Goal: Task Accomplishment & Management: Complete application form

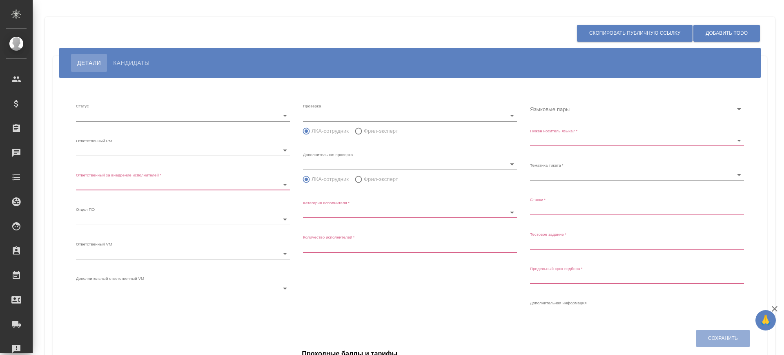
type input "inProgress"
type input "5c20d9dc6b20bf2f1105a5ae"
type input "66dea0ac5b8c3ac2dbf81924"
type input "vm"
type input "5c20d9dc6b20bf2f1105a5b1"
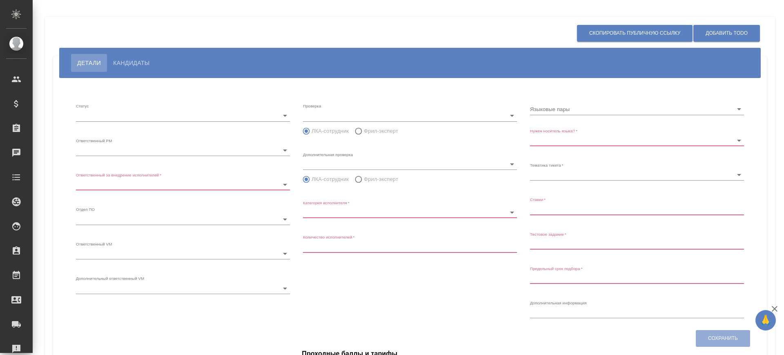
radio input "false"
radio input "true"
type input "60cb54ca22d3a05a4bfb9107"
type input "Переводчик"
type input "1"
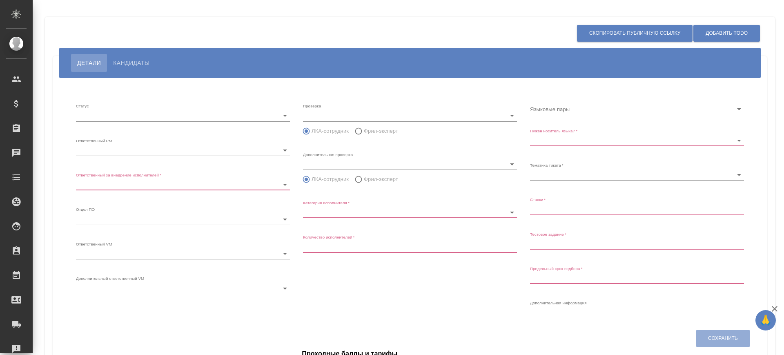
type input "Не обязательно"
type input "5f647205b73bc97568ca66bf"
type input "0,68-0,8"
type input "2025.08.31 15:55:00"
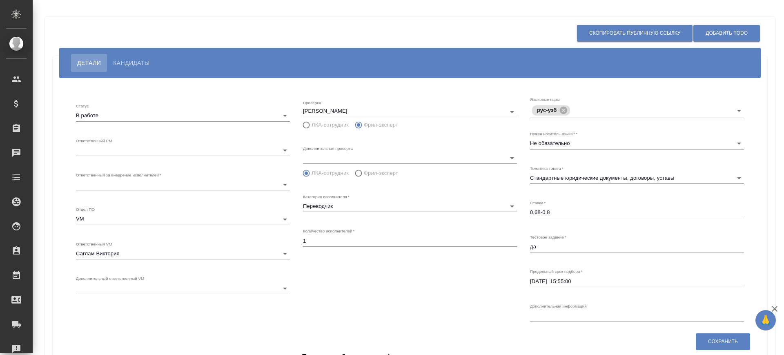
click at [152, 151] on body "🙏 .cls-1 fill:#fff; AWATERA Саглам Виктория v.saglam Клиенты Спецификации Заказ…" at bounding box center [392, 177] width 784 height 355
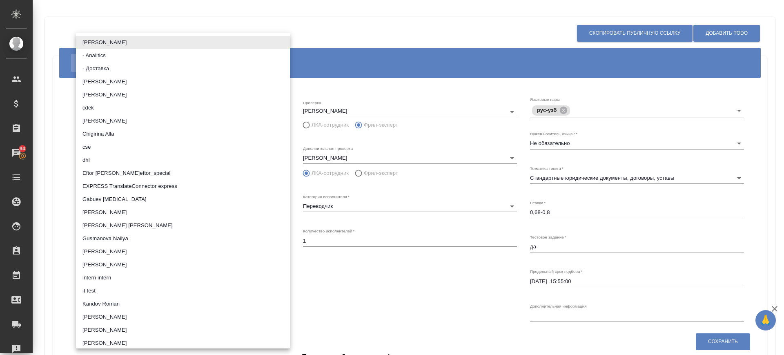
scroll to position [1199, 0]
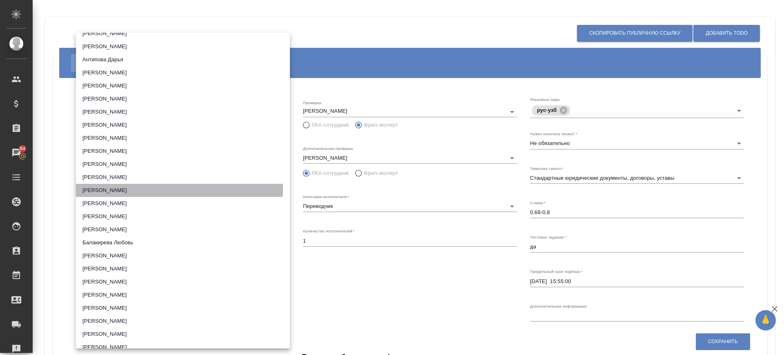
click at [144, 189] on li "Бабкина Анастасия" at bounding box center [183, 190] width 214 height 13
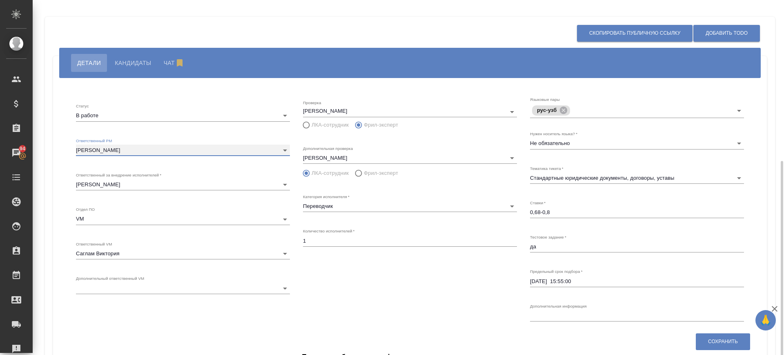
scroll to position [89, 0]
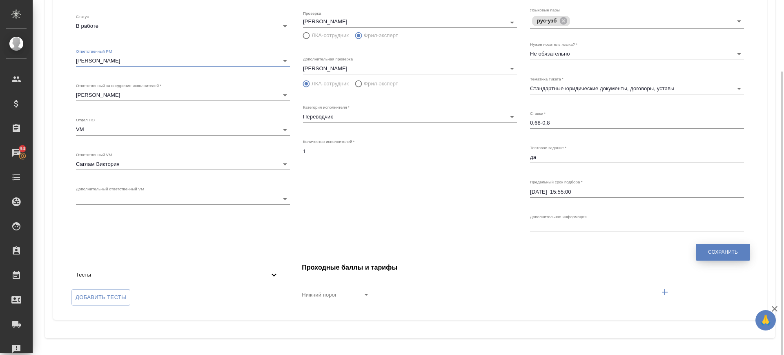
click at [714, 254] on span "Сохранить" at bounding box center [723, 252] width 30 height 7
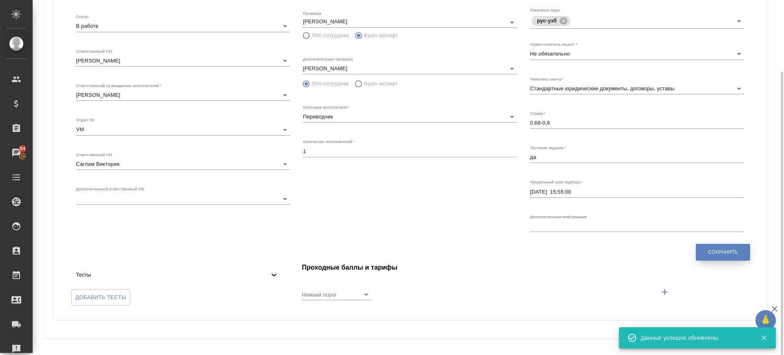
type input "5c20d9dc6b20bf2f1105a5ae"
click at [221, 59] on body "🙏 .cls-1 fill:#fff; AWATERA Саглам Виктория v.saglam Клиенты Спецификации Заказ…" at bounding box center [392, 177] width 784 height 355
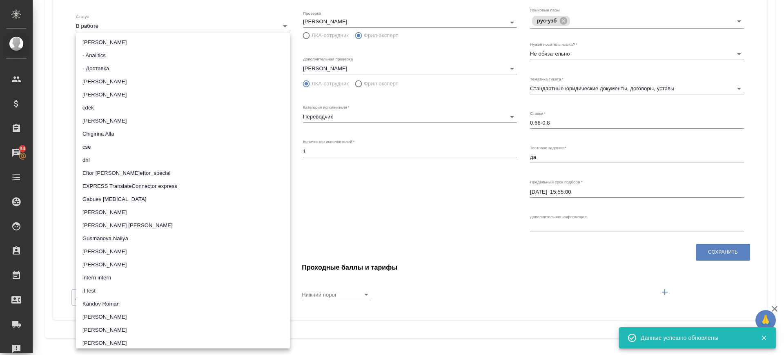
scroll to position [1199, 0]
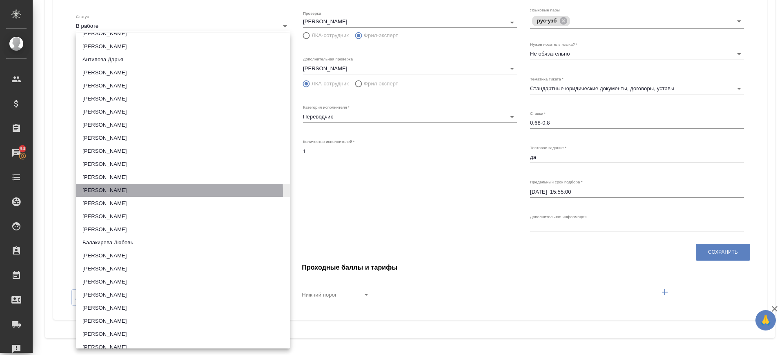
click at [134, 192] on li "Бабкина Анастасия" at bounding box center [183, 190] width 214 height 13
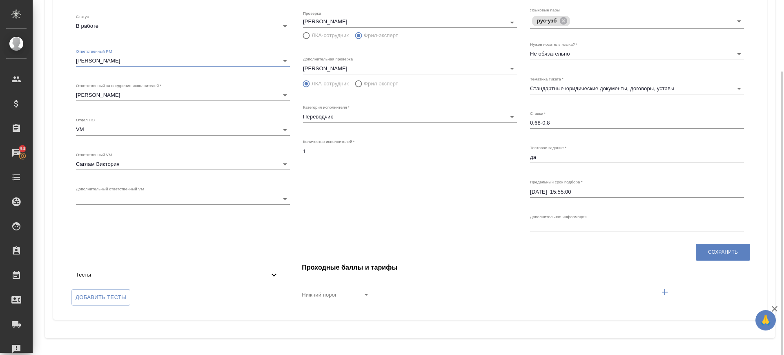
click at [456, 238] on div "Проверка Сагиева Динара ЛКА-сотрудник Фрил-эксперт Дополнительная проверка Шири…" at bounding box center [410, 121] width 227 height 241
click at [741, 254] on button "Сохранить" at bounding box center [723, 252] width 54 height 17
type input "5c20d9dc6b20bf2f1105a5ae"
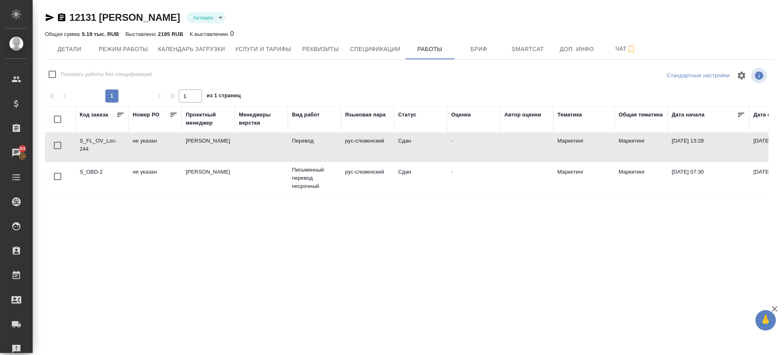
scroll to position [0, 161]
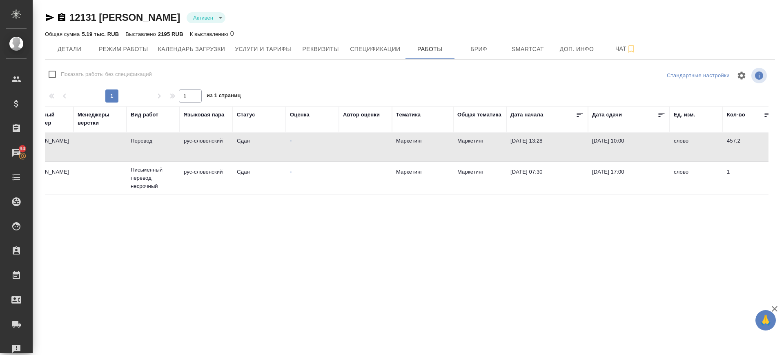
click at [44, 16] on div "12131 Кузьмич Весна Активен active Общая сумма 5.19 тыс. RUB Выставлено 2195 RU…" at bounding box center [409, 161] width 739 height 323
click at [50, 17] on icon "button" at bounding box center [50, 18] width 10 height 10
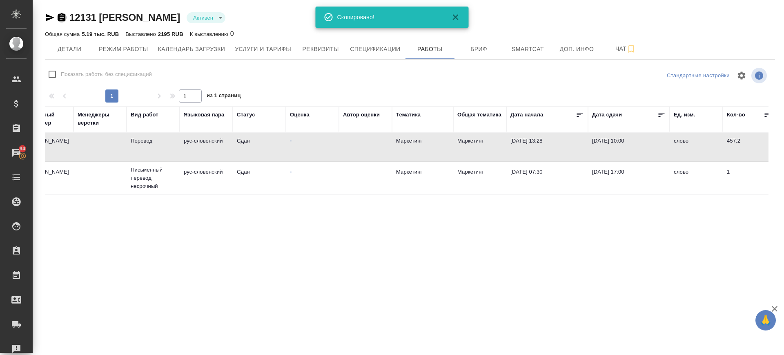
click at [59, 16] on icon "button" at bounding box center [61, 17] width 7 height 8
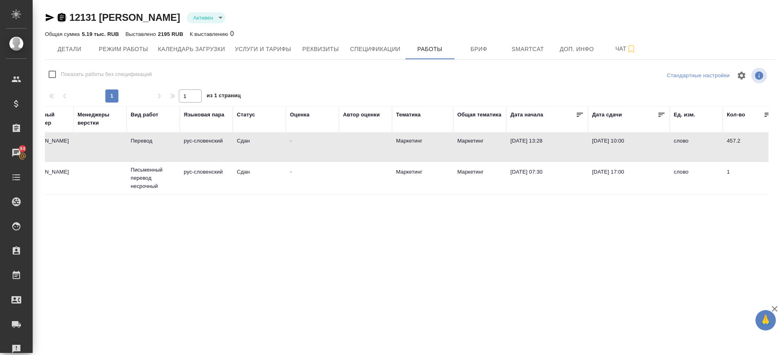
click at [64, 20] on icon "button" at bounding box center [61, 17] width 7 height 8
click at [48, 19] on icon "button" at bounding box center [50, 17] width 9 height 7
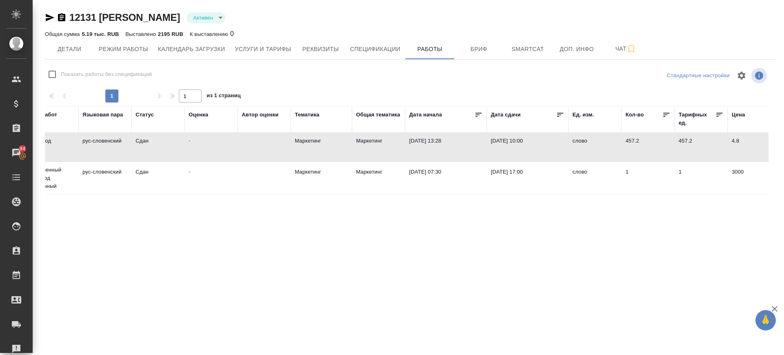
scroll to position [0, 275]
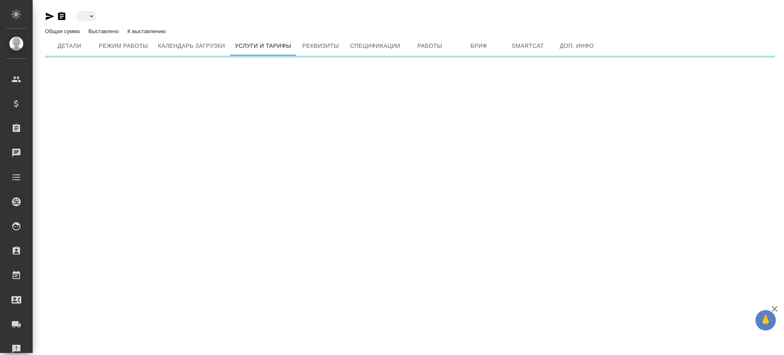
type input "active"
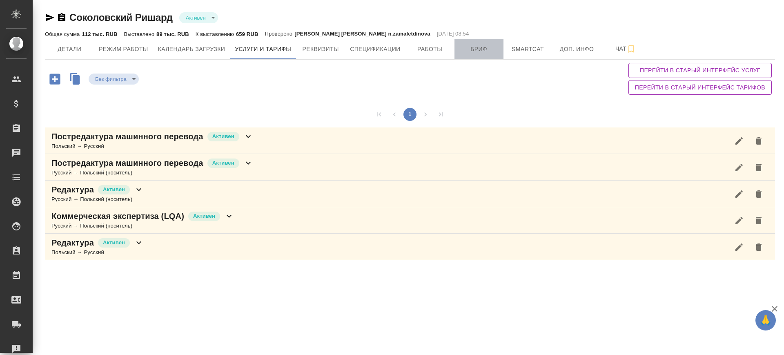
click at [469, 50] on span "Бриф" at bounding box center [479, 49] width 39 height 10
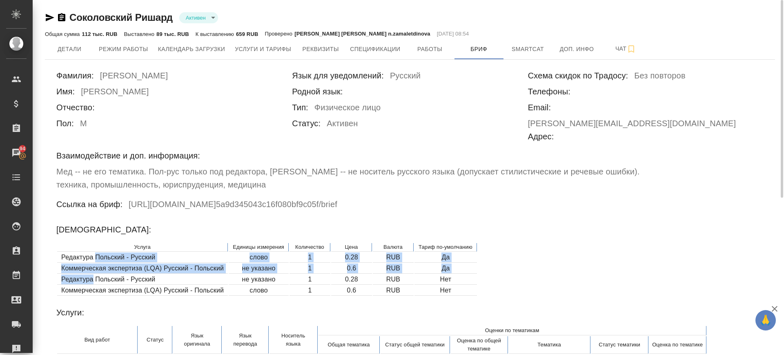
drag, startPoint x: 97, startPoint y: 232, endPoint x: 115, endPoint y: 262, distance: 34.6
click at [93, 257] on table "Услуга Единицы измерения Количество Цена Валюта Тариф по-умолчанию Редактура По…" at bounding box center [267, 269] width 422 height 54
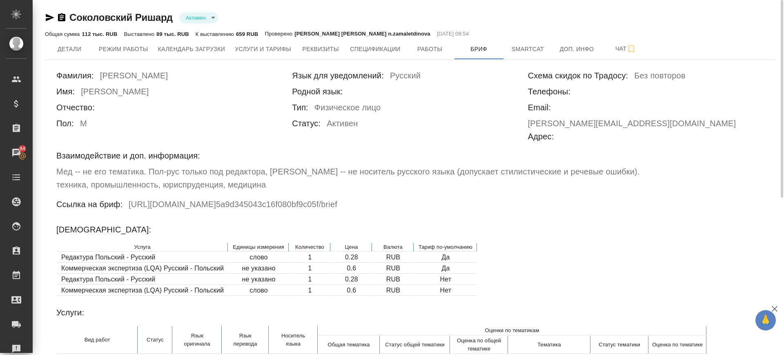
drag, startPoint x: 121, startPoint y: 262, endPoint x: 121, endPoint y: 237, distance: 25.3
click at [120, 286] on td "Коммерческая экспертиза (LQA) Русский - Польский" at bounding box center [142, 291] width 171 height 10
click at [271, 51] on span "Услуги и тарифы" at bounding box center [263, 49] width 56 height 10
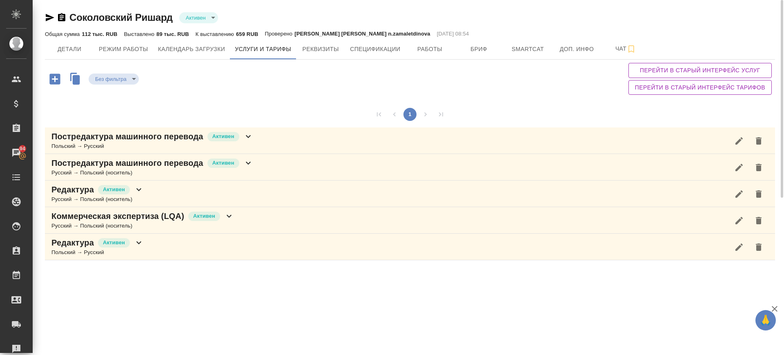
click at [50, 20] on icon "button" at bounding box center [50, 18] width 10 height 10
click at [47, 18] on icon "button" at bounding box center [50, 17] width 9 height 7
click at [260, 141] on div "Постредактура машинного перевода Активен Польский → Русский" at bounding box center [410, 140] width 730 height 27
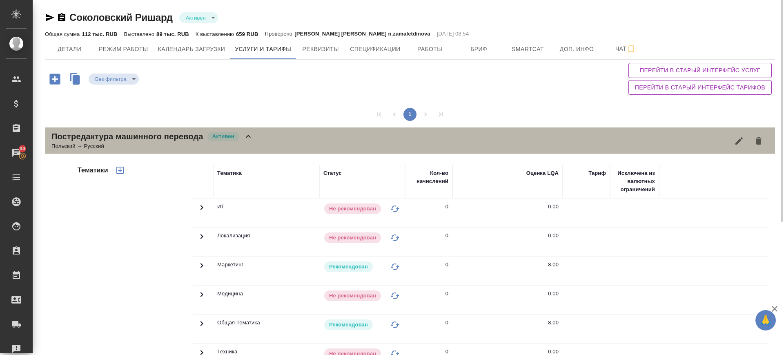
click at [260, 136] on div "Постредактура машинного перевода Активен Польский → Русский" at bounding box center [410, 140] width 730 height 27
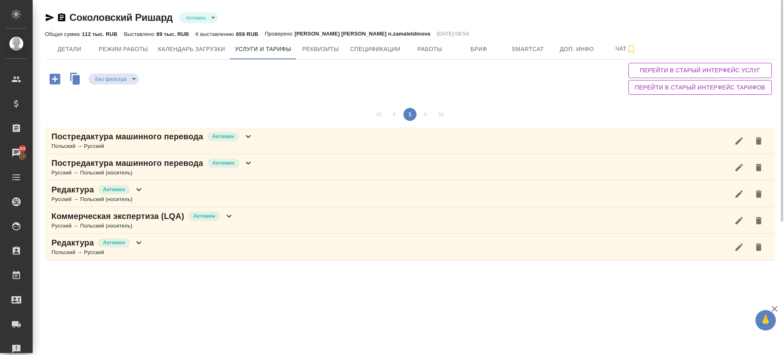
click at [250, 170] on div "Русский → Польский (носитель)" at bounding box center [152, 173] width 202 height 8
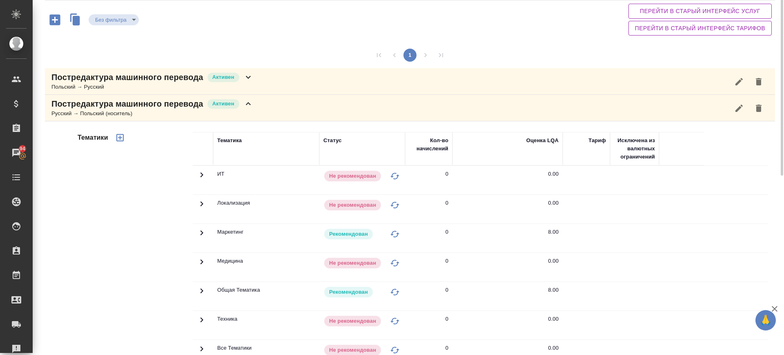
scroll to position [8, 0]
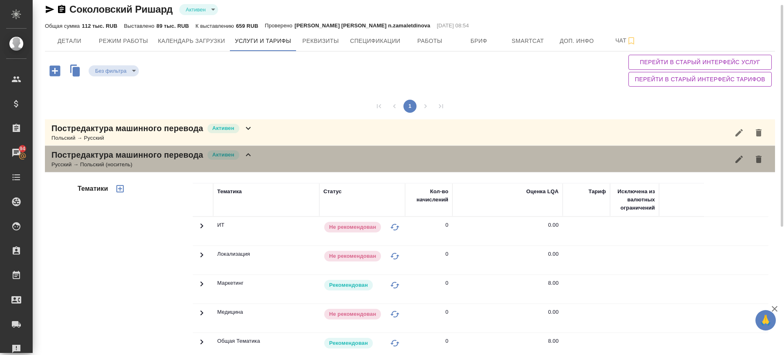
click at [260, 156] on div "Постредактура машинного перевода Активен Русский → Польский (носитель)" at bounding box center [410, 159] width 730 height 27
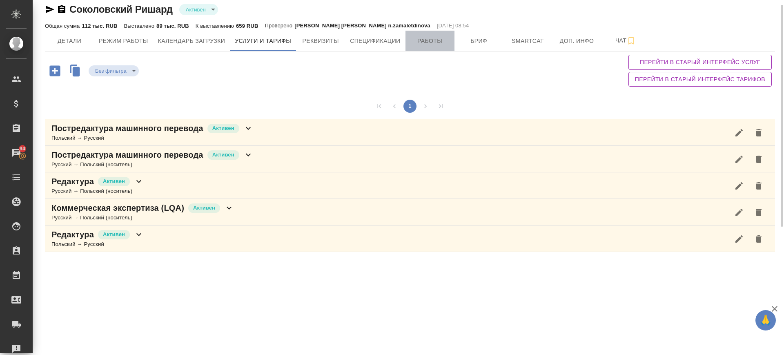
click at [435, 36] on span "Работы" at bounding box center [430, 41] width 39 height 10
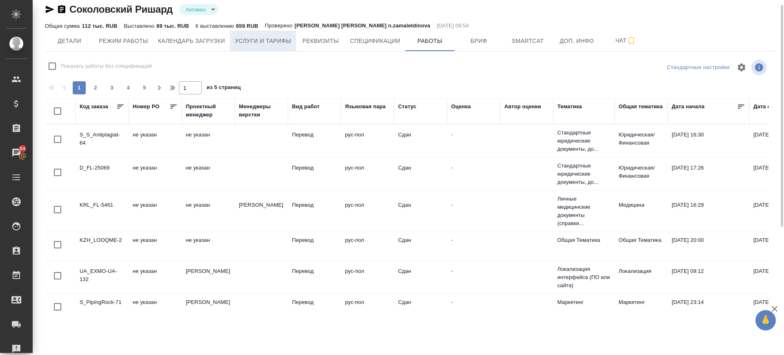
click at [272, 38] on span "Услуги и тарифы" at bounding box center [263, 41] width 56 height 10
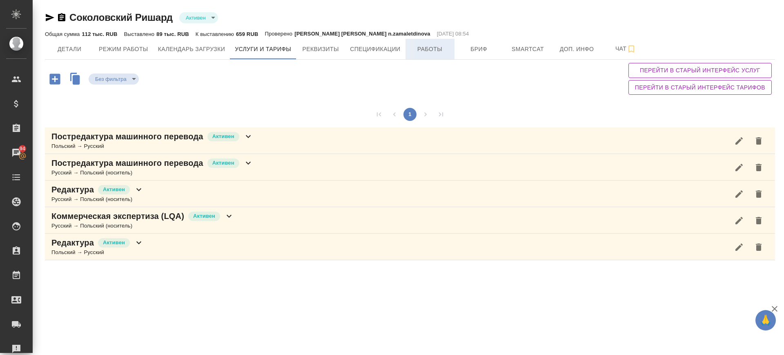
click at [444, 45] on span "Работы" at bounding box center [430, 49] width 39 height 10
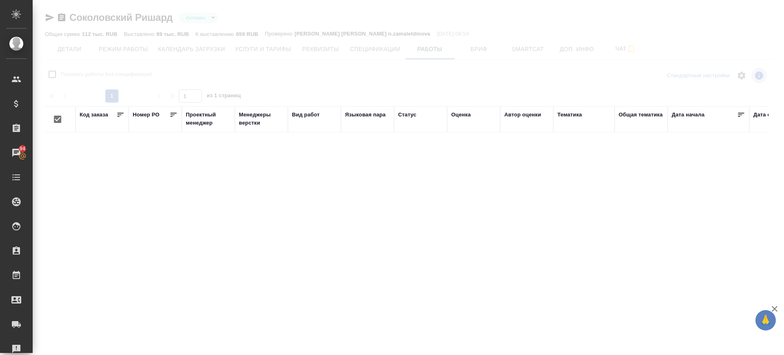
checkbox input "false"
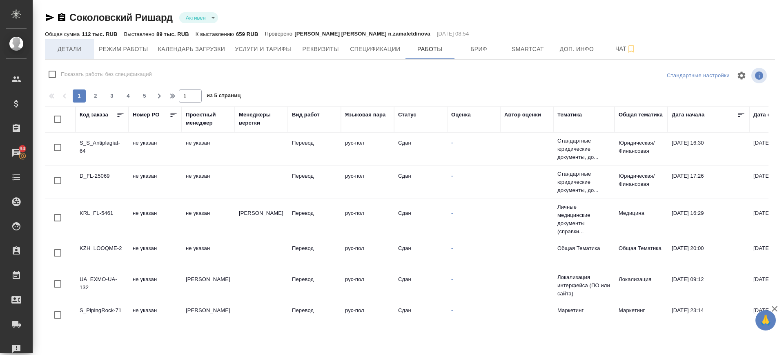
drag, startPoint x: 61, startPoint y: 18, endPoint x: 85, endPoint y: 43, distance: 35.0
click at [62, 20] on icon "button" at bounding box center [61, 17] width 7 height 8
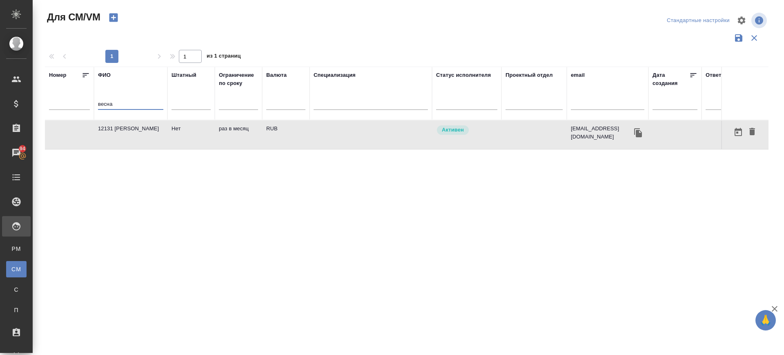
drag, startPoint x: 108, startPoint y: 110, endPoint x: 40, endPoint y: 116, distance: 67.7
click at [40, 116] on div "Для СМ/VM Стандартные настройки 1 1 из 1 страниц Номер ФИО весна Штатный Ограни…" at bounding box center [409, 182] width 739 height 365
click at [598, 108] on input "text" at bounding box center [608, 105] width 74 height 10
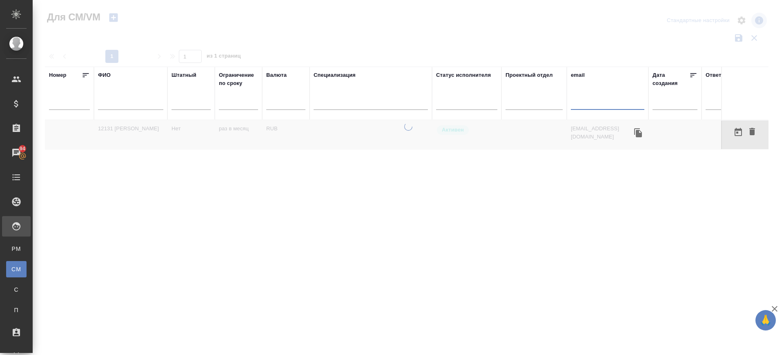
paste input "[EMAIL_ADDRESS][DOMAIN_NAME]"
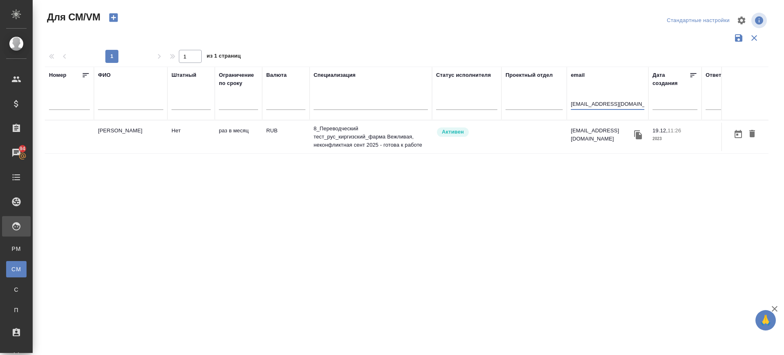
type input "[EMAIL_ADDRESS][DOMAIN_NAME]"
click at [134, 138] on td "[PERSON_NAME]" at bounding box center [131, 137] width 74 height 29
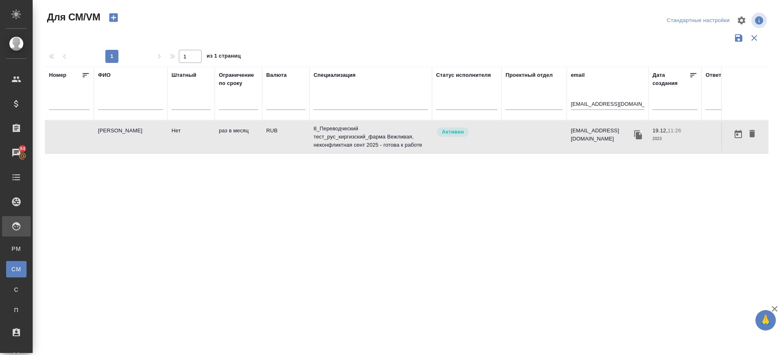
click at [134, 138] on td "[PERSON_NAME]" at bounding box center [131, 137] width 74 height 29
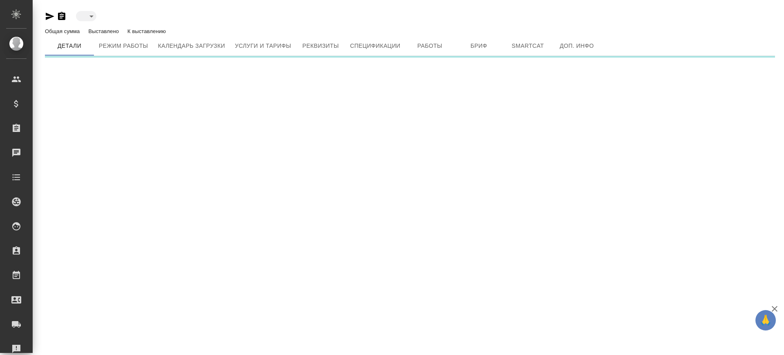
type input "active"
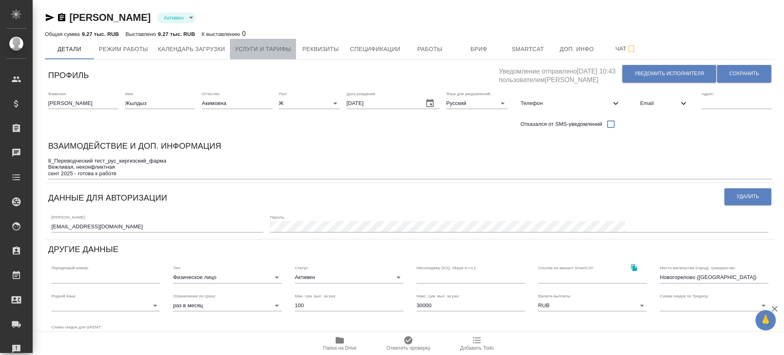
click at [275, 51] on span "Услуги и тарифы" at bounding box center [263, 49] width 56 height 10
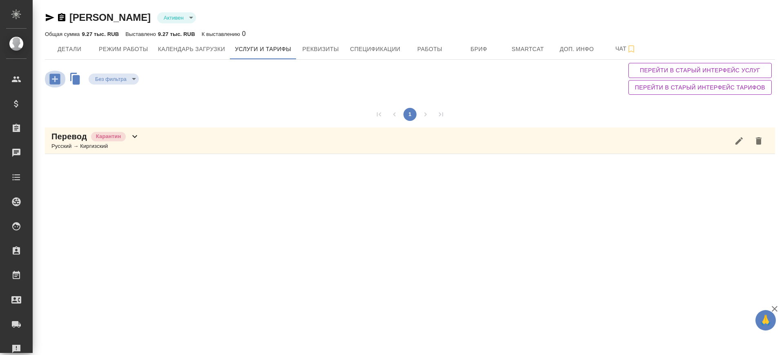
click at [60, 76] on icon "button" at bounding box center [54, 79] width 11 height 11
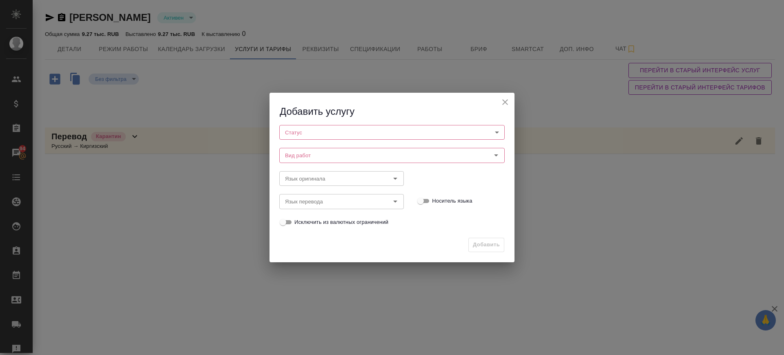
click at [299, 126] on body "🙏 .cls-1 fill:#fff; AWATERA [PERSON_NAME].saglam Клиенты Спецификации Заказы 94…" at bounding box center [392, 177] width 784 height 355
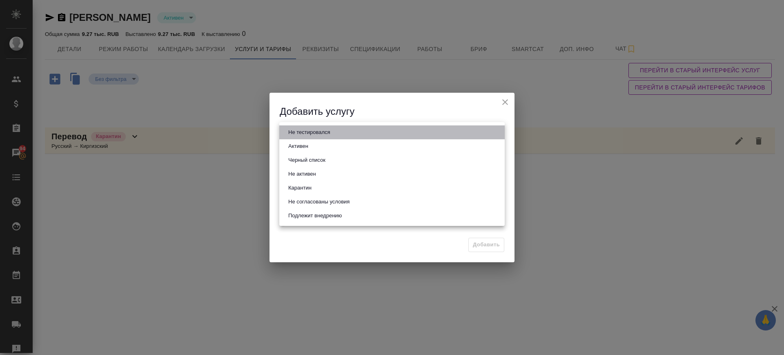
click at [302, 138] on li "Не тестировался" at bounding box center [391, 132] width 225 height 14
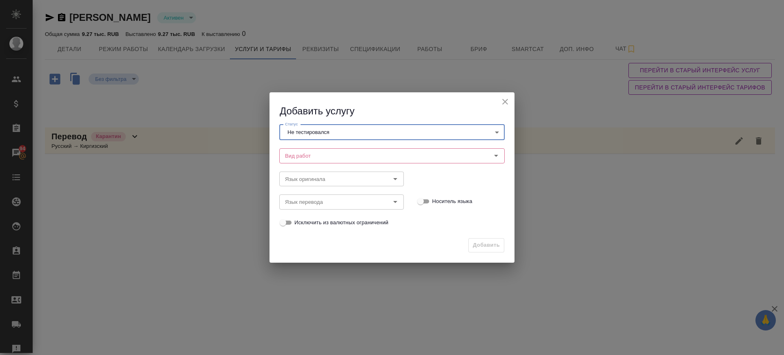
click at [300, 130] on body "🙏 .cls-1 fill:#fff; AWATERA [PERSON_NAME].saglam Клиенты Спецификации Заказы 94…" at bounding box center [392, 177] width 784 height 355
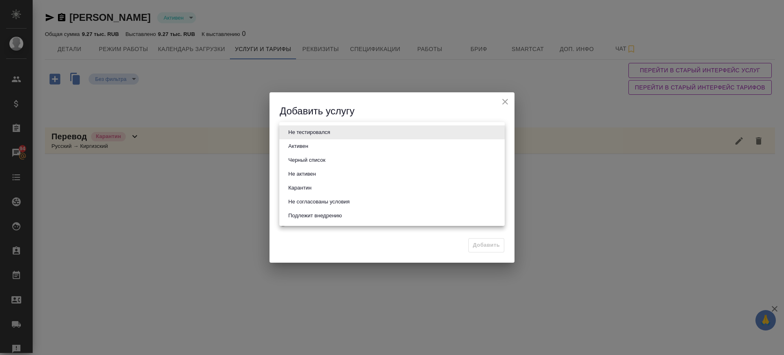
click at [306, 145] on button "Активен" at bounding box center [298, 146] width 25 height 9
type input "active"
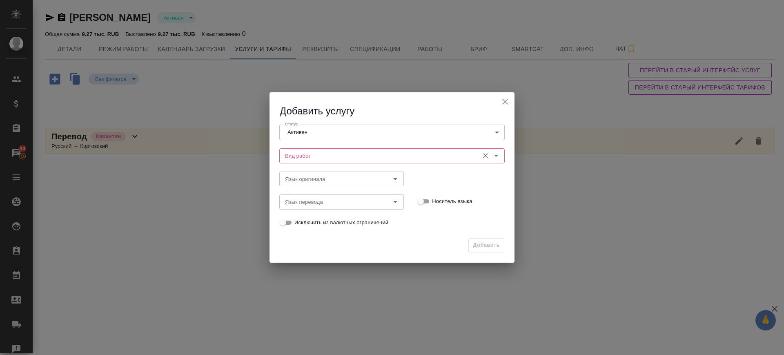
click at [309, 148] on div "Вид работ" at bounding box center [391, 155] width 225 height 15
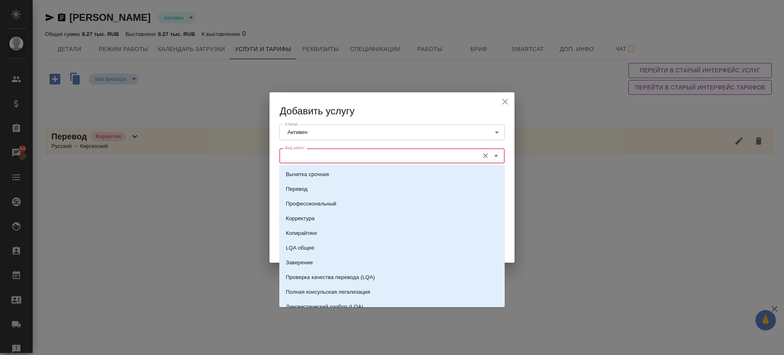
click at [308, 156] on input "Вид работ" at bounding box center [378, 156] width 193 height 10
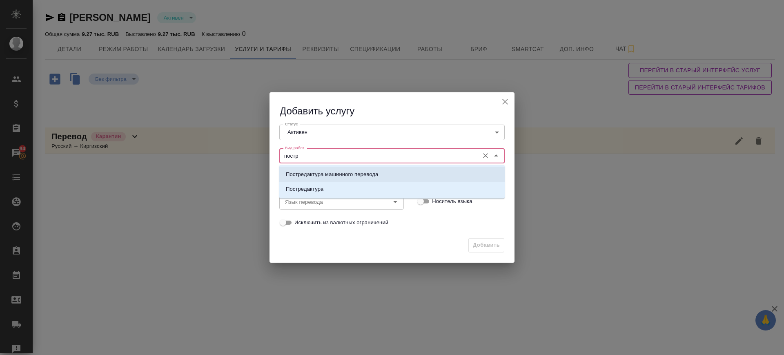
drag, startPoint x: 322, startPoint y: 167, endPoint x: 314, endPoint y: 182, distance: 16.5
click at [322, 169] on li "Постредактура машинного перевода" at bounding box center [391, 174] width 225 height 15
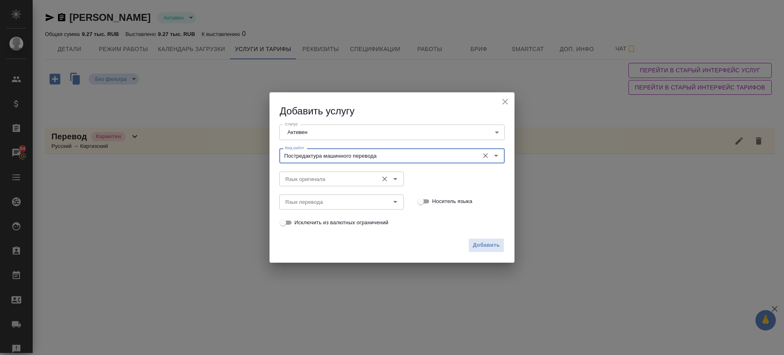
click at [314, 170] on div "Язык оригинала Язык оригинала" at bounding box center [341, 178] width 125 height 20
type input "Постредактура машинного перевода"
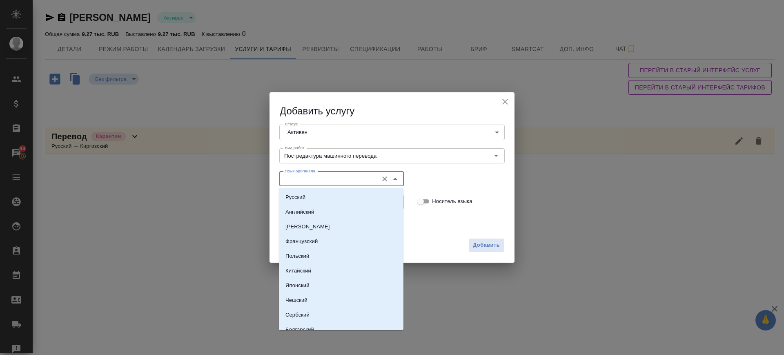
click at [314, 174] on input "Язык оригинала" at bounding box center [328, 179] width 92 height 10
drag, startPoint x: 308, startPoint y: 191, endPoint x: 304, endPoint y: 205, distance: 15.2
click at [307, 192] on li "Русский" at bounding box center [341, 197] width 125 height 15
type input "Русский"
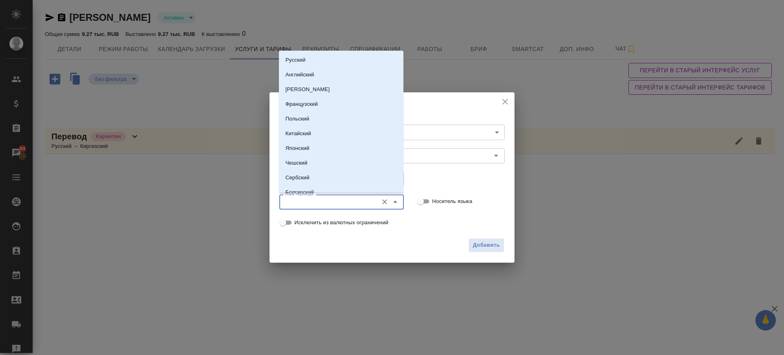
click at [303, 205] on input "Язык перевода" at bounding box center [328, 202] width 92 height 10
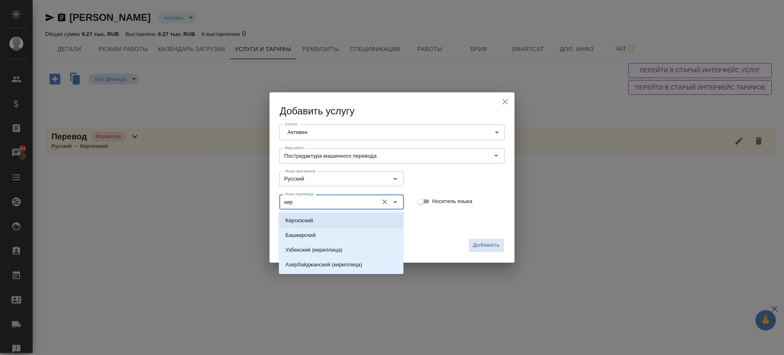
drag, startPoint x: 308, startPoint y: 221, endPoint x: 245, endPoint y: 189, distance: 70.5
click at [304, 221] on p "Киргизский" at bounding box center [300, 220] width 28 height 8
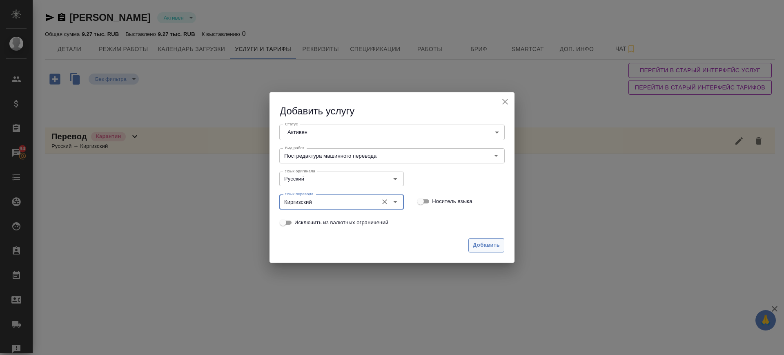
type input "Киргизский"
click at [479, 246] on span "Добавить" at bounding box center [486, 245] width 27 height 9
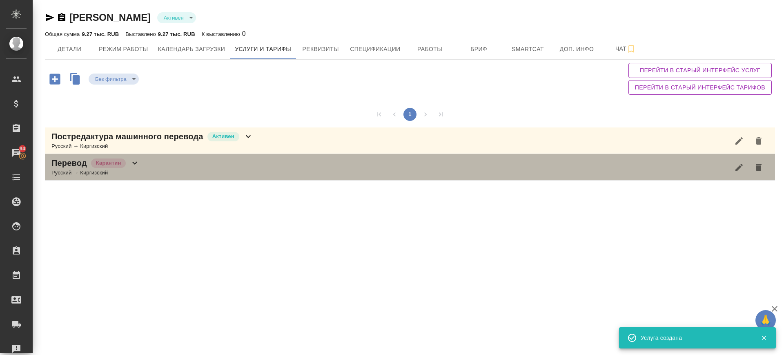
click at [136, 164] on icon at bounding box center [135, 163] width 10 height 10
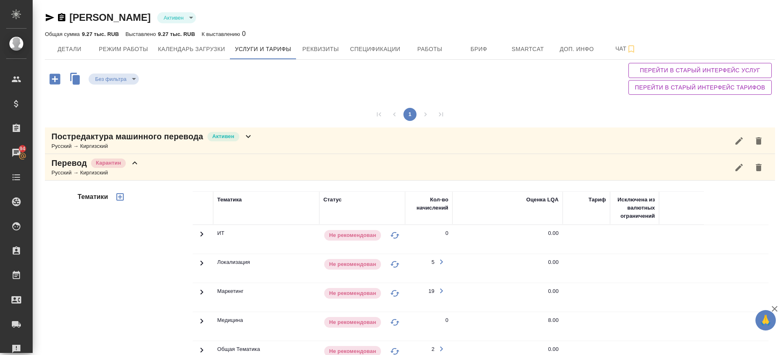
click at [188, 161] on div "Перевод Карантин Русский → Киргизский" at bounding box center [410, 167] width 730 height 27
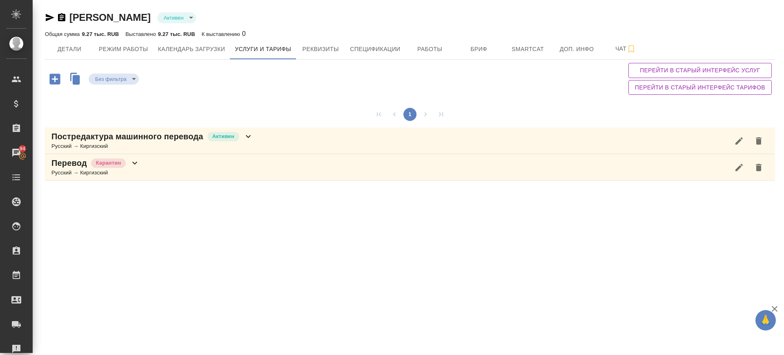
click at [151, 167] on div "Перевод Карантин Русский → Киргизский" at bounding box center [410, 167] width 730 height 27
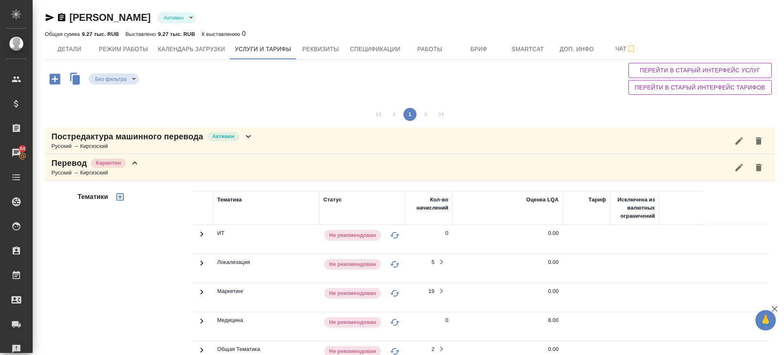
click at [737, 163] on icon "button" at bounding box center [739, 168] width 10 height 10
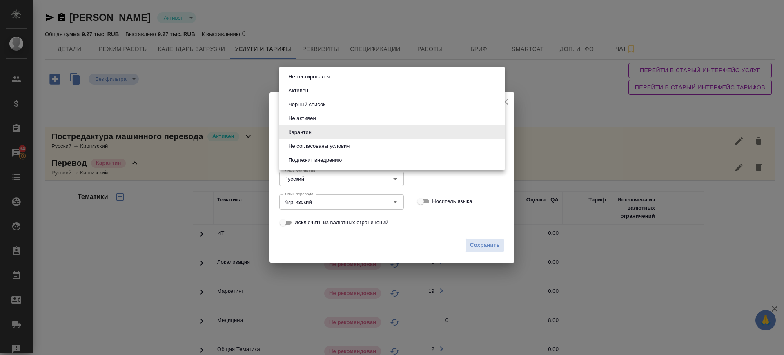
click at [377, 130] on body "🙏 .cls-1 fill:#fff; AWATERA Саглам Виктория v.saglam Клиенты Спецификации Заказ…" at bounding box center [392, 177] width 784 height 355
drag, startPoint x: 307, startPoint y: 88, endPoint x: 422, endPoint y: 188, distance: 152.6
click at [308, 88] on button "Активен" at bounding box center [298, 90] width 25 height 9
type input "active"
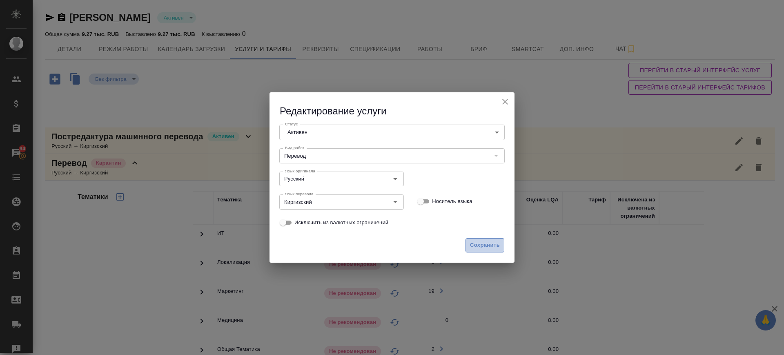
drag, startPoint x: 486, startPoint y: 247, endPoint x: 335, endPoint y: 141, distance: 184.5
click at [484, 245] on span "Сохранить" at bounding box center [485, 245] width 30 height 9
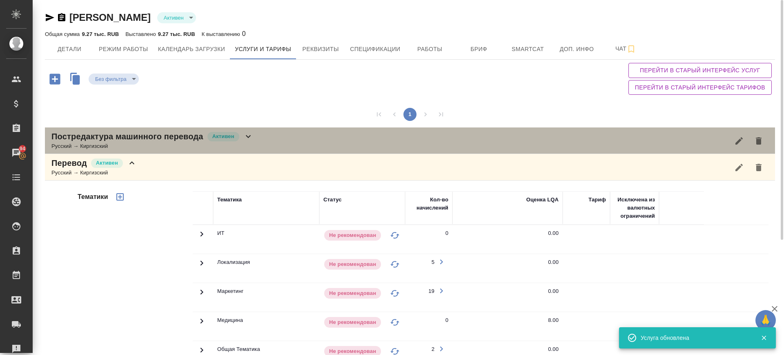
click at [275, 133] on div "Постредактура машинного перевода Активен Русский → Киргизский" at bounding box center [410, 140] width 730 height 27
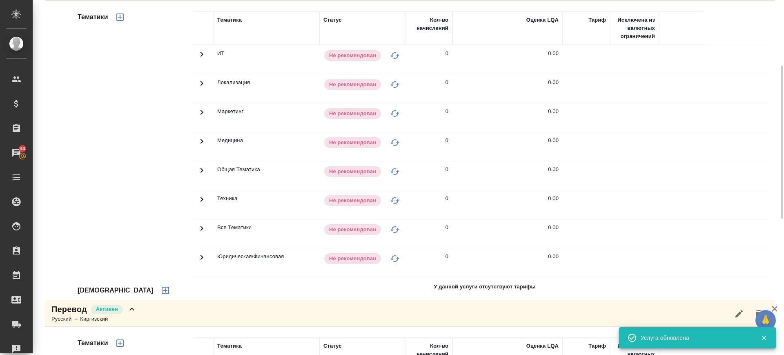
scroll to position [255, 0]
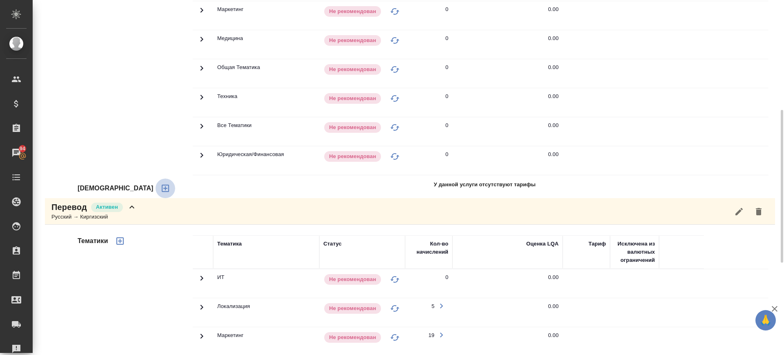
click at [161, 185] on icon "button" at bounding box center [166, 188] width 10 height 10
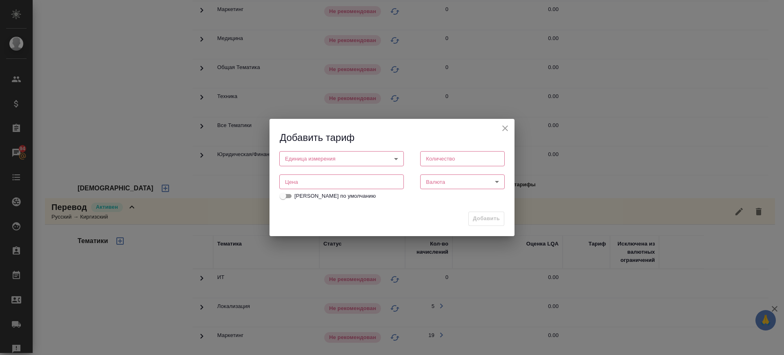
click at [300, 183] on input "number" at bounding box center [341, 181] width 125 height 15
type input "1.08"
click at [313, 158] on body "🙏 .cls-1 fill:#fff; AWATERA Саглам Виктория v.saglam Клиенты Спецификации Заказ…" at bounding box center [392, 177] width 784 height 355
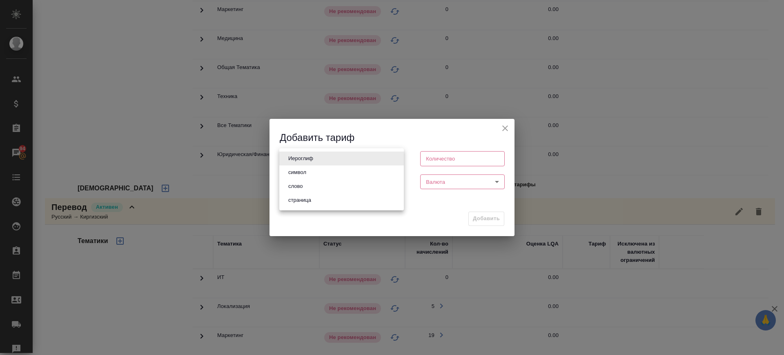
click at [305, 186] on button "слово" at bounding box center [295, 186] width 19 height 9
type input "5a8b1489cc6b4906c91bfd90"
type input "1"
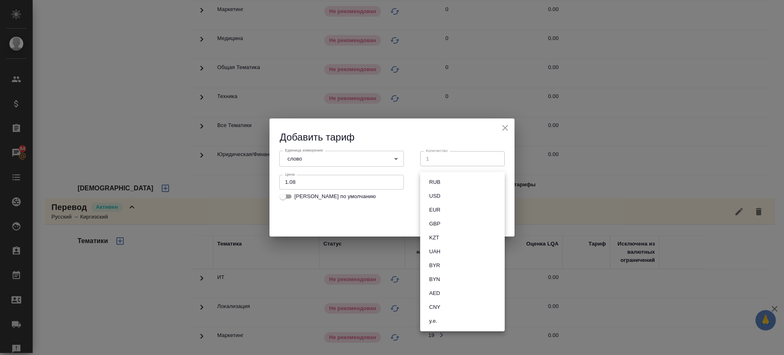
click at [457, 186] on body "🙏 .cls-1 fill:#fff; AWATERA Саглам Виктория v.saglam Клиенты Спецификации Заказ…" at bounding box center [392, 177] width 784 height 355
click at [444, 183] on li "RUB" at bounding box center [462, 182] width 85 height 14
type input "RUB"
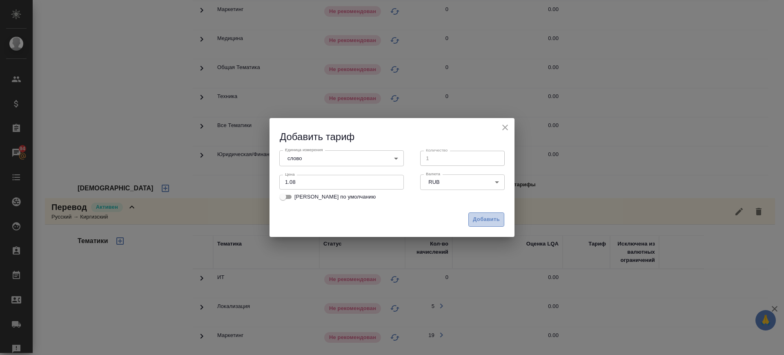
drag, startPoint x: 485, startPoint y: 218, endPoint x: 333, endPoint y: 200, distance: 153.5
click at [485, 219] on span "Добавить" at bounding box center [486, 219] width 27 height 9
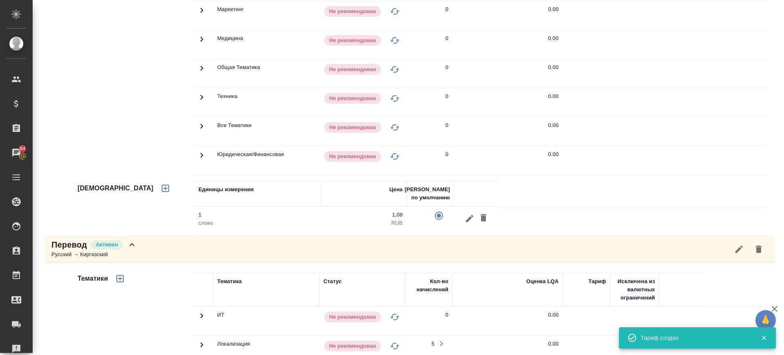
scroll to position [51, 0]
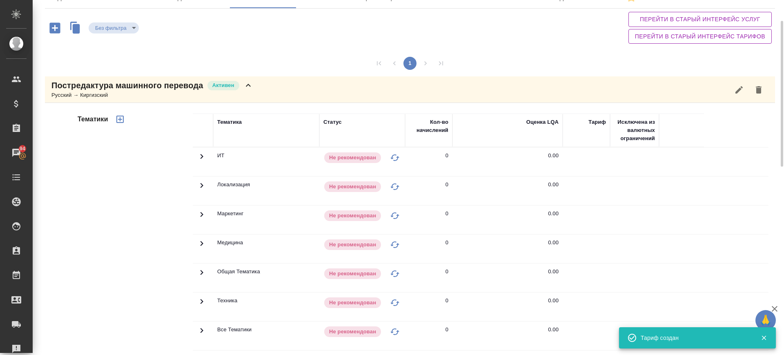
click at [122, 119] on icon "button" at bounding box center [120, 119] width 10 height 10
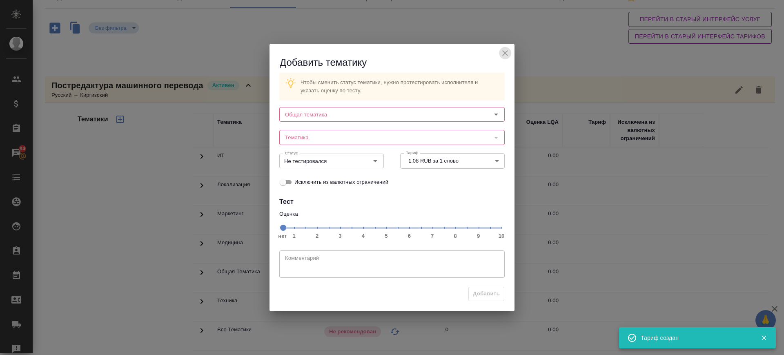
click at [508, 51] on icon "close" at bounding box center [505, 53] width 10 height 10
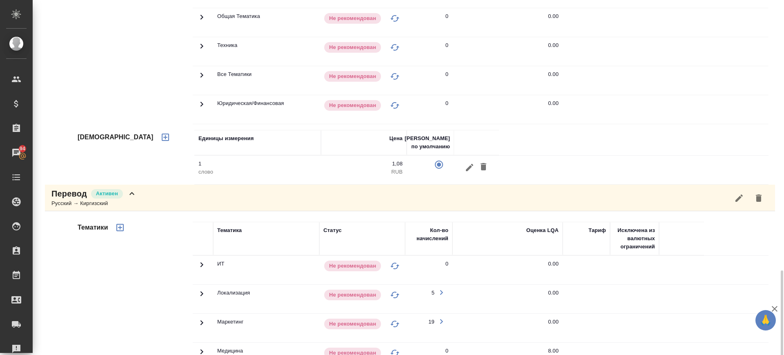
scroll to position [507, 0]
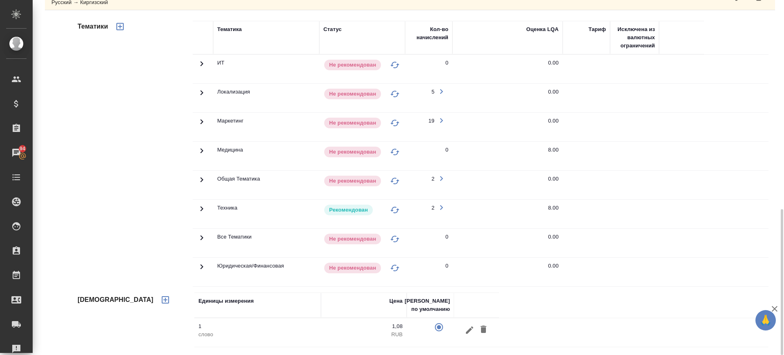
click at [205, 208] on icon at bounding box center [202, 209] width 10 height 10
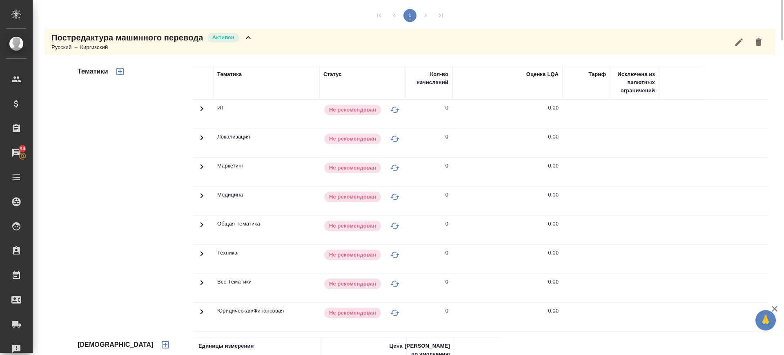
scroll to position [0, 0]
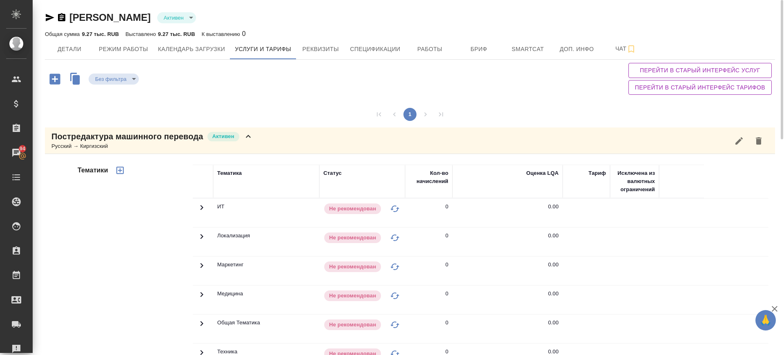
click at [117, 165] on icon "button" at bounding box center [120, 170] width 10 height 10
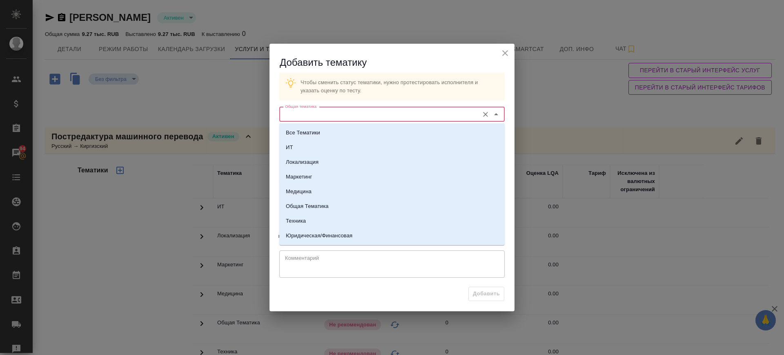
click at [370, 112] on input "Общая тематика" at bounding box center [378, 114] width 193 height 10
click at [315, 220] on li "Техника" at bounding box center [391, 221] width 225 height 15
type input "Техника"
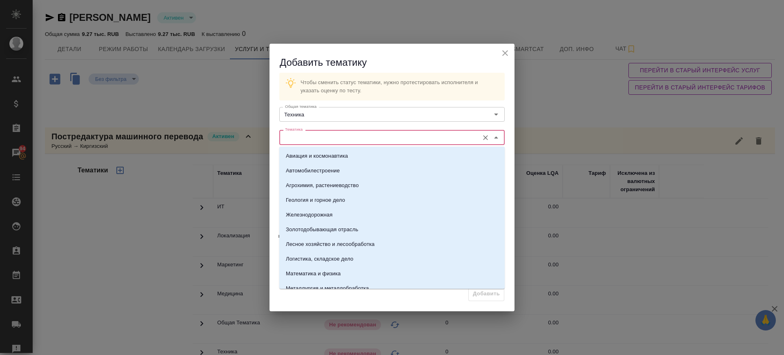
click at [303, 137] on input "Тематика" at bounding box center [378, 137] width 193 height 10
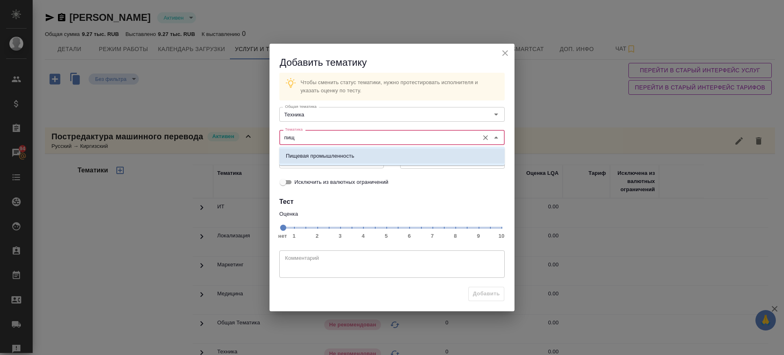
click at [315, 155] on p "Пищевая промышленность" at bounding box center [320, 156] width 69 height 8
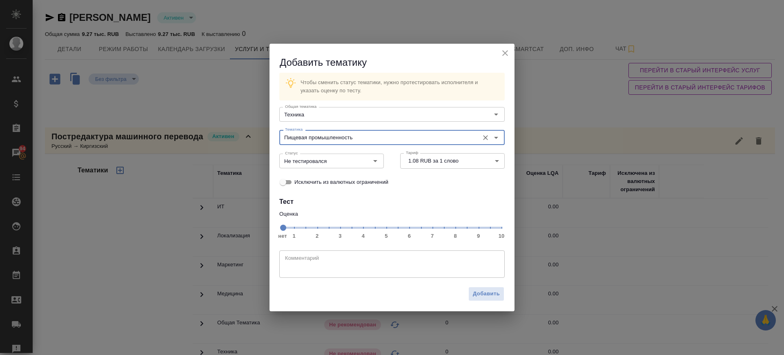
type input "Пищевая промышленность"
click at [457, 231] on span "нет 1 2 3 4 5 6 7 8 9 10" at bounding box center [392, 226] width 219 height 11
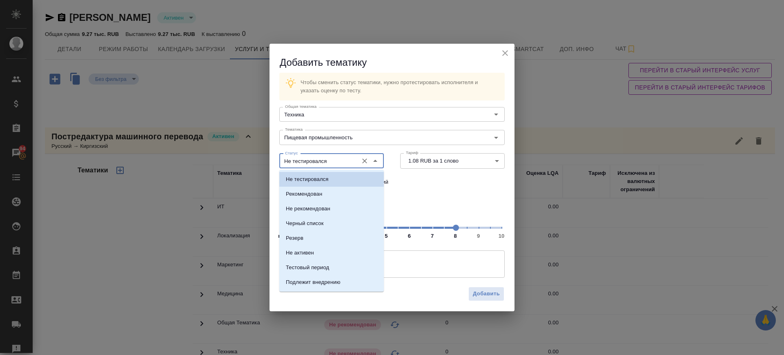
click at [337, 160] on input "Не тестировался" at bounding box center [318, 161] width 72 height 10
drag, startPoint x: 330, startPoint y: 190, endPoint x: 473, endPoint y: 274, distance: 165.0
click at [332, 192] on li "Рекомендован" at bounding box center [331, 194] width 105 height 15
type input "Рекомендован"
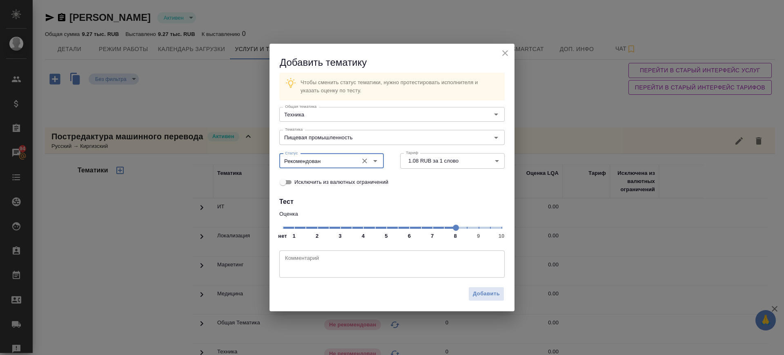
drag, startPoint x: 489, startPoint y: 291, endPoint x: 473, endPoint y: 278, distance: 21.2
click at [487, 289] on span "Добавить" at bounding box center [486, 293] width 27 height 9
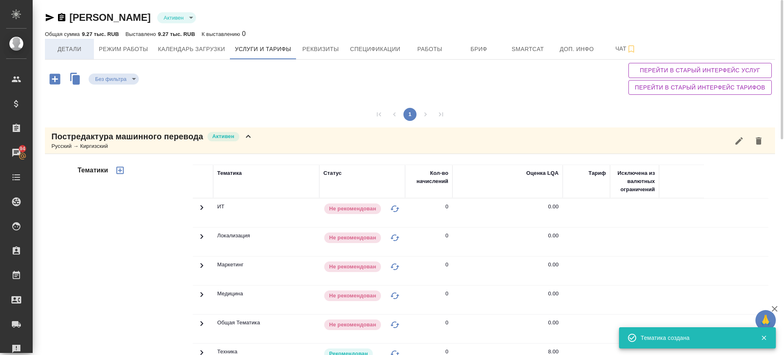
click at [69, 47] on span "Детали" at bounding box center [69, 49] width 39 height 10
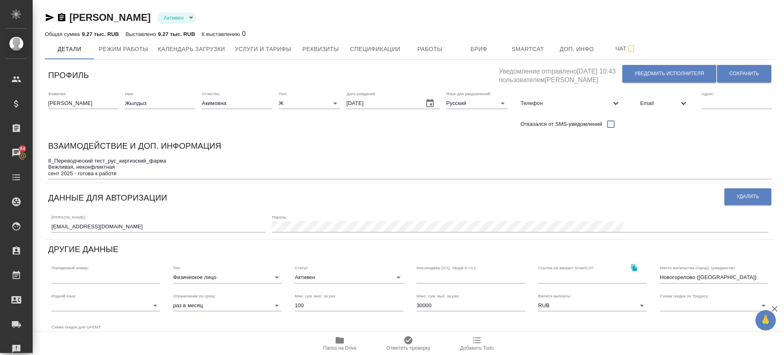
click at [51, 17] on icon "button" at bounding box center [50, 17] width 9 height 7
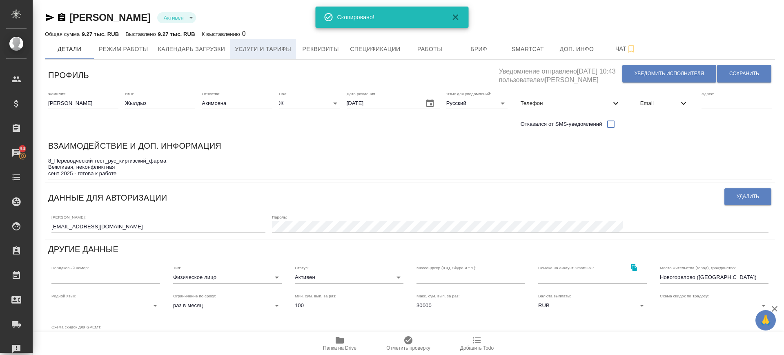
click at [271, 48] on span "Услуги и тарифы" at bounding box center [263, 49] width 56 height 10
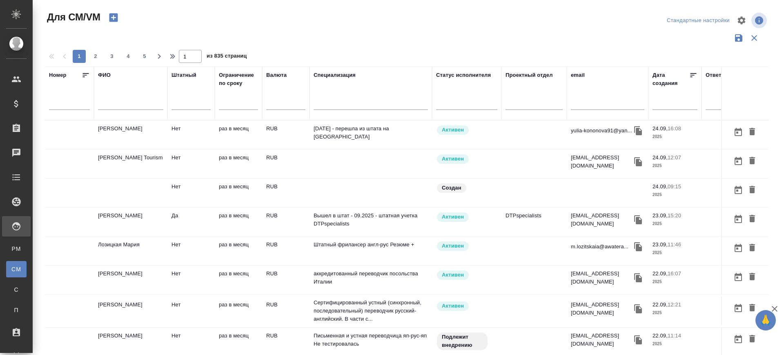
click at [574, 103] on input "text" at bounding box center [608, 105] width 74 height 10
paste input "[EMAIL_ADDRESS][DOMAIN_NAME]"
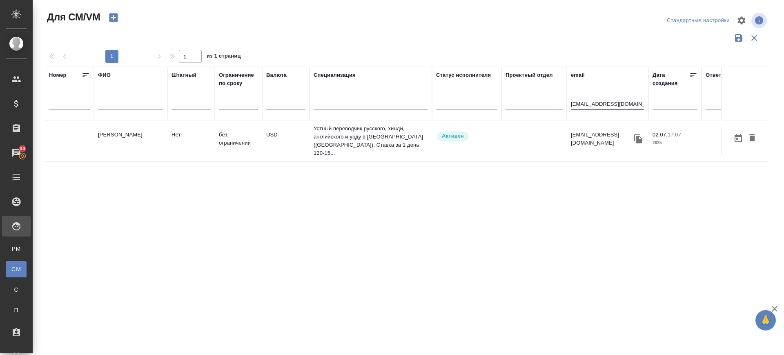
click at [110, 132] on td "[PERSON_NAME]" at bounding box center [131, 141] width 74 height 29
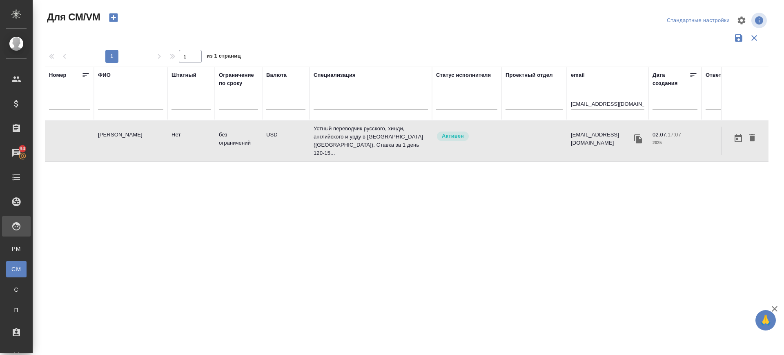
click at [110, 132] on td "[PERSON_NAME]" at bounding box center [131, 141] width 74 height 29
drag, startPoint x: 642, startPoint y: 101, endPoint x: 550, endPoint y: 109, distance: 92.6
click at [550, 109] on tr "Номер ФИО Штатный Ограничение по сроку Валюта Специализация Статус исполнителя …" at bounding box center [481, 94] width 873 height 54
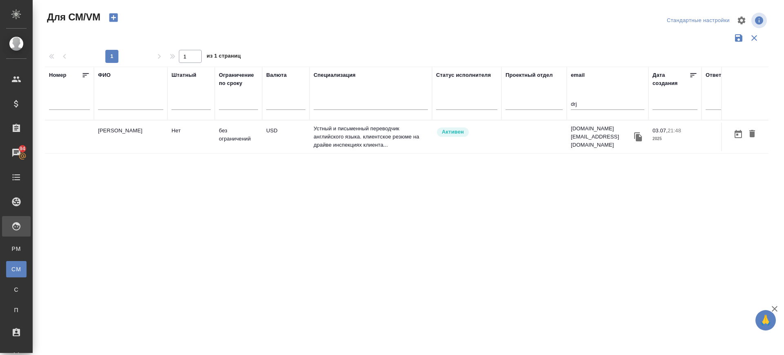
click at [125, 135] on td "[PERSON_NAME]" at bounding box center [131, 137] width 74 height 29
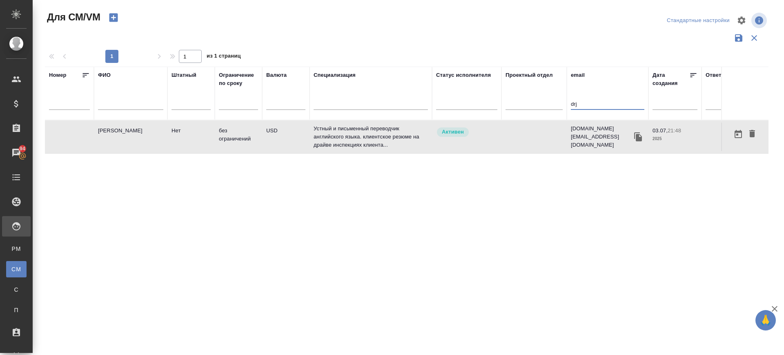
drag, startPoint x: 559, startPoint y: 109, endPoint x: 536, endPoint y: 111, distance: 23.4
click at [536, 111] on tr "Номер ФИО Штатный Ограничение по сроку Валюта Специализация Статус исполнителя …" at bounding box center [481, 94] width 873 height 54
paste input "[EMAIL_ADDRESS][DOMAIN_NAME]"
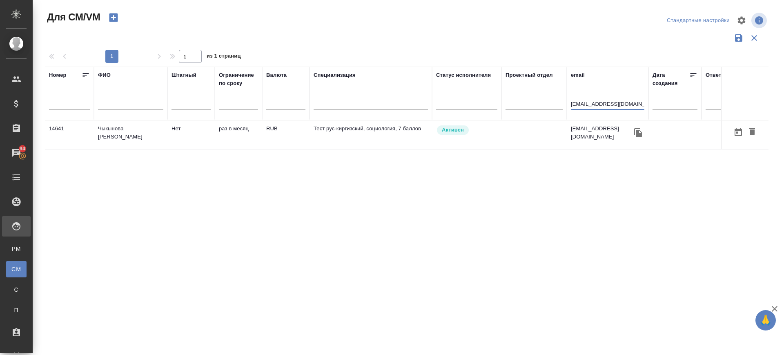
type input "[EMAIL_ADDRESS][DOMAIN_NAME]"
click at [109, 135] on td "Чыкынова [PERSON_NAME]" at bounding box center [131, 135] width 74 height 29
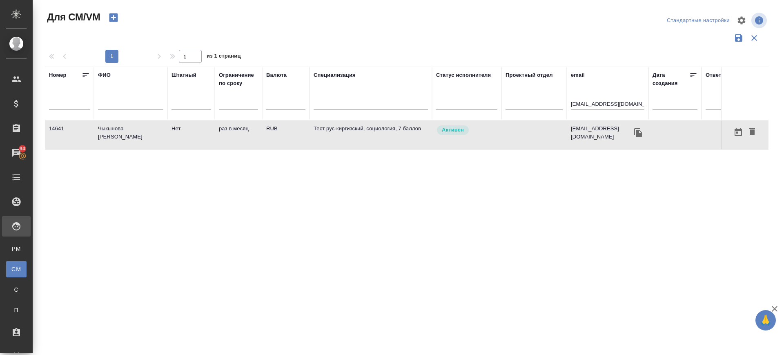
click at [109, 135] on td "Чыкынова [PERSON_NAME]" at bounding box center [131, 135] width 74 height 29
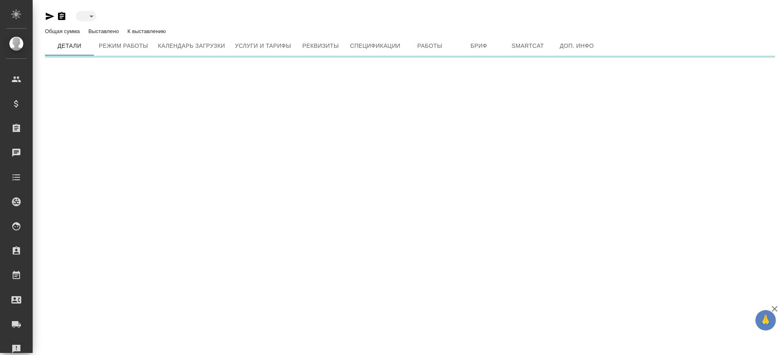
type input "active"
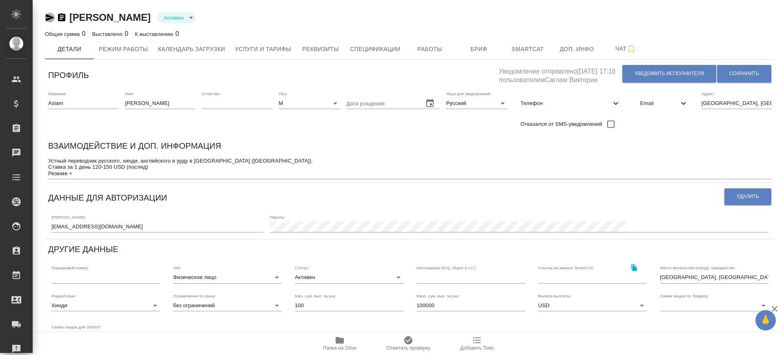
click at [51, 18] on icon "button" at bounding box center [50, 17] width 9 height 7
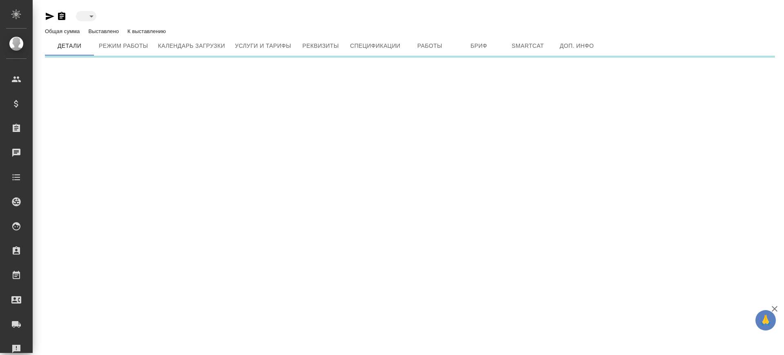
type input "active"
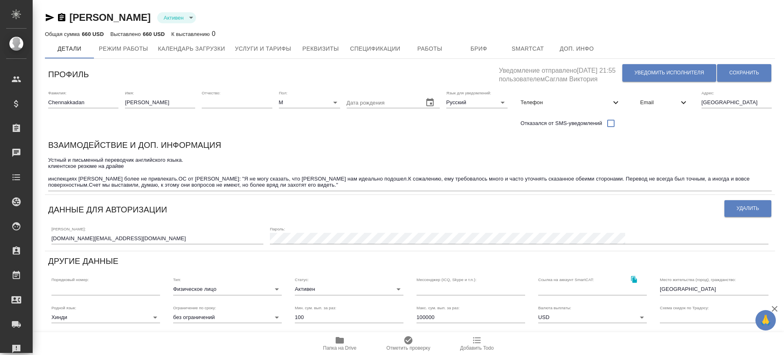
click at [49, 18] on icon "button" at bounding box center [50, 17] width 9 height 7
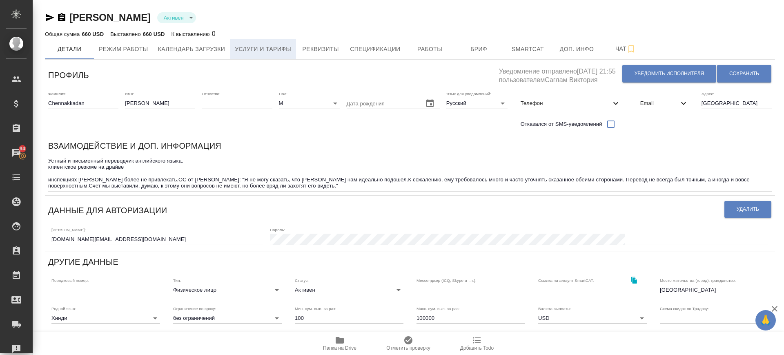
click at [273, 43] on button "Услуги и тарифы" at bounding box center [263, 49] width 66 height 20
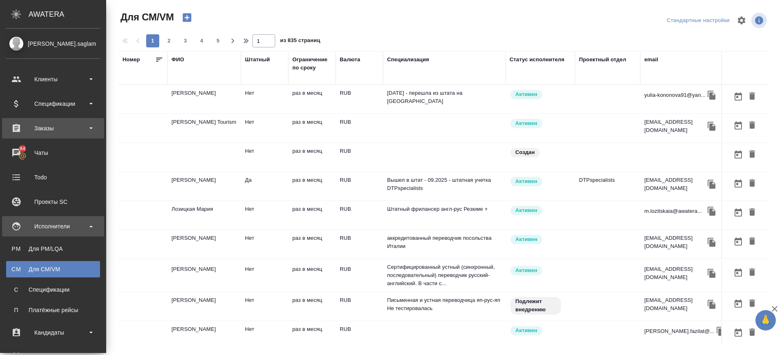
click at [51, 133] on div "Заказы" at bounding box center [53, 128] width 94 height 12
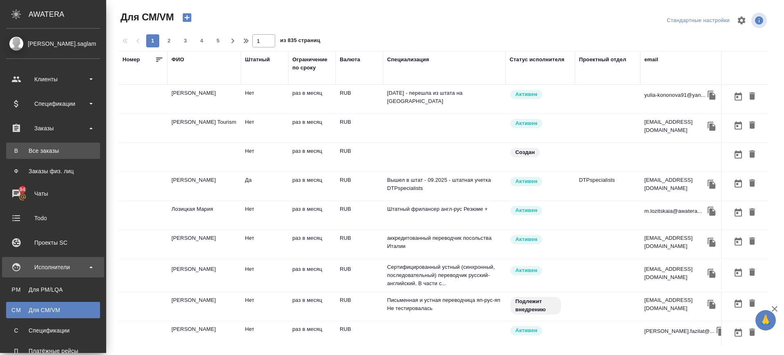
click at [49, 156] on link "В Все заказы" at bounding box center [53, 151] width 94 height 16
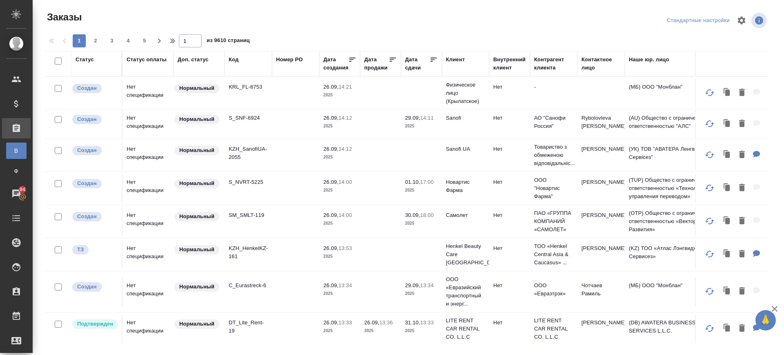
click at [239, 54] on th "Код" at bounding box center [248, 63] width 47 height 25
drag, startPoint x: 231, startPoint y: 59, endPoint x: 243, endPoint y: 75, distance: 19.9
click at [231, 59] on div "Код" at bounding box center [234, 60] width 10 height 8
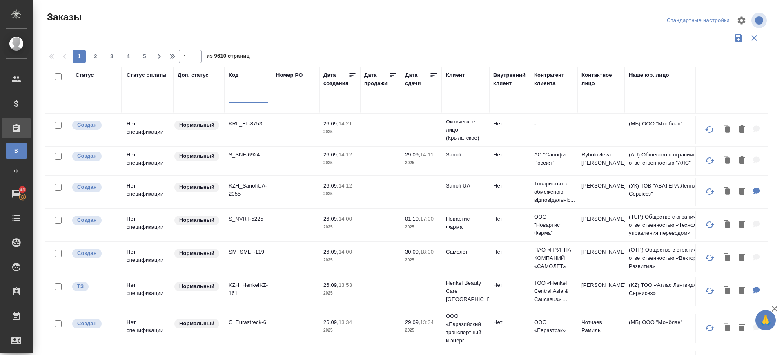
click at [247, 101] on input "text" at bounding box center [248, 98] width 39 height 10
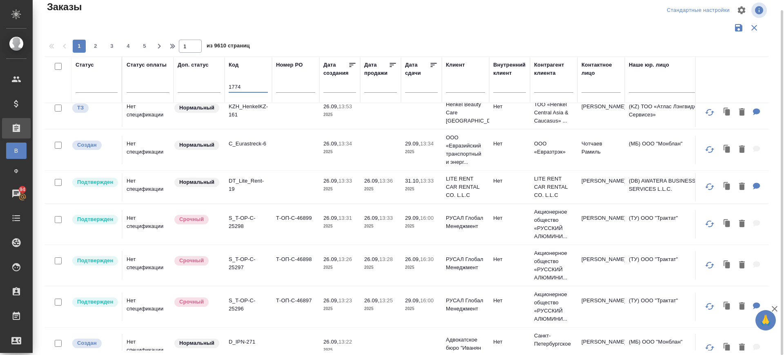
scroll to position [204, 0]
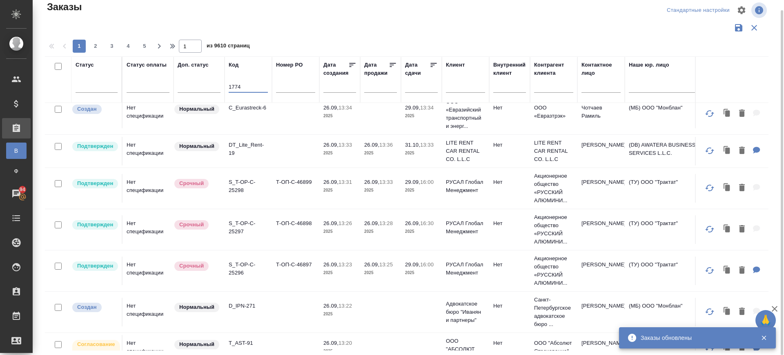
click at [229, 87] on input "1774" at bounding box center [248, 88] width 39 height 10
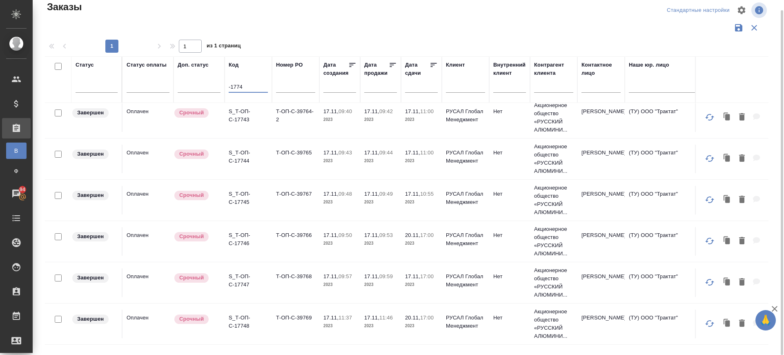
scroll to position [678, 0]
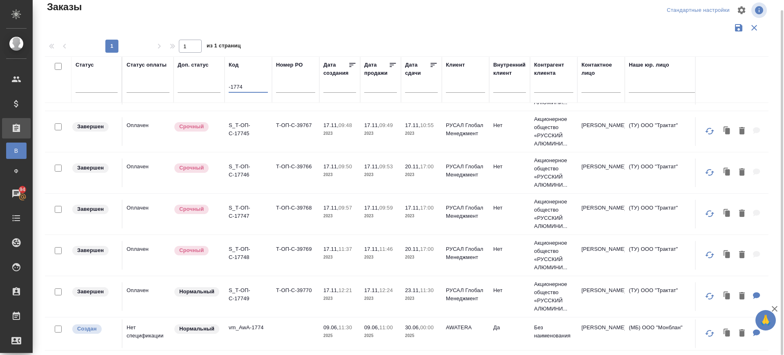
type input "-1774"
click at [61, 326] on input "checkbox" at bounding box center [58, 329] width 7 height 7
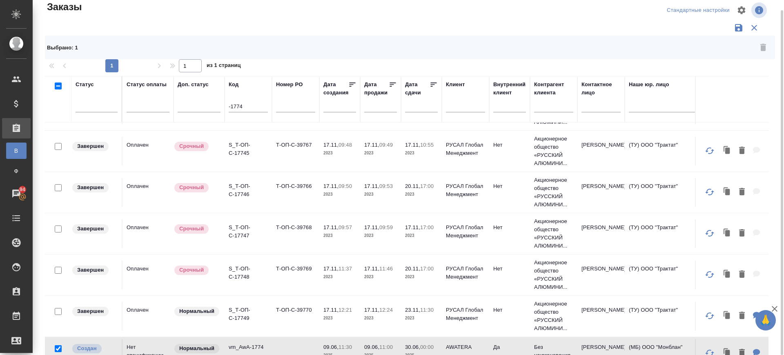
click at [137, 343] on td "Нет спецификации" at bounding box center [148, 353] width 51 height 29
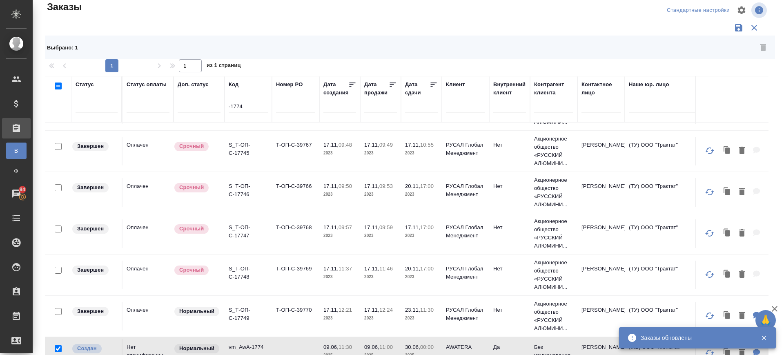
click at [718, 344] on div "Заказы обновлены" at bounding box center [687, 338] width 121 height 16
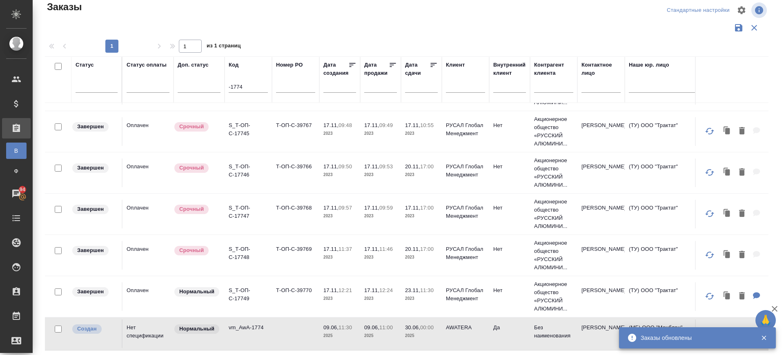
checkbox input "false"
click at [764, 337] on icon "button" at bounding box center [764, 338] width 4 height 4
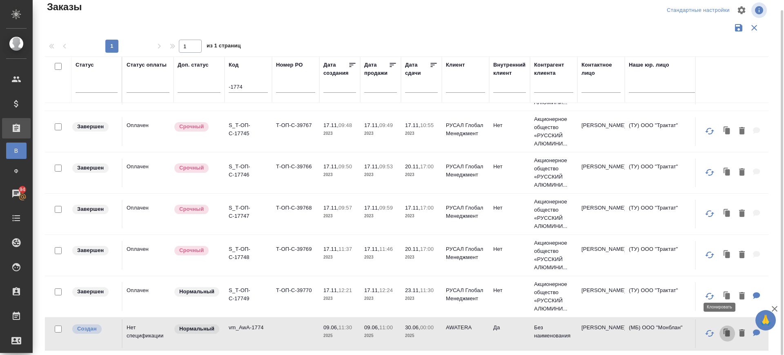
click at [725, 330] on icon "button" at bounding box center [727, 333] width 5 height 6
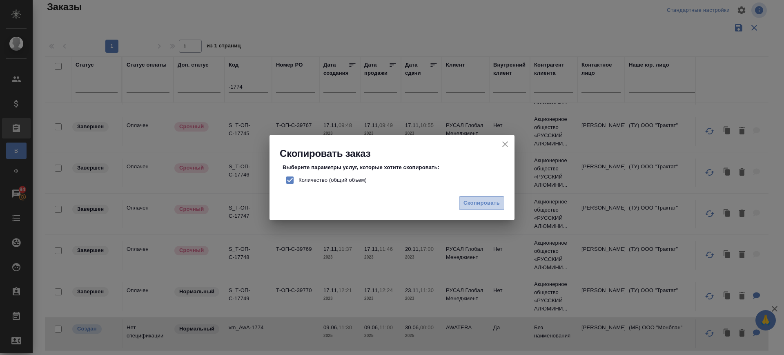
click at [471, 203] on span "Скопировать" at bounding box center [482, 203] width 36 height 9
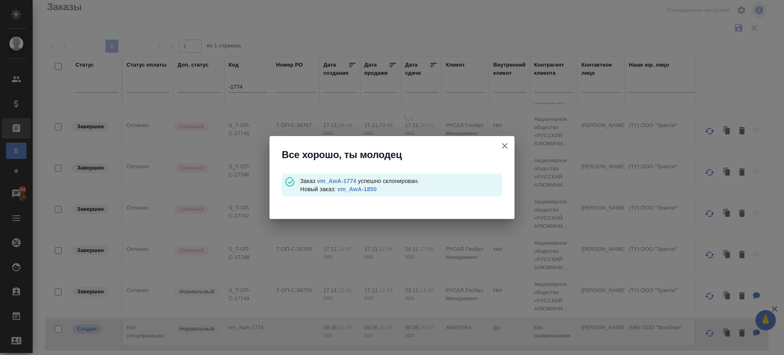
click at [376, 189] on link "vm_AwA-1850" at bounding box center [356, 189] width 39 height 7
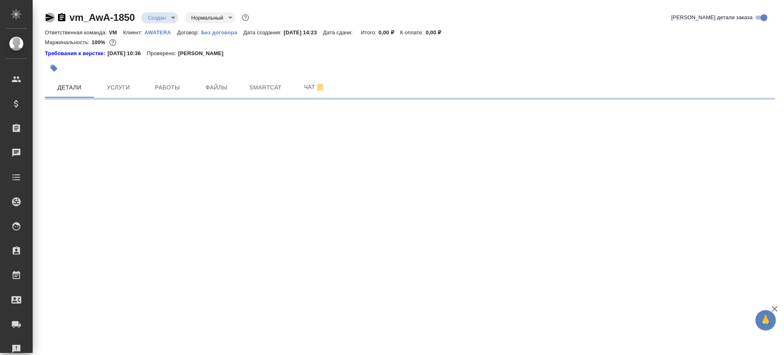
click at [48, 15] on icon "button" at bounding box center [50, 17] width 9 height 7
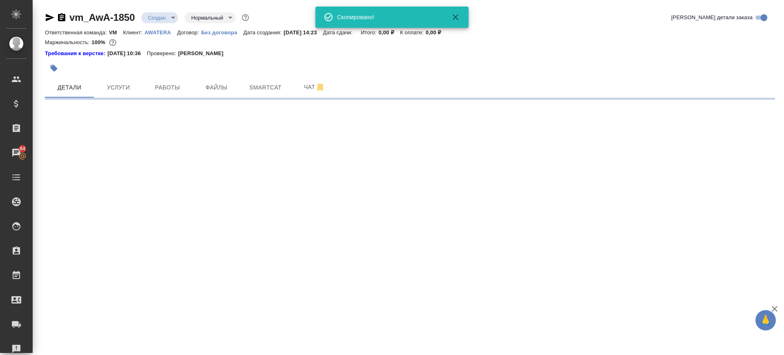
select select "RU"
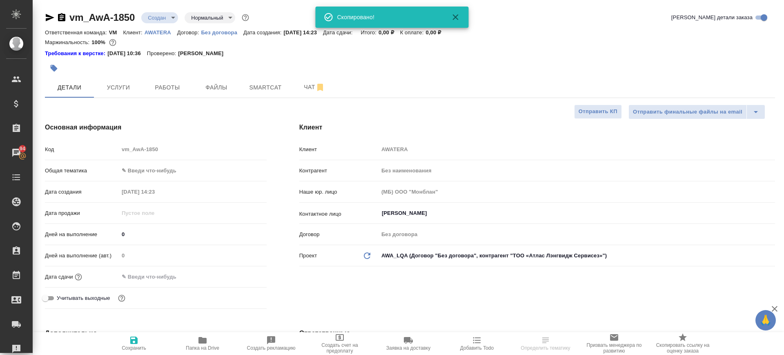
type textarea "x"
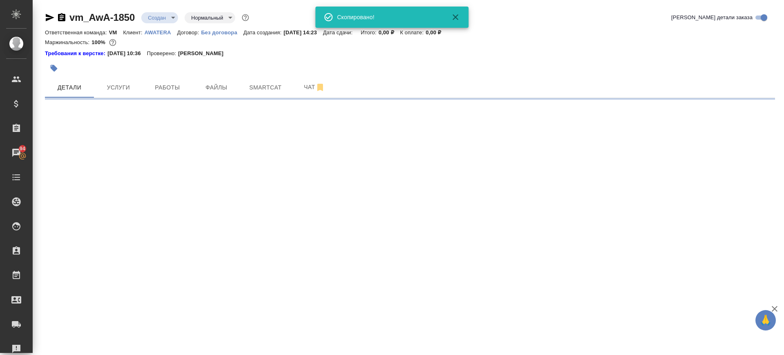
select select "RU"
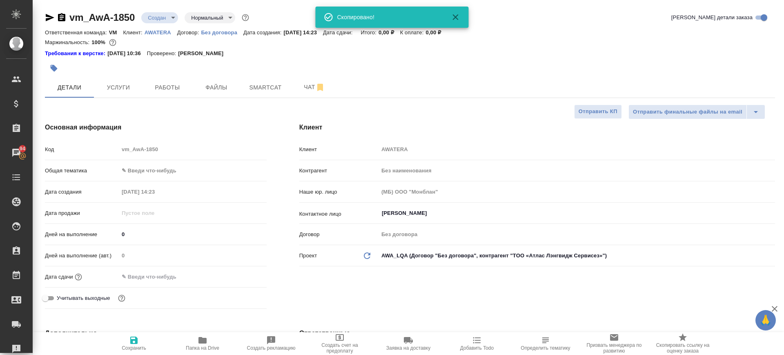
type textarea "x"
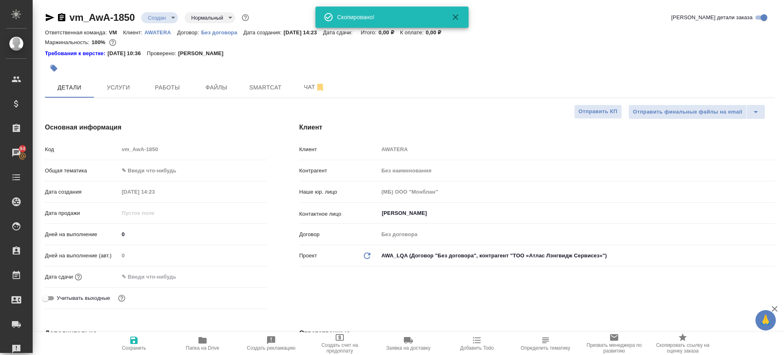
type textarea "x"
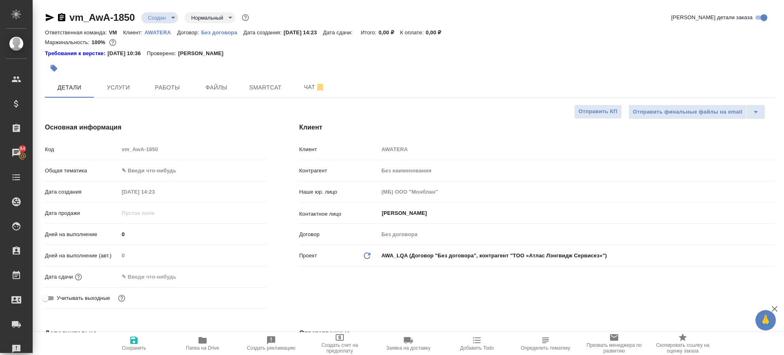
click at [64, 14] on icon "button" at bounding box center [61, 17] width 7 height 8
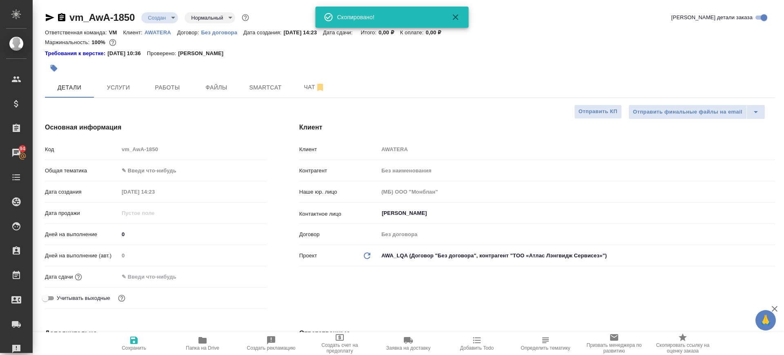
type textarea "x"
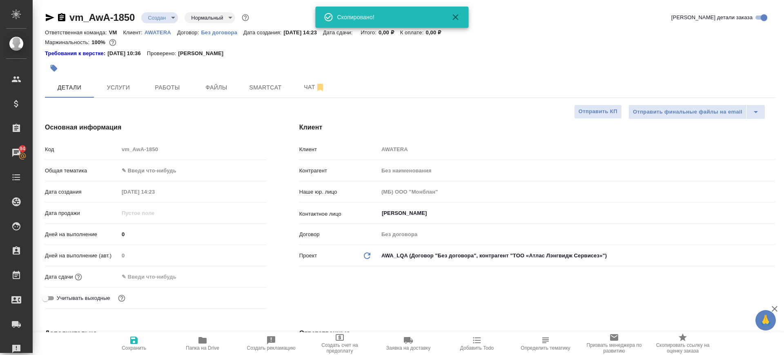
type textarea "x"
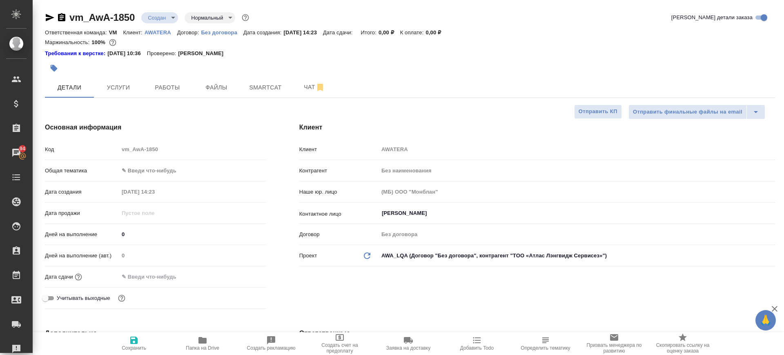
type textarea "x"
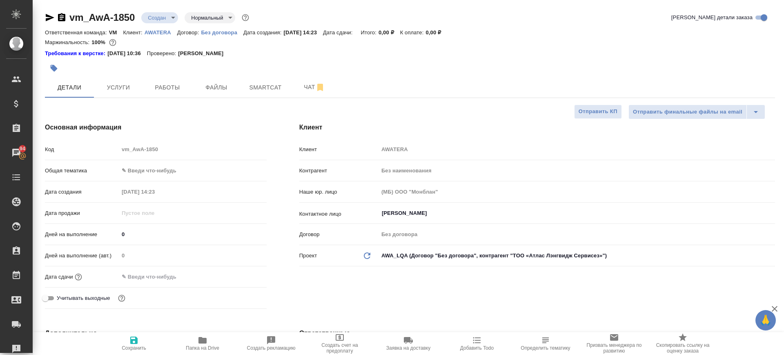
type textarea "x"
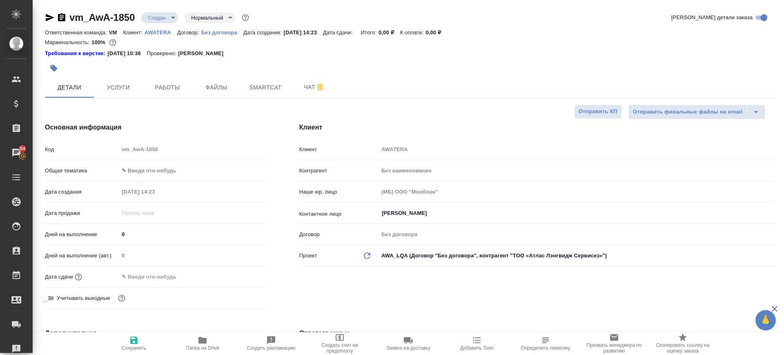
type textarea "x"
click at [119, 91] on span "Услуги" at bounding box center [118, 88] width 39 height 10
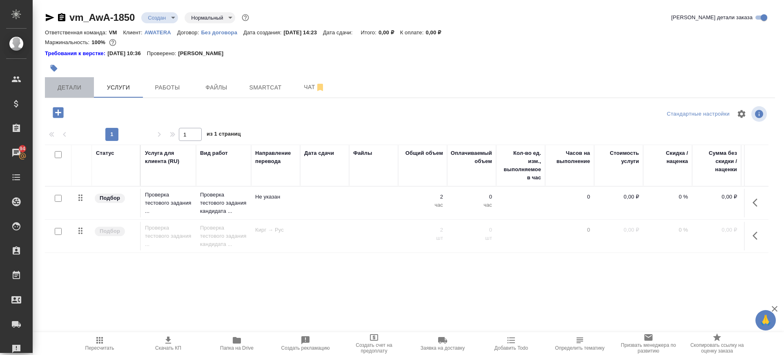
click at [74, 83] on span "Детали" at bounding box center [69, 88] width 39 height 10
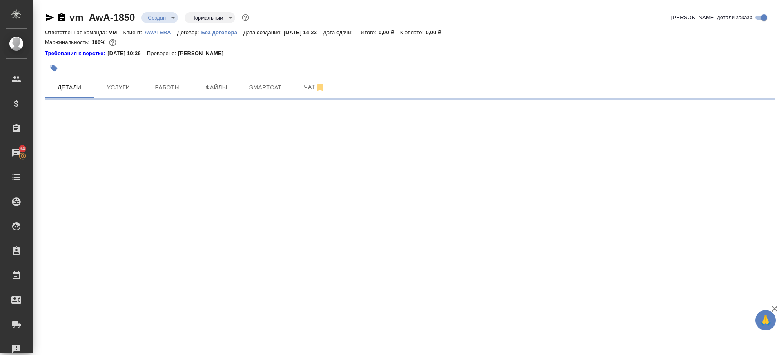
select select "RU"
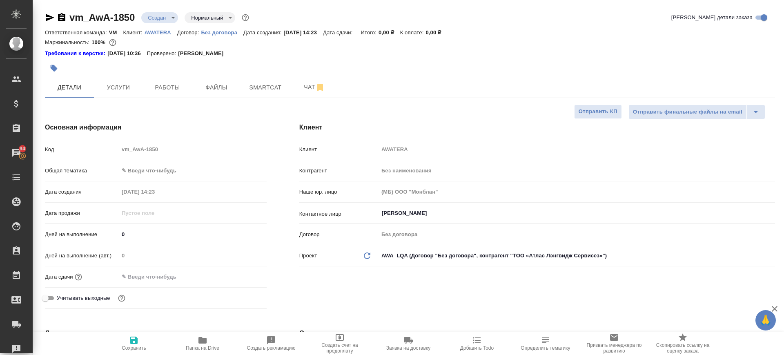
type textarea "x"
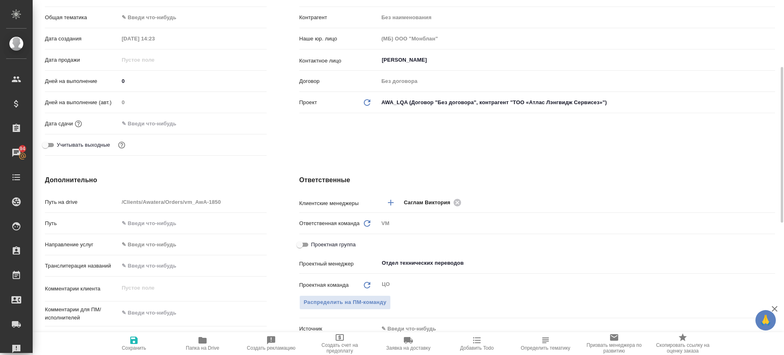
scroll to position [306, 0]
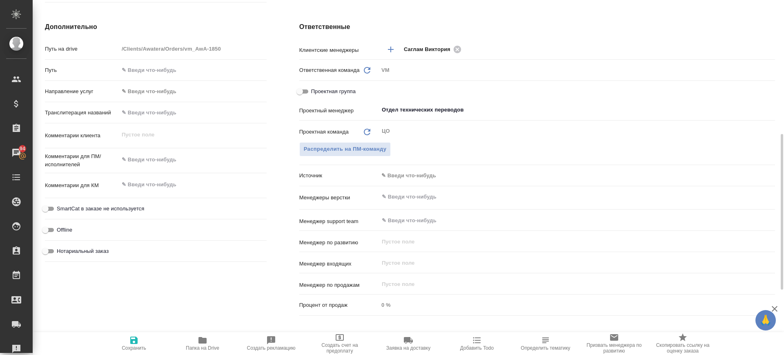
type textarea "x"
click at [128, 163] on textarea at bounding box center [192, 160] width 147 height 14
type textarea "З"
type textarea "x"
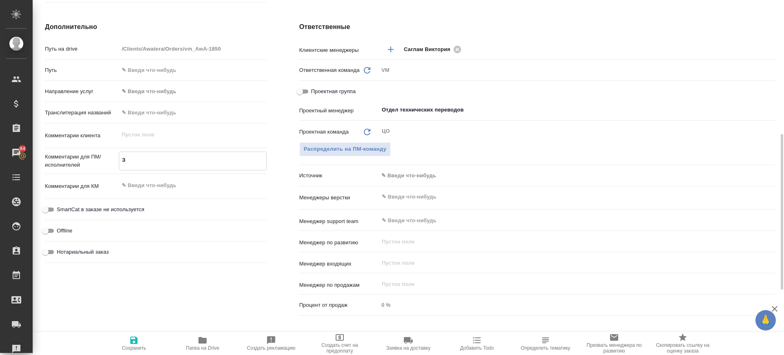
type textarea "x"
type textarea "За"
type textarea "x"
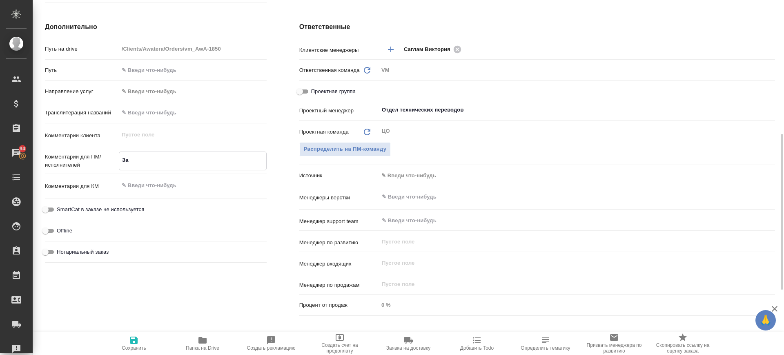
type textarea "Зак"
type textarea "x"
type textarea "Зака"
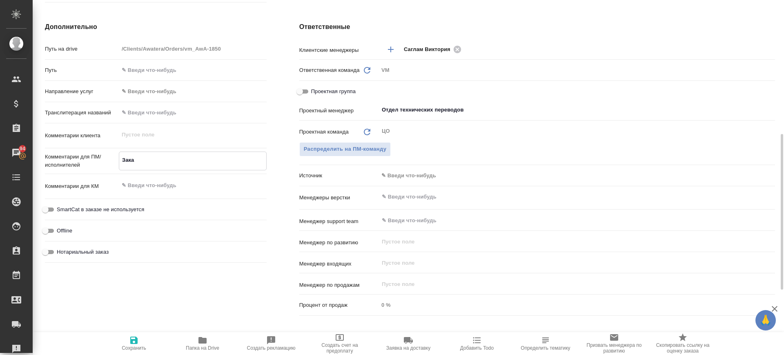
type textarea "x"
type textarea "Заказ"
type textarea "x"
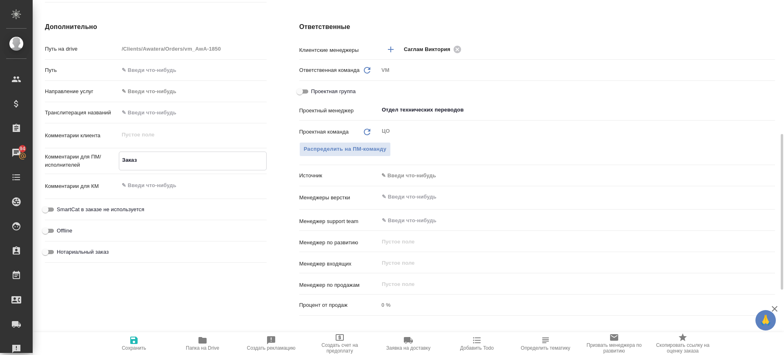
type textarea "Заказ"
type textarea "x"
type textarea "Заказ д"
type textarea "x"
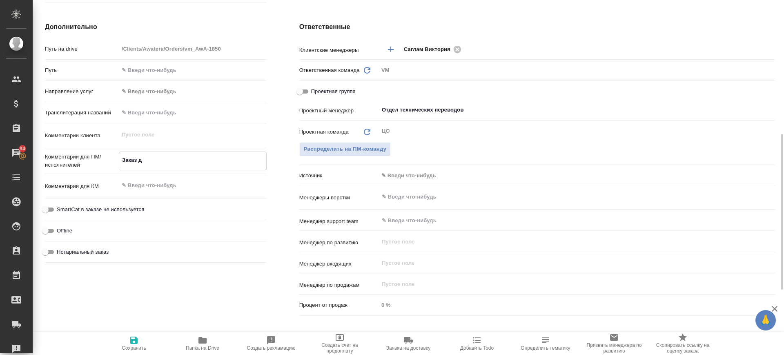
type textarea "x"
type textarea "Заказ для"
type textarea "x"
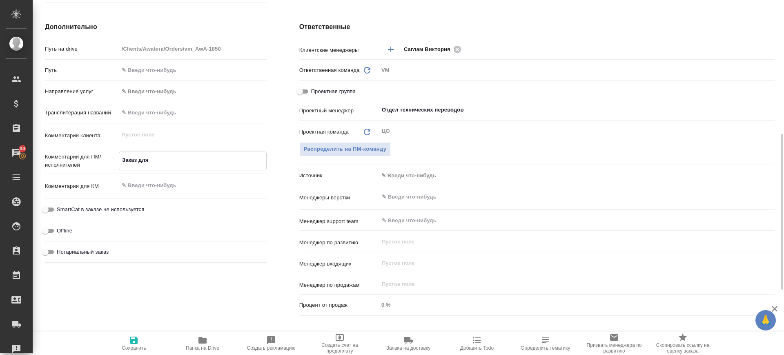
type textarea "x"
type textarea "Заказ для п"
type textarea "x"
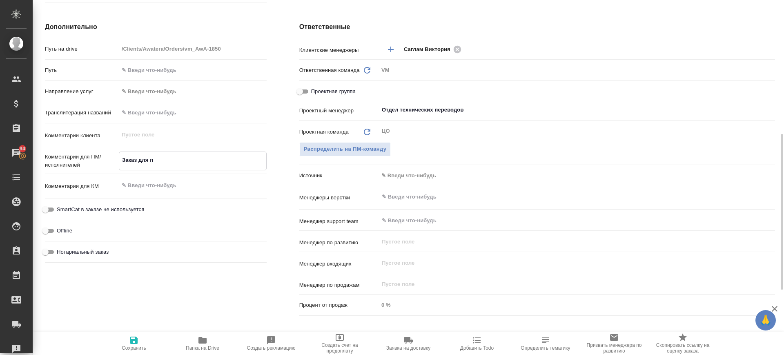
type textarea "Заказ для пр"
type textarea "x"
type textarea "Заказ для прове"
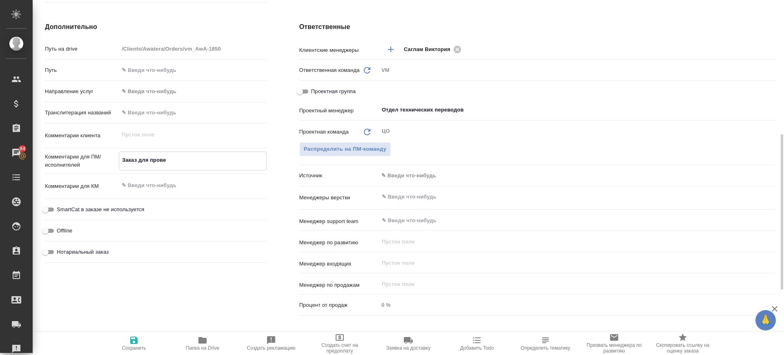
type textarea "x"
type textarea "Заказ для проверк"
type textarea "x"
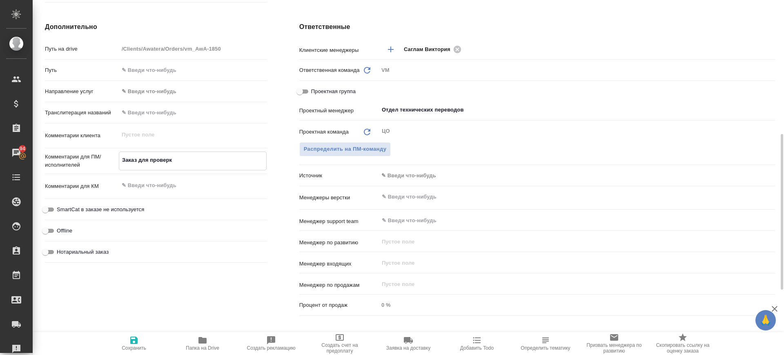
type textarea "x"
type textarea "Заказ для проверки"
type textarea "x"
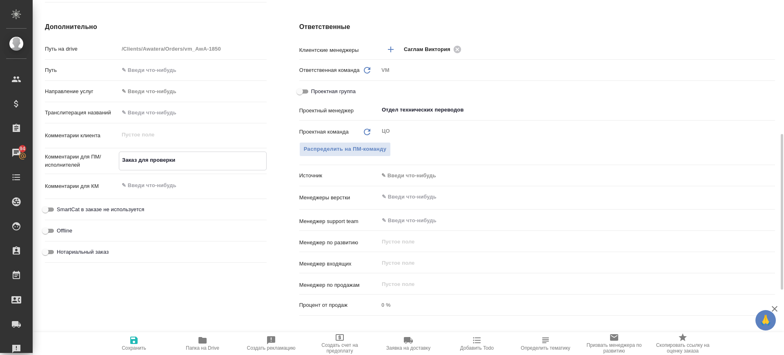
type textarea "x"
type textarea "Заказ для проверки т"
type textarea "x"
type textarea "Заказ для проверки те"
type textarea "x"
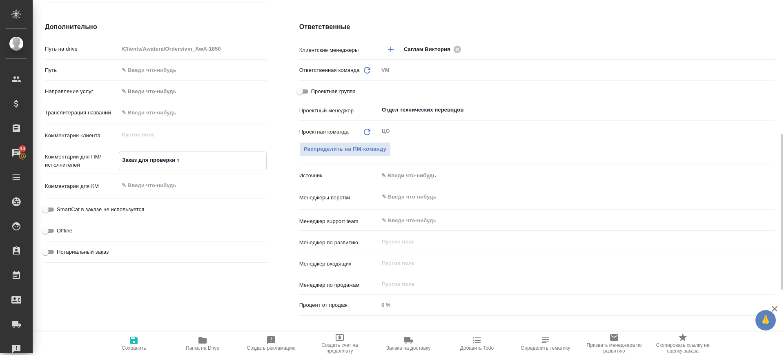
type textarea "x"
type textarea "Заказ для проверки тес"
type textarea "x"
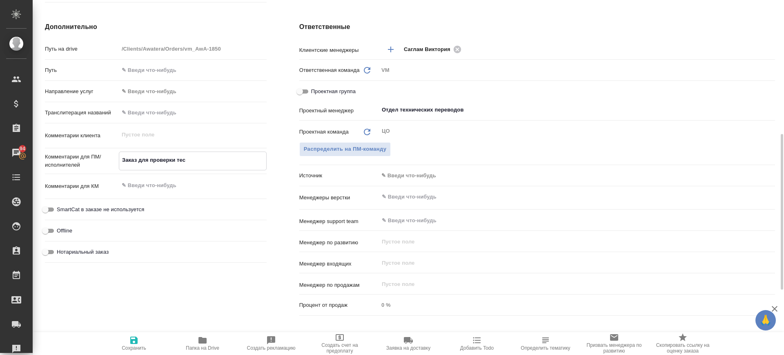
type textarea "Заказ для проверки тест"
type textarea "x"
type textarea "Заказ для проверки тесто"
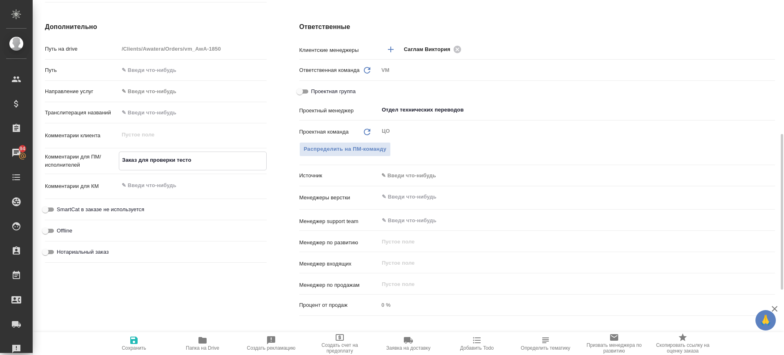
type textarea "x"
type textarea "Заказ для проверки тестов"
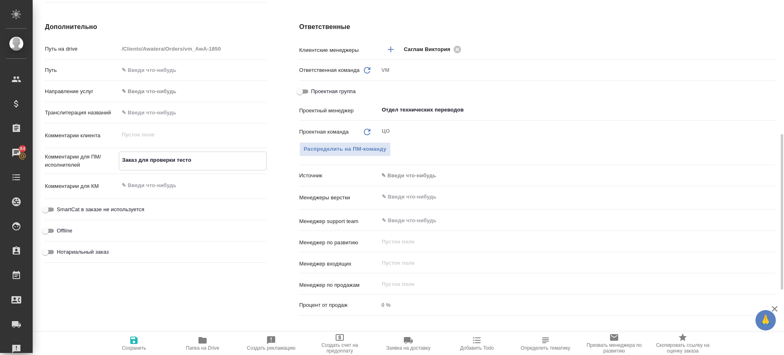
type textarea "x"
type textarea "Заказ для проверки тестовы"
type textarea "x"
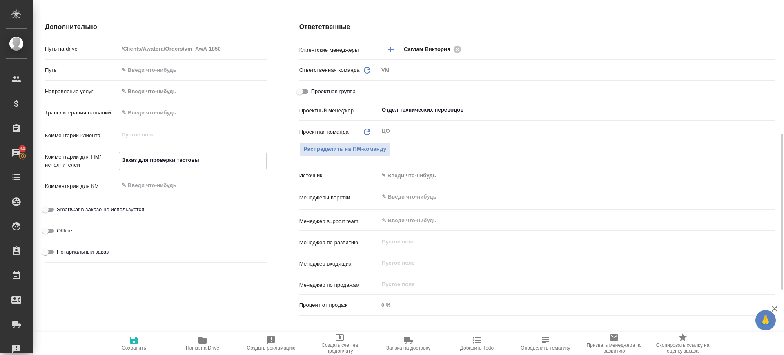
type textarea "x"
type textarea "Заказ для проверки тестовых"
type textarea "x"
type textarea "Заказ для проверки тестовых"
type textarea "x"
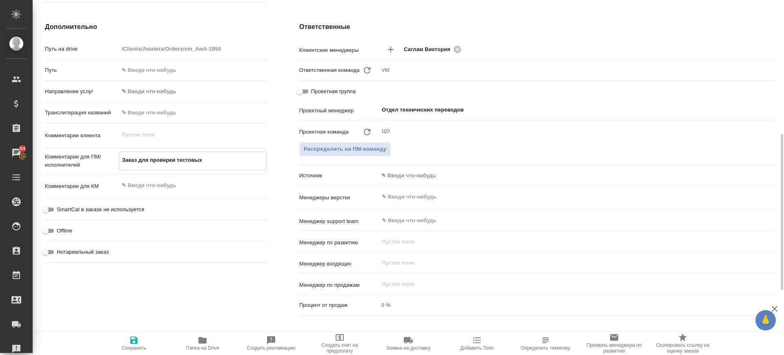
type textarea "x"
type textarea "Заказ для проверки тестовых з"
type textarea "x"
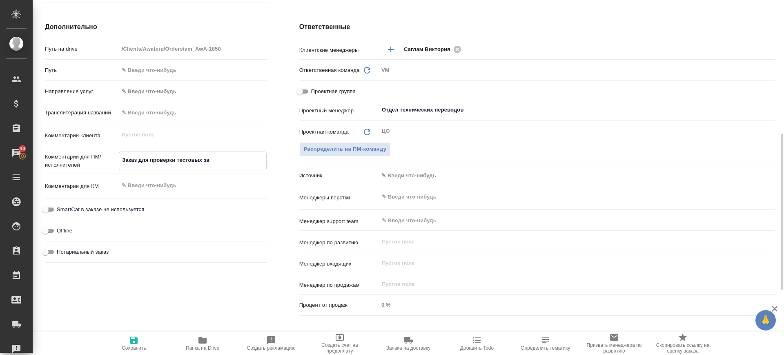
type textarea "Заказ для проверки тестовых зад"
type textarea "x"
type textarea "Заказ для проверки тестовых зада"
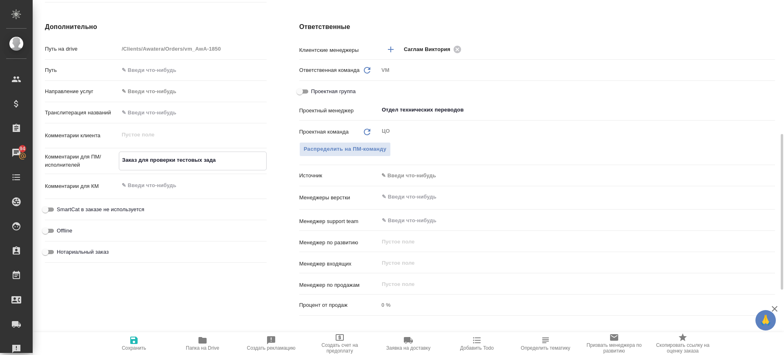
type textarea "x"
type textarea "Заказ для проверки тестовых задан"
type textarea "x"
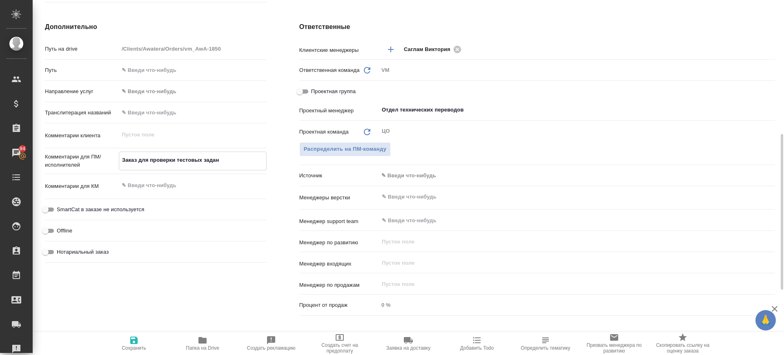
type textarea "x"
type textarea "Заказ для проверки тестовых задани"
type textarea "x"
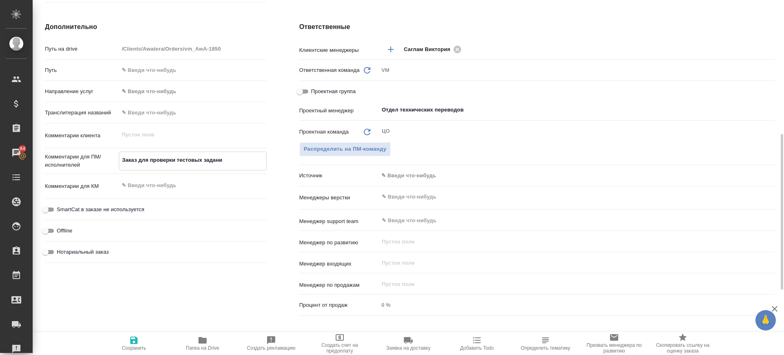
type textarea "x"
type textarea "Заказ для проверки тестовых задани"
type textarea "x"
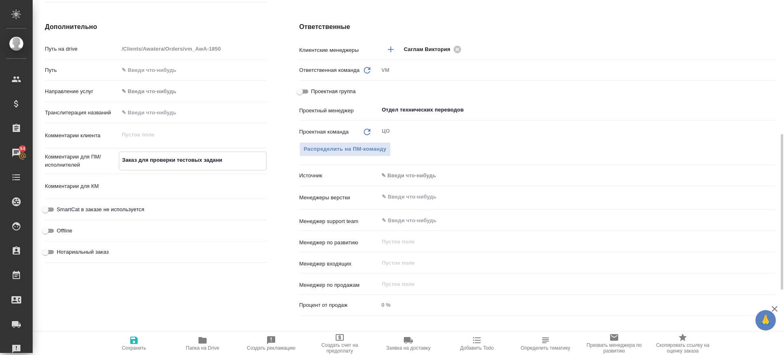
type textarea "x"
click at [233, 159] on textarea "Заказ для проверки тестовых задани" at bounding box center [192, 160] width 147 height 14
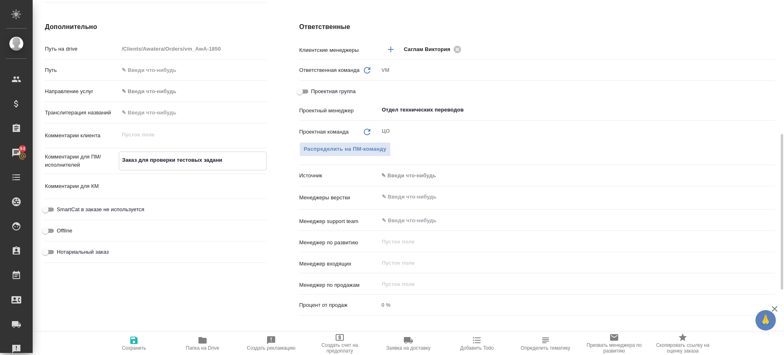
type textarea "x"
type textarea "Заказ для проверки тестовых заданий"
type textarea "x"
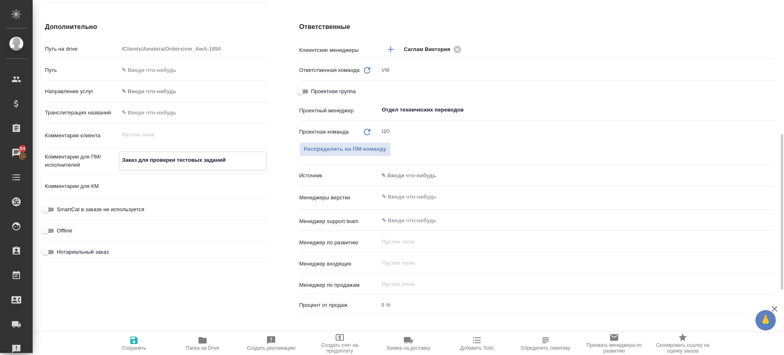
type textarea "Заказ для проверки тестовых заданий"
type textarea "x"
type textarea "Заказ для проверки тестовых заданий в"
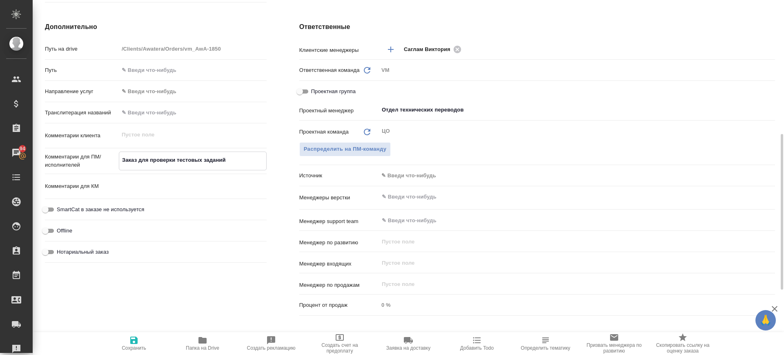
type textarea "x"
type textarea "Заказ для проверки тестовых заданий в"
type textarea "x"
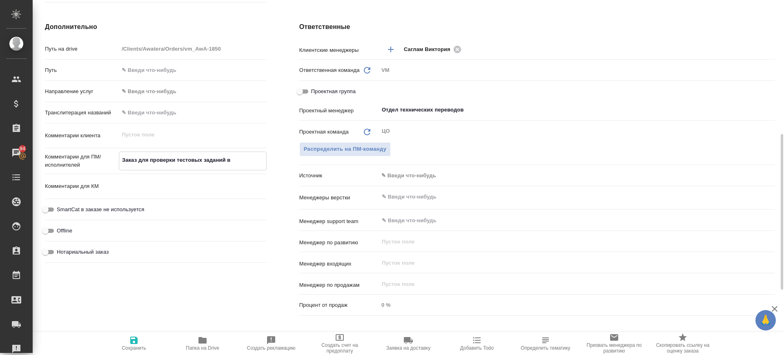
type textarea "x"
type textarea "Заказ для проверки тестовых заданий в с"
type textarea "x"
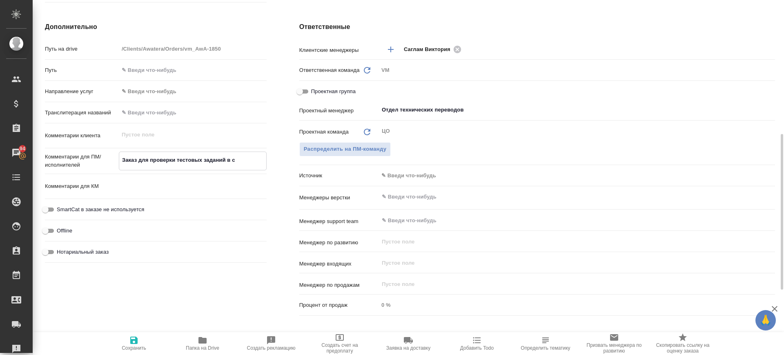
type textarea "Заказ для проверки тестовых заданий в се"
type textarea "x"
type textarea "Заказ для проверки тестовых заданий в сен"
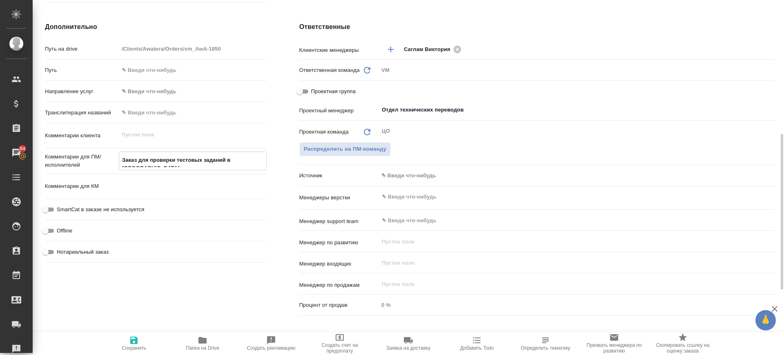
type textarea "x"
type textarea "Заказ для проверки тестовых заданий в сент"
type textarea "x"
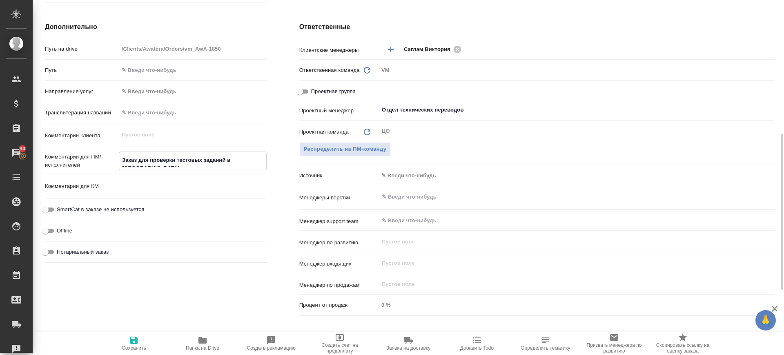
type textarea "x"
type textarea "Заказ для проверки тестовых заданий в сентя"
type textarea "x"
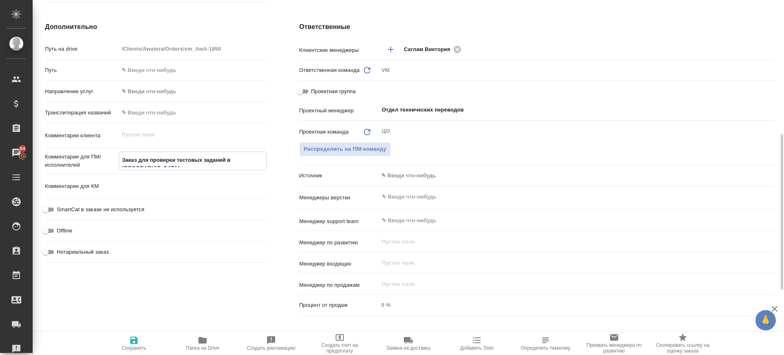
type textarea "x"
type textarea "Заказ для проверки тестовых заданий в сентяб"
type textarea "x"
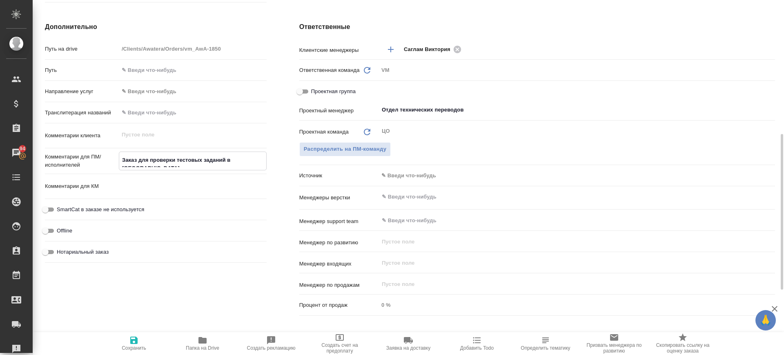
type textarea "Заказ для проверки тестовых заданий в сентябр"
type textarea "x"
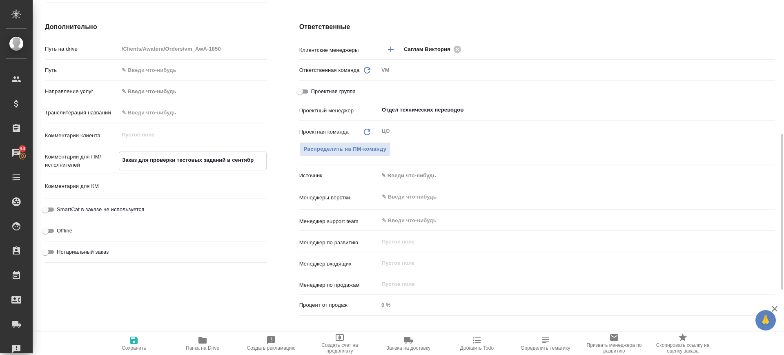
type textarea "Заказ для проверки тестовых заданий в сентябре"
type textarea "x"
type textarea "Заказ для проверки тестовых заданий в сентябре"
type textarea "x"
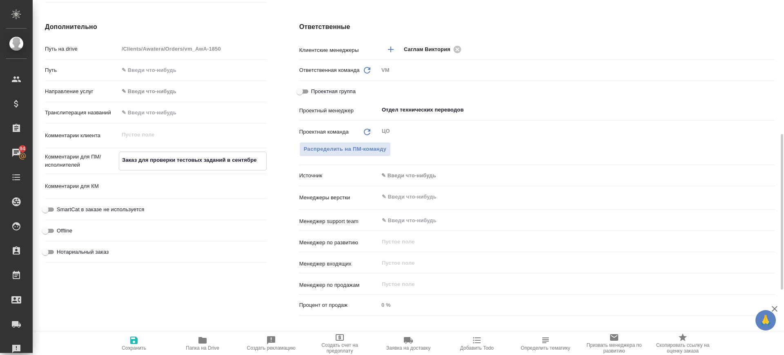
type textarea "x"
type textarea "Заказ для проверки тестовых заданий в сентябре 2"
type textarea "x"
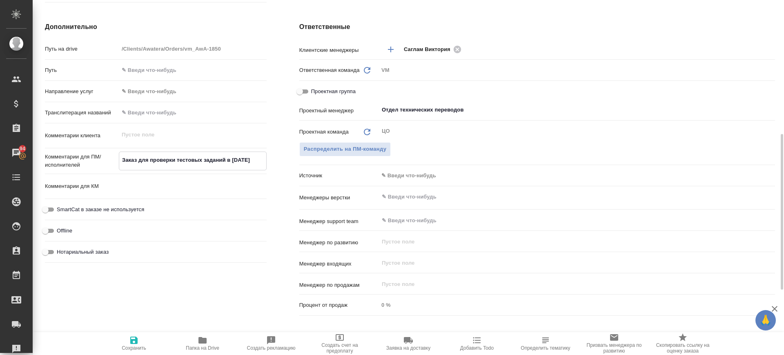
type textarea "x"
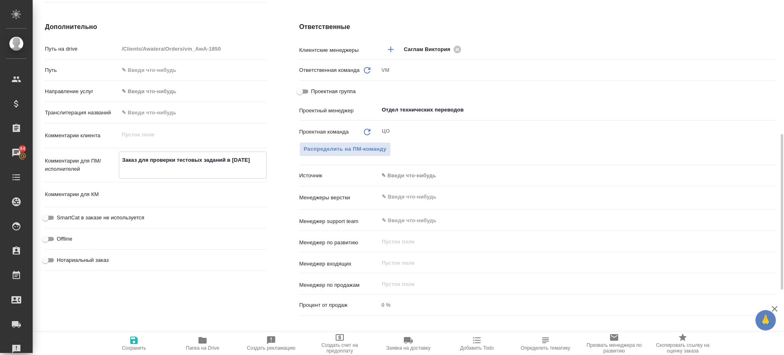
drag, startPoint x: 183, startPoint y: 170, endPoint x: 109, endPoint y: 154, distance: 75.5
click at [109, 154] on div "Комментарии для ПМ/исполнителей Заказ для проверки тестовых заданий в сентябре …" at bounding box center [156, 165] width 222 height 27
click at [118, 201] on div "Комментарии для КМ x" at bounding box center [156, 194] width 222 height 18
click at [119, 192] on textarea at bounding box center [192, 193] width 147 height 14
paste textarea "Заказ для проверки тестовых заданий в сентябре 2025"
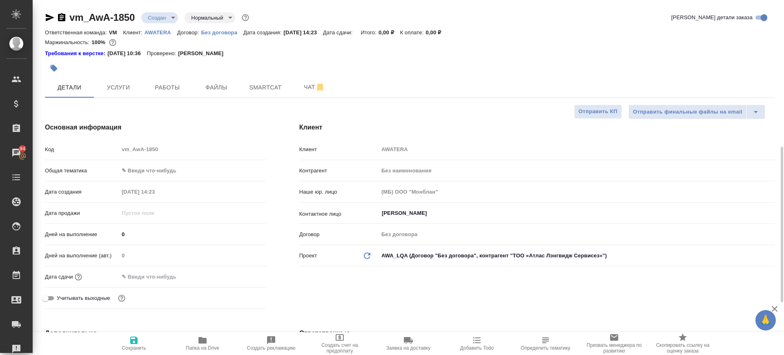
scroll to position [204, 0]
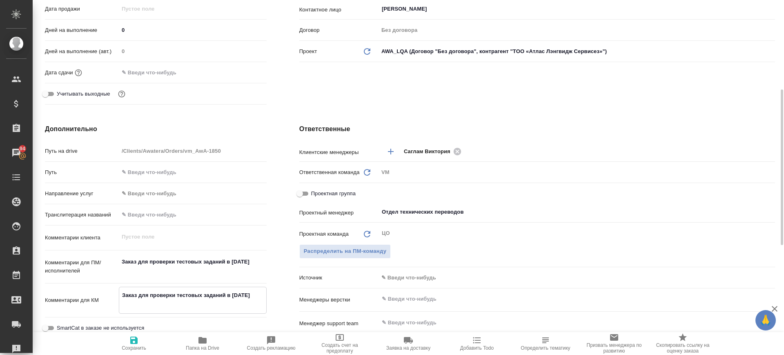
click at [137, 346] on span "Сохранить" at bounding box center [134, 348] width 25 height 6
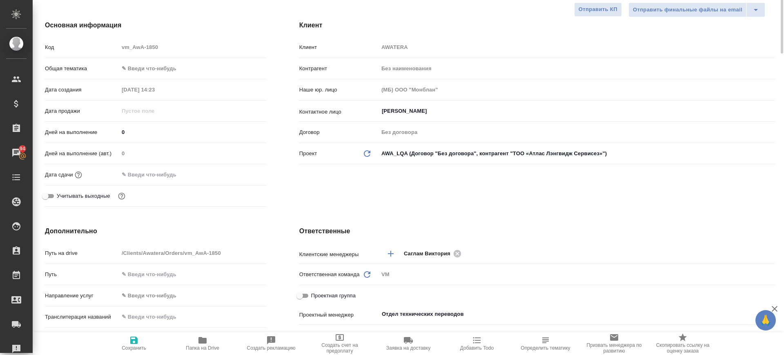
scroll to position [0, 0]
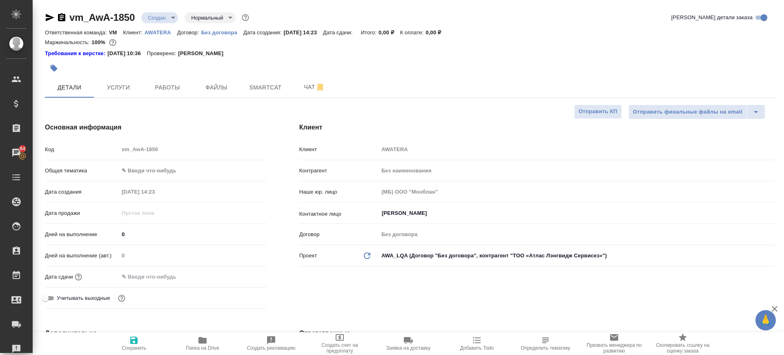
click at [130, 277] on input "text" at bounding box center [154, 277] width 71 height 12
click at [246, 272] on icon "button" at bounding box center [243, 276] width 10 height 10
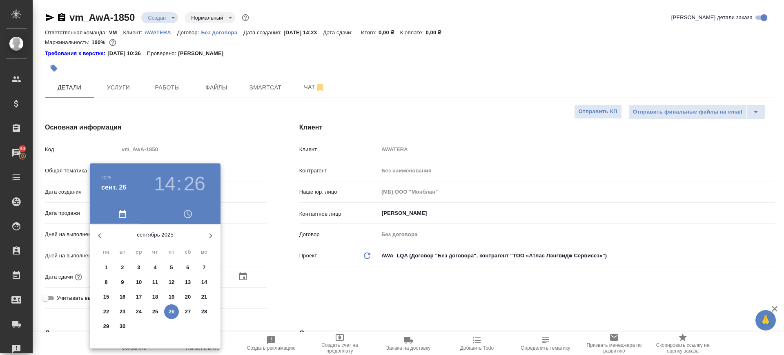
click at [122, 327] on p "30" at bounding box center [123, 326] width 6 height 8
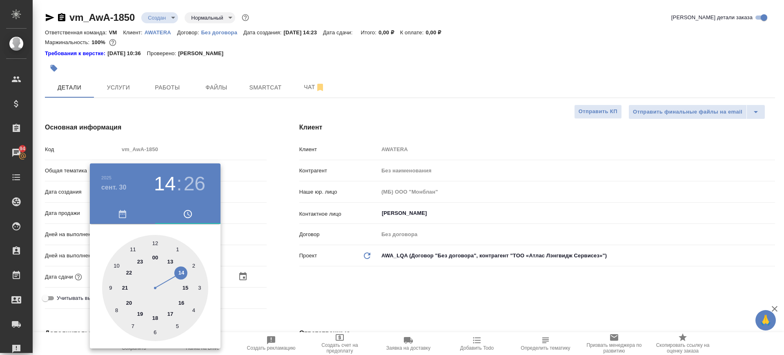
drag, startPoint x: 159, startPoint y: 255, endPoint x: 156, endPoint y: 260, distance: 5.5
click at [159, 254] on div at bounding box center [155, 288] width 106 height 106
click at [154, 245] on div at bounding box center [155, 288] width 106 height 106
click at [203, 126] on div at bounding box center [392, 177] width 784 height 355
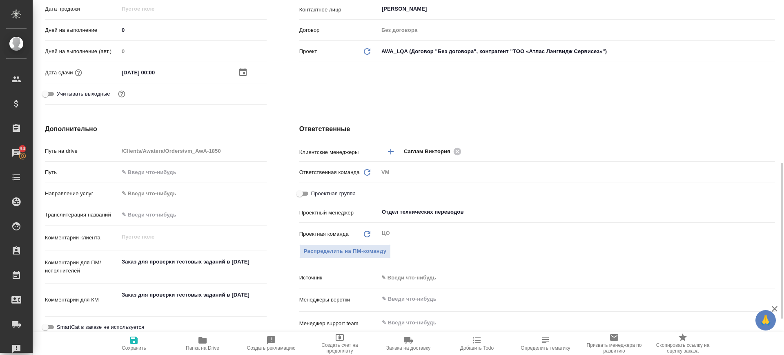
scroll to position [408, 0]
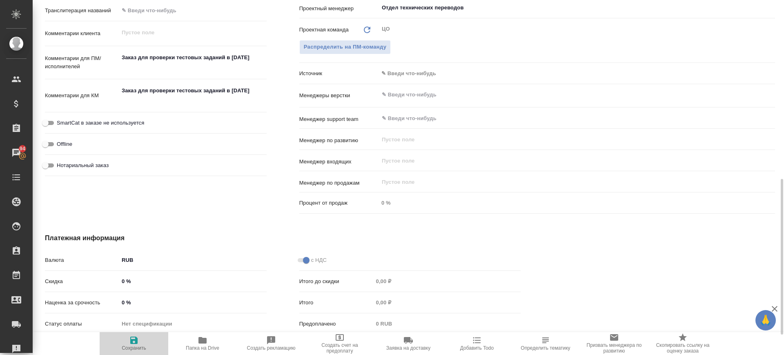
click at [142, 344] on span "Сохранить" at bounding box center [134, 343] width 59 height 16
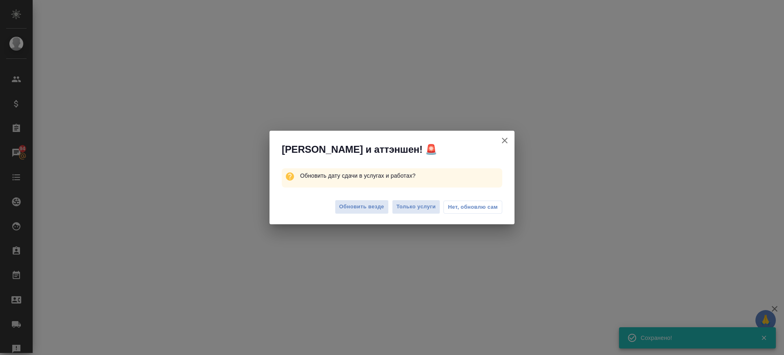
click at [467, 208] on span "Нет, обновлю сам" at bounding box center [473, 207] width 50 height 8
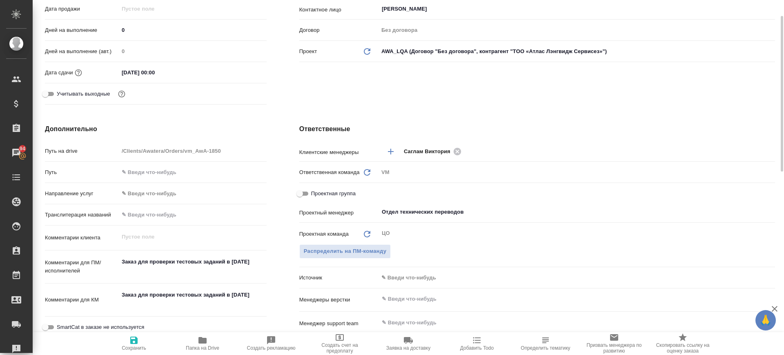
scroll to position [0, 0]
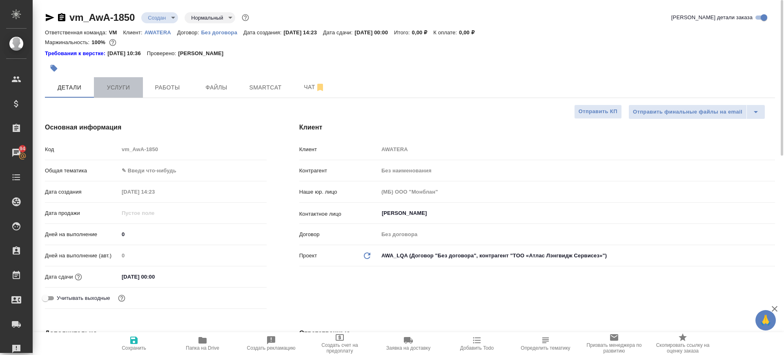
click at [123, 84] on span "Услуги" at bounding box center [118, 88] width 39 height 10
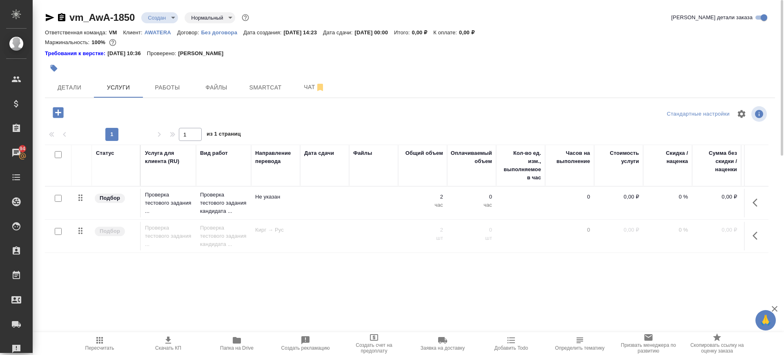
click at [60, 201] on input "checkbox" at bounding box center [58, 198] width 7 height 7
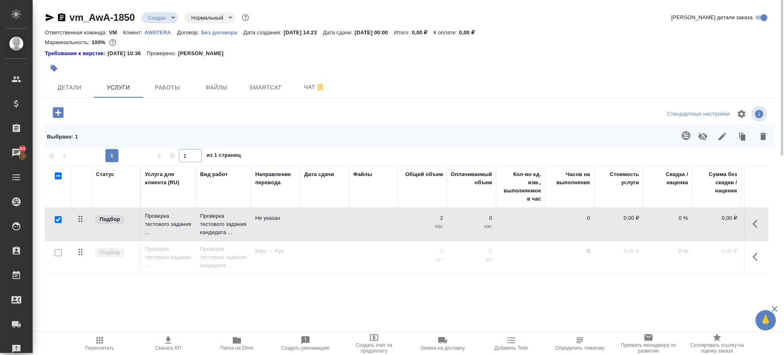
click at [56, 255] on input "checkbox" at bounding box center [58, 252] width 7 height 7
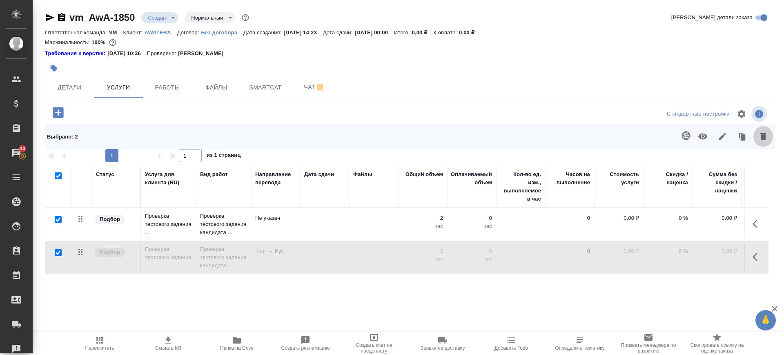
drag, startPoint x: 764, startPoint y: 137, endPoint x: 471, endPoint y: 164, distance: 294.5
click at [757, 137] on button "button" at bounding box center [764, 136] width 20 height 21
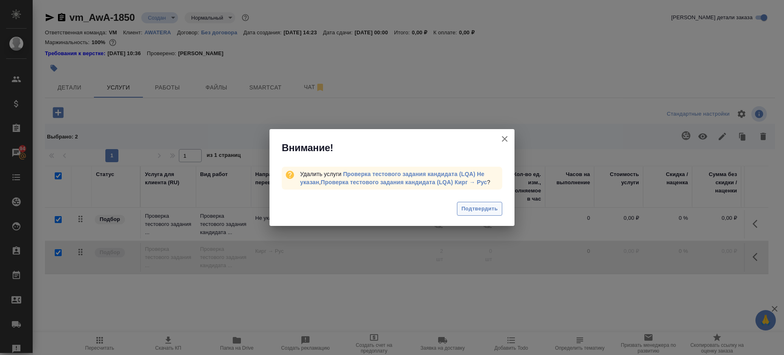
drag, startPoint x: 475, startPoint y: 205, endPoint x: 358, endPoint y: 213, distance: 117.9
click at [475, 205] on span "Подтвердить" at bounding box center [480, 208] width 36 height 9
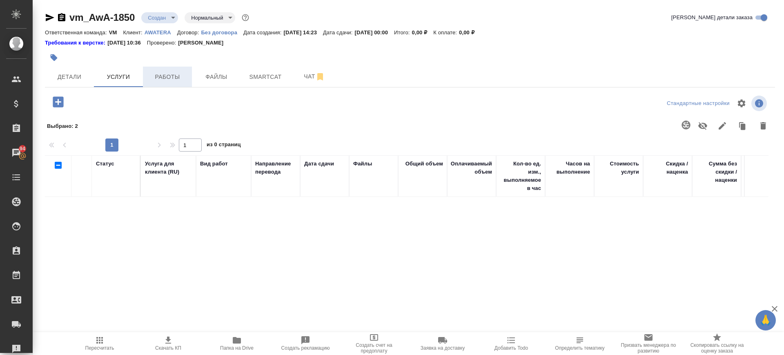
click at [167, 81] on span "Работы" at bounding box center [167, 77] width 39 height 10
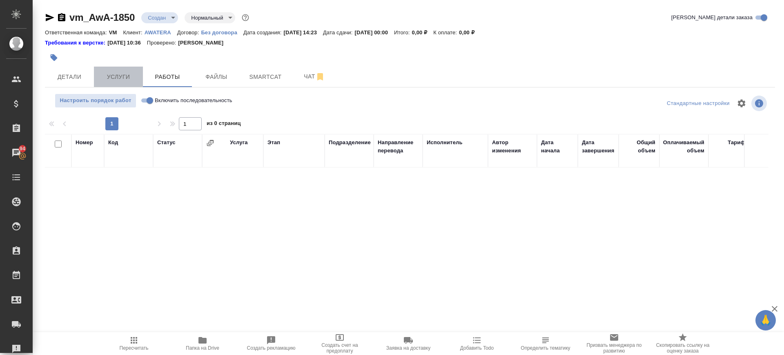
click at [131, 74] on span "Услуги" at bounding box center [118, 77] width 39 height 10
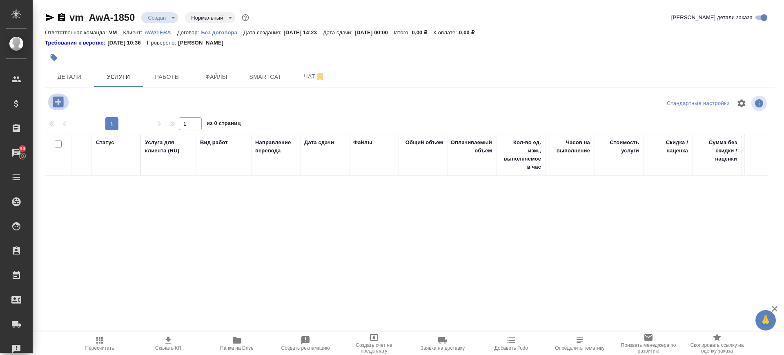
click at [56, 99] on icon "button" at bounding box center [58, 101] width 11 height 11
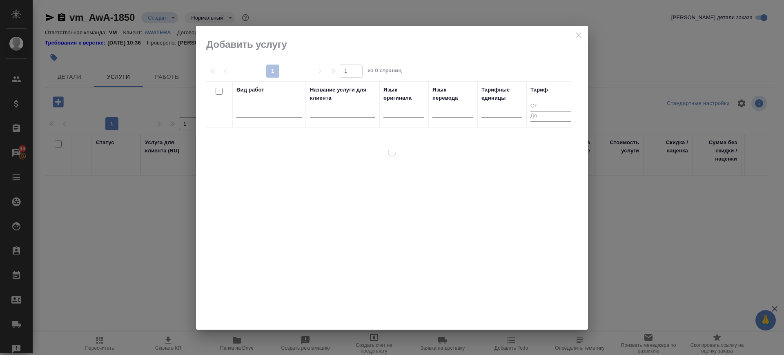
click at [246, 83] on th "Вид работ" at bounding box center [269, 104] width 74 height 47
click at [251, 112] on div at bounding box center [269, 109] width 65 height 12
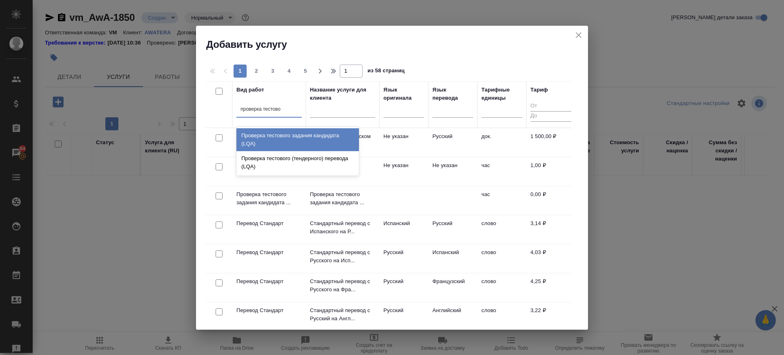
click at [261, 137] on div "Проверка тестового задания кандидата (LQA)" at bounding box center [298, 139] width 123 height 23
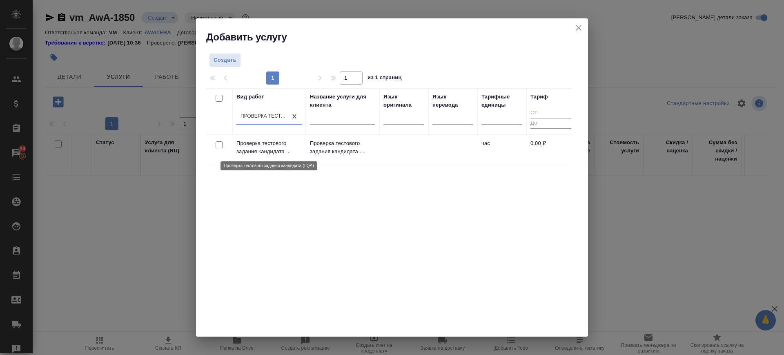
click at [256, 141] on p "Проверка тестового задания кандидата ..." at bounding box center [269, 147] width 65 height 16
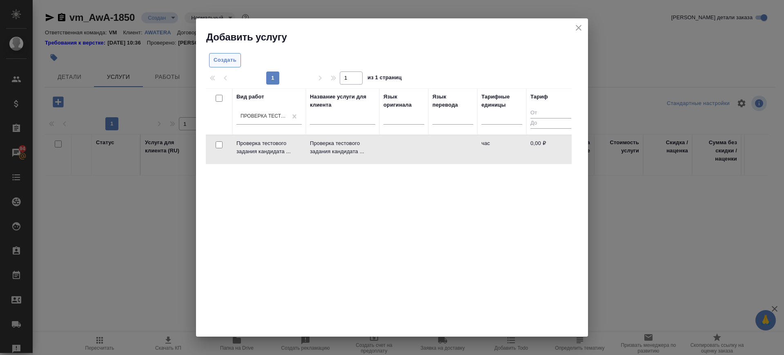
click at [224, 59] on span "Создать" at bounding box center [225, 60] width 23 height 9
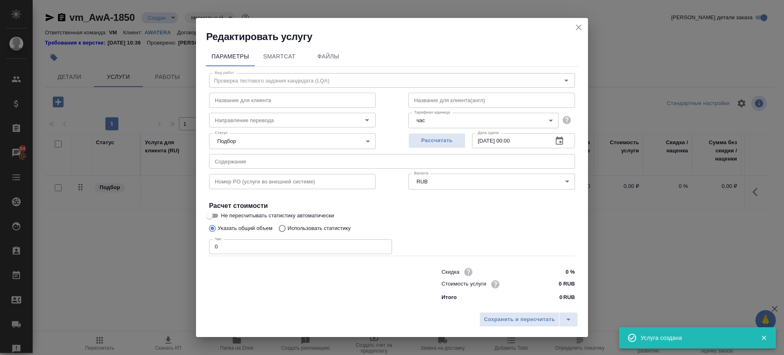
click at [434, 121] on body "🙏 .cls-1 fill:#fff; AWATERA Саглам Виктория v.saglam Клиенты Спецификации Заказ…" at bounding box center [392, 177] width 784 height 355
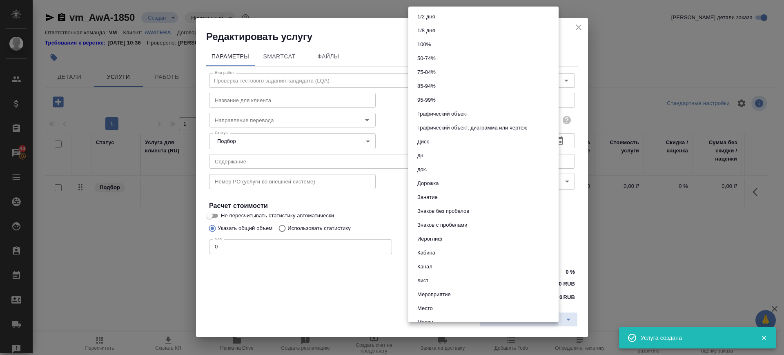
scroll to position [385, 0]
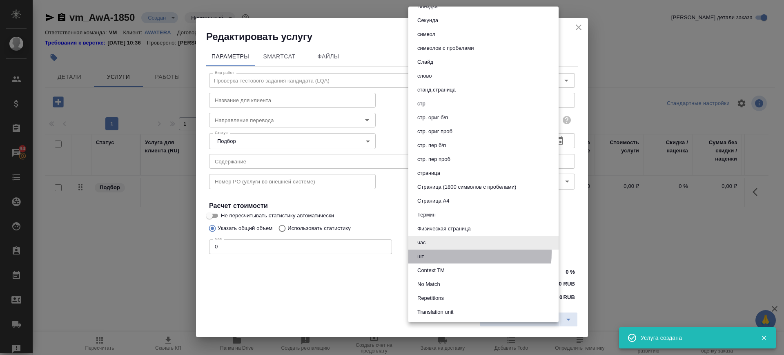
click at [440, 252] on li "шт" at bounding box center [483, 257] width 150 height 14
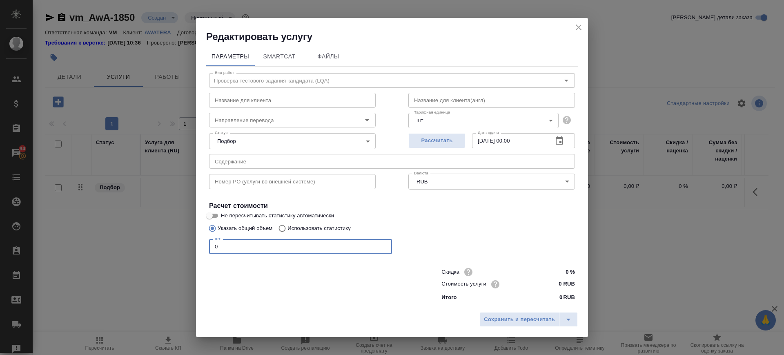
drag, startPoint x: 217, startPoint y: 250, endPoint x: 181, endPoint y: 252, distance: 36.0
click at [181, 252] on div "Редактировать услугу Параметры SmartCat Файлы Вид работ Проверка тестового зада…" at bounding box center [392, 177] width 784 height 355
click at [528, 320] on span "Сохранить и пересчитать" at bounding box center [519, 319] width 71 height 9
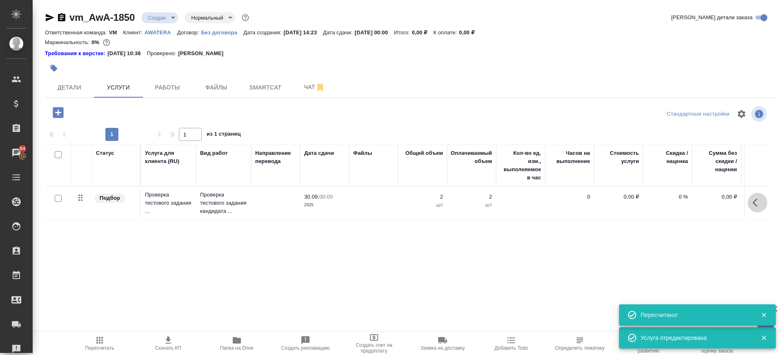
click at [752, 201] on button "button" at bounding box center [758, 203] width 20 height 20
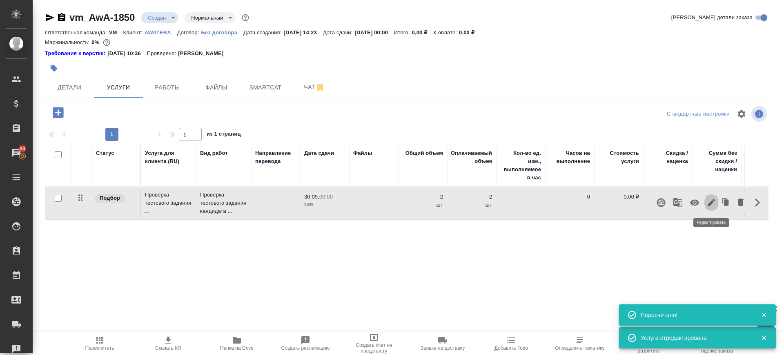
click at [716, 200] on icon "button" at bounding box center [712, 203] width 10 height 10
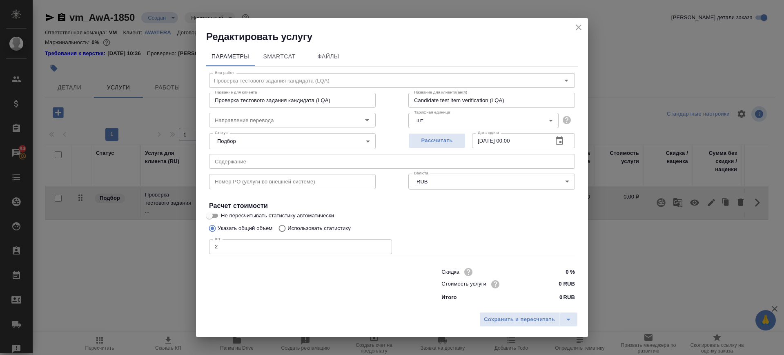
click at [239, 136] on body "🙏 .cls-1 fill:#fff; AWATERA Саглам Виктория v.saglam Клиенты Спецификации Заказ…" at bounding box center [392, 177] width 784 height 355
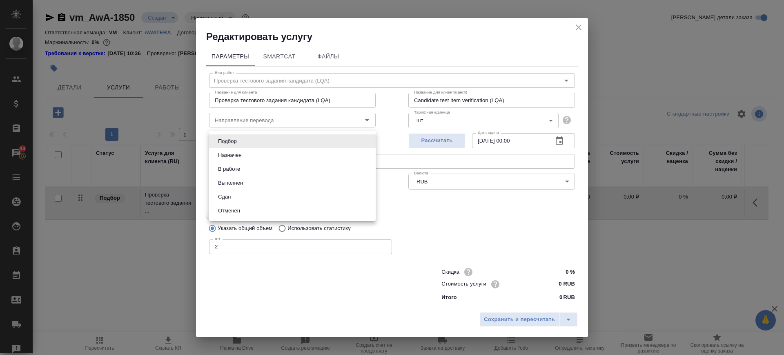
click at [537, 324] on div at bounding box center [392, 177] width 784 height 355
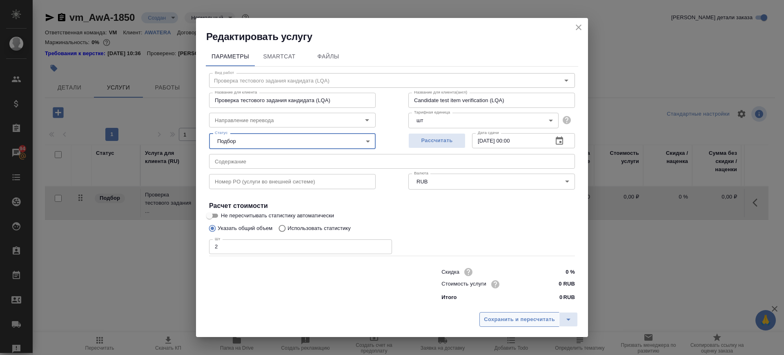
click at [511, 315] on span "Сохранить и пересчитать" at bounding box center [519, 319] width 71 height 9
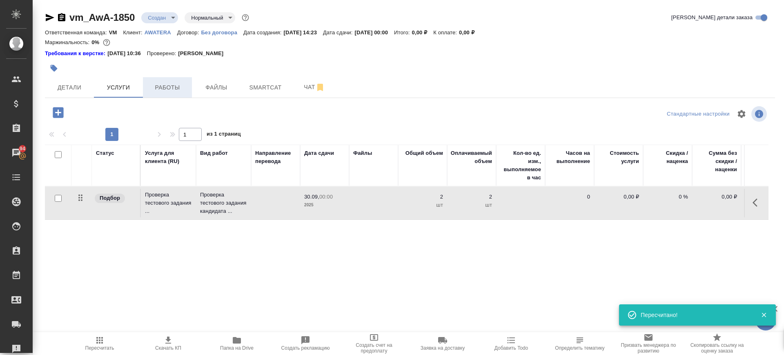
click at [166, 86] on span "Работы" at bounding box center [167, 88] width 39 height 10
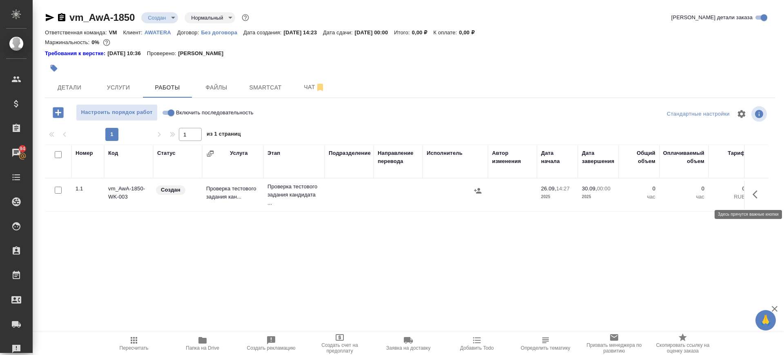
click at [756, 191] on icon "button" at bounding box center [758, 195] width 10 height 10
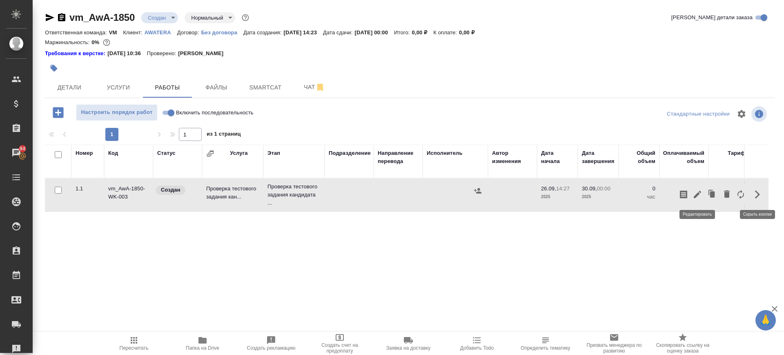
click at [699, 196] on icon "button" at bounding box center [698, 195] width 10 height 10
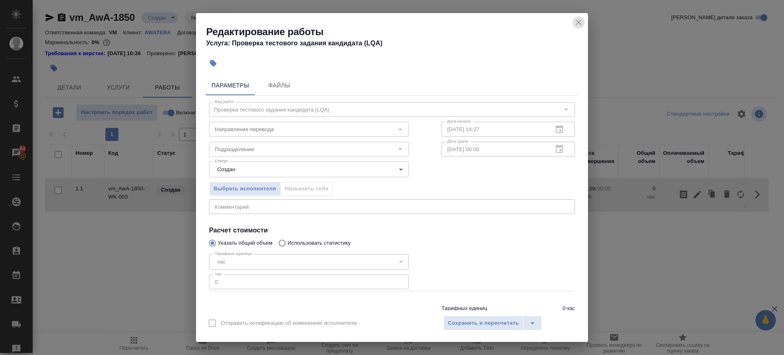
click at [577, 21] on icon "close" at bounding box center [579, 23] width 10 height 10
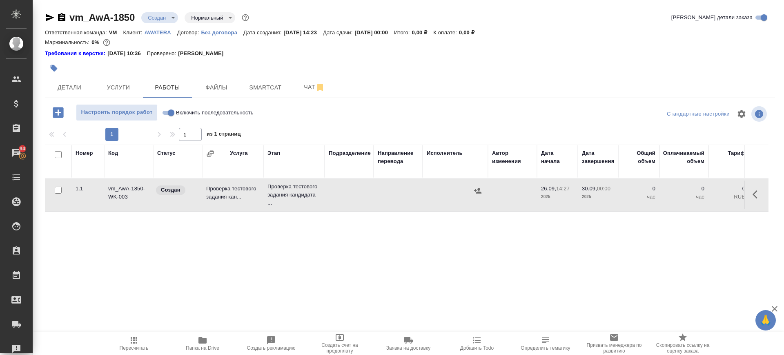
click at [482, 190] on button "button" at bounding box center [478, 191] width 12 height 12
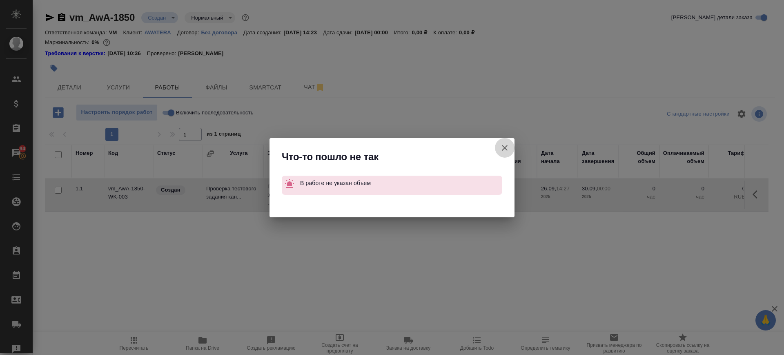
click at [505, 145] on icon "button" at bounding box center [505, 148] width 10 height 10
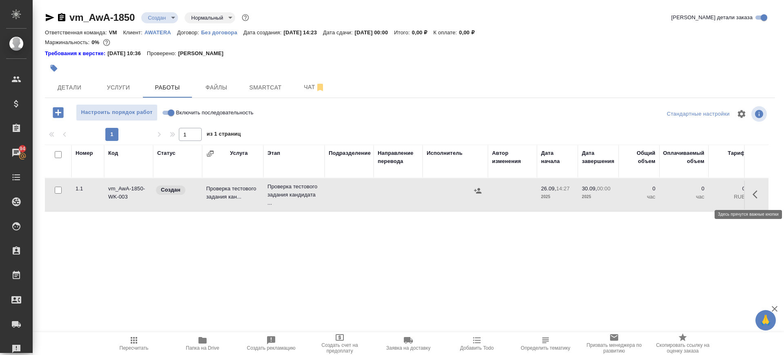
click at [753, 191] on icon "button" at bounding box center [758, 195] width 10 height 10
click at [699, 192] on icon "button" at bounding box center [698, 195] width 10 height 10
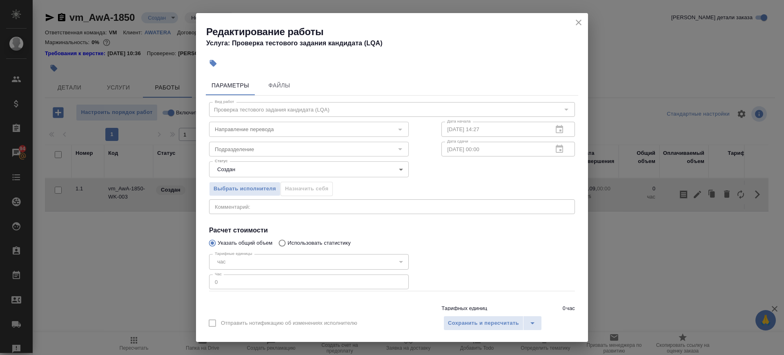
click at [231, 261] on div "час" at bounding box center [309, 262] width 200 height 16
click at [238, 257] on div "час" at bounding box center [309, 262] width 200 height 16
click at [239, 257] on div "час" at bounding box center [309, 262] width 200 height 16
click at [232, 192] on span "Выбрать исполнителя" at bounding box center [245, 188] width 62 height 9
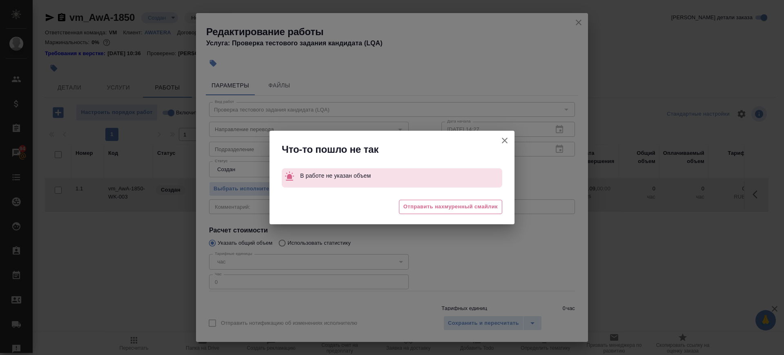
drag, startPoint x: 502, startPoint y: 139, endPoint x: 524, endPoint y: 112, distance: 35.2
click at [502, 139] on icon "button" at bounding box center [505, 141] width 10 height 10
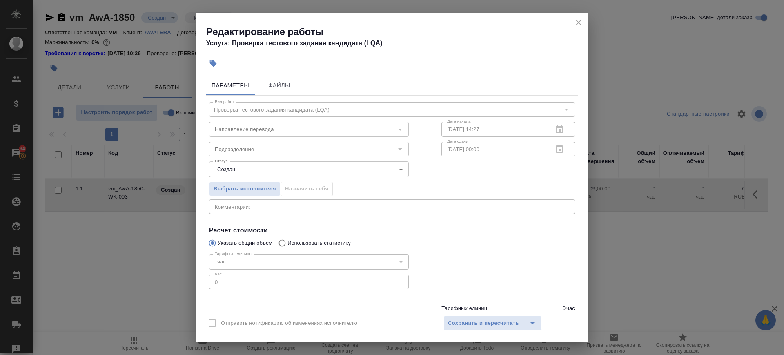
click at [581, 20] on icon "close" at bounding box center [579, 23] width 10 height 10
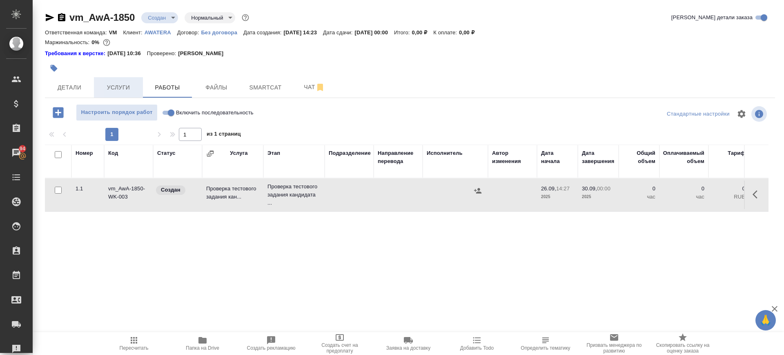
click at [118, 85] on span "Услуги" at bounding box center [118, 88] width 39 height 10
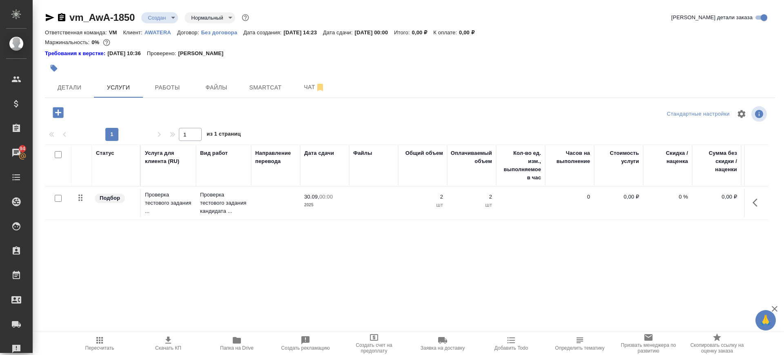
click at [753, 206] on button "button" at bounding box center [758, 203] width 20 height 20
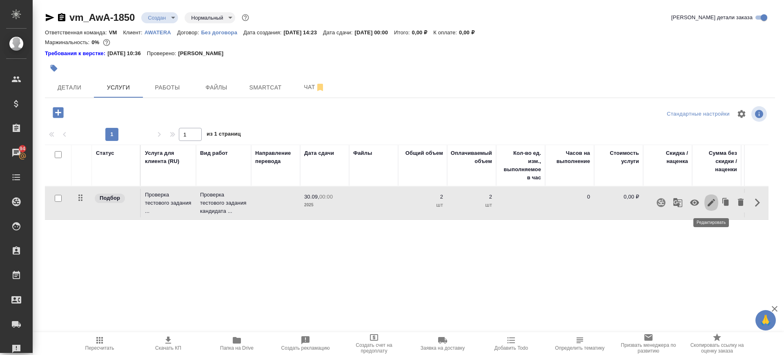
click at [710, 202] on icon "button" at bounding box center [712, 203] width 10 height 10
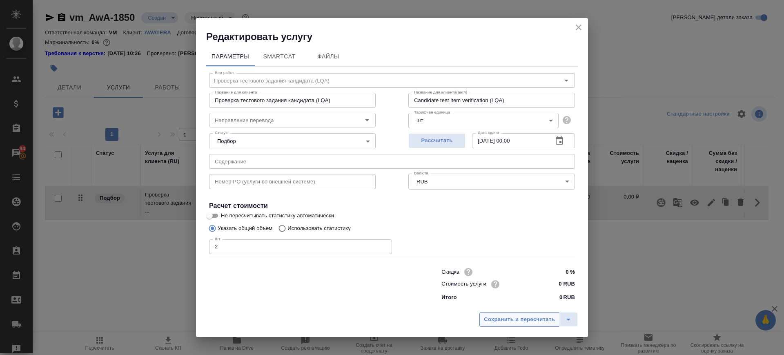
click at [527, 318] on span "Сохранить и пересчитать" at bounding box center [519, 319] width 71 height 9
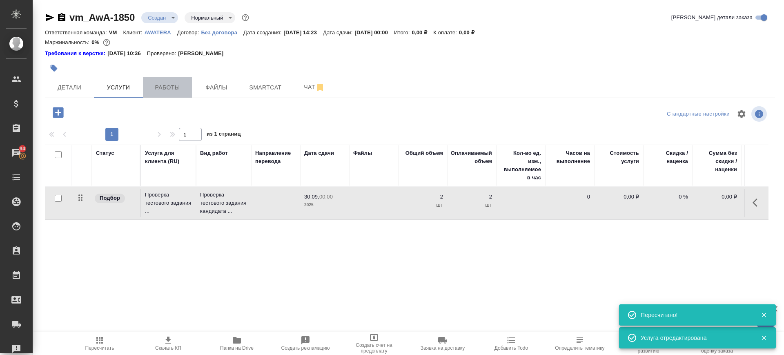
click at [156, 90] on span "Работы" at bounding box center [167, 88] width 39 height 10
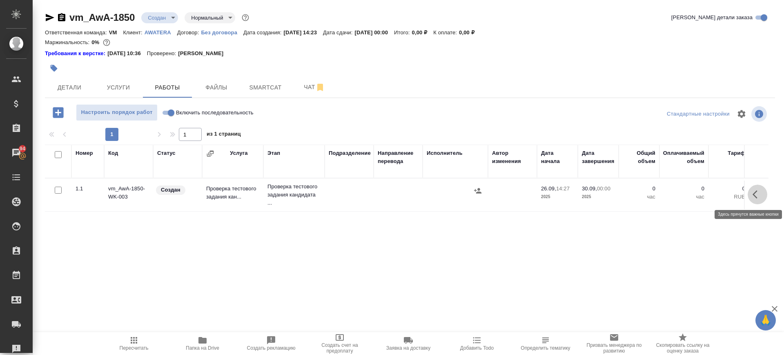
click at [759, 195] on icon "button" at bounding box center [758, 195] width 10 height 10
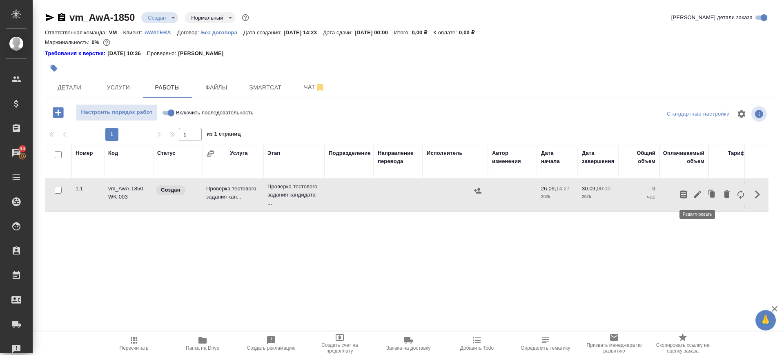
click at [699, 192] on icon "button" at bounding box center [697, 194] width 7 height 7
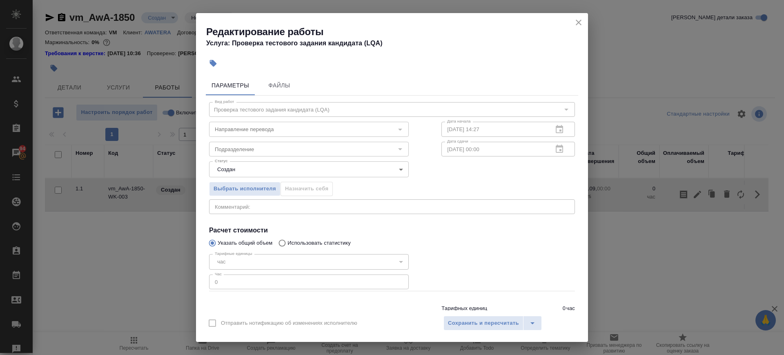
click at [294, 243] on div "Тарифные единицы час 5a8b1489cc6b4906c91bfd93 Тарифные единицы Час 0 Час" at bounding box center [309, 270] width 232 height 73
click at [283, 246] on input "Использовать статистику" at bounding box center [281, 243] width 13 height 16
click at [228, 240] on div "Тарифные единицы час 5a8b1489cc6b4906c91bfd93 Тарифные единицы" at bounding box center [292, 260] width 199 height 53
click at [212, 241] on input "Указать общий объем" at bounding box center [211, 243] width 13 height 16
click at [283, 187] on div "Выбрать исполнителя Назначить себя" at bounding box center [309, 188] width 232 height 50
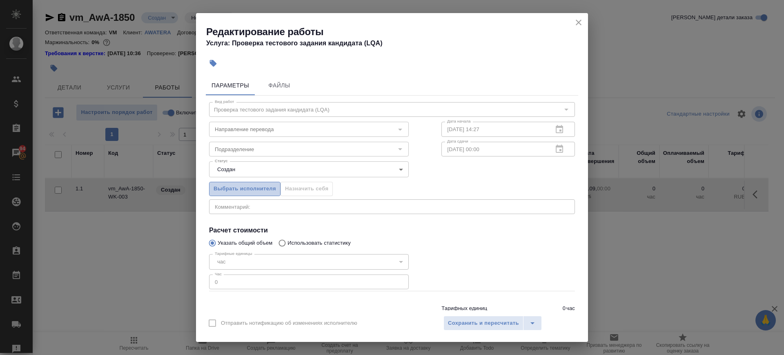
click at [257, 189] on span "Выбрать исполнителя" at bounding box center [245, 188] width 62 height 9
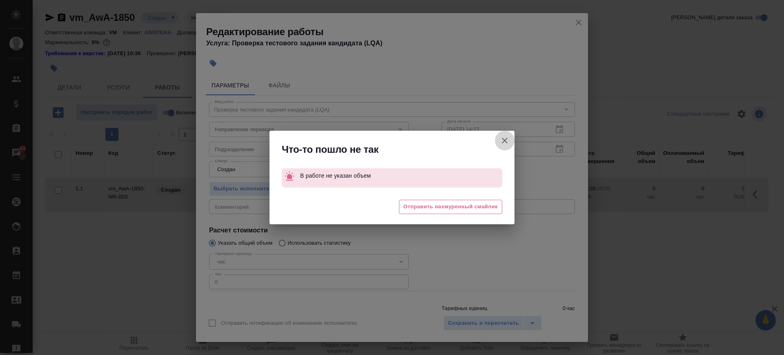
click at [503, 138] on icon "button" at bounding box center [505, 141] width 10 height 10
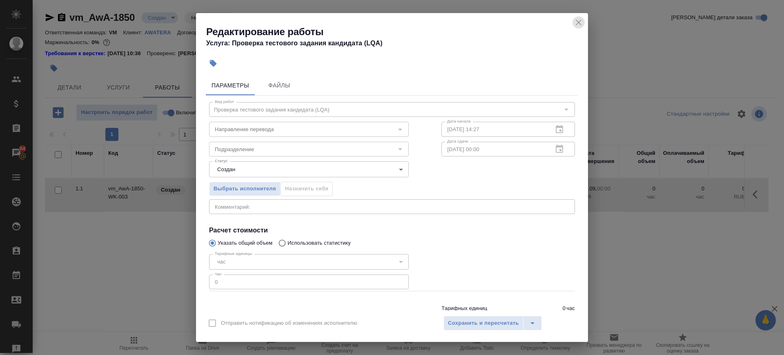
drag, startPoint x: 577, startPoint y: 22, endPoint x: 420, endPoint y: 24, distance: 156.9
click at [577, 22] on icon "close" at bounding box center [579, 23] width 10 height 10
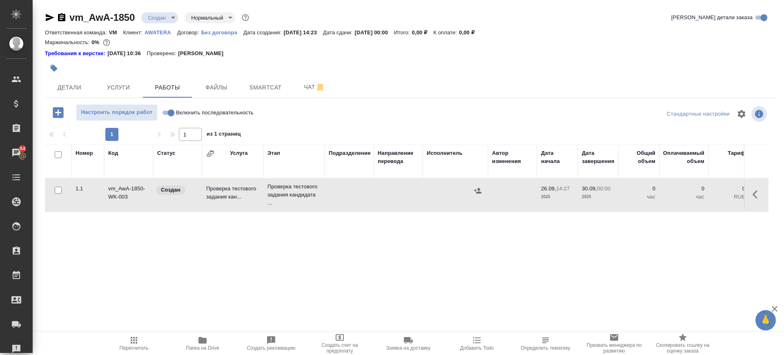
click at [47, 16] on icon "button" at bounding box center [50, 18] width 10 height 10
click at [752, 199] on button "button" at bounding box center [758, 195] width 20 height 20
click at [702, 197] on icon "button" at bounding box center [698, 195] width 10 height 10
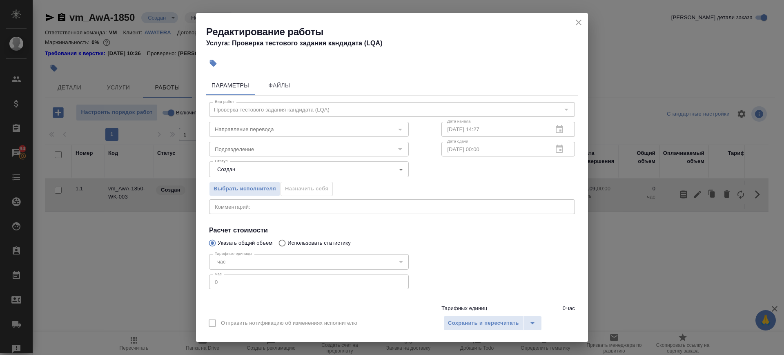
click at [673, 180] on div "Редактирование работы Услуга: Проверка тестового задания кандидата (LQA) Параме…" at bounding box center [392, 177] width 784 height 355
click at [580, 22] on icon "close" at bounding box center [579, 23] width 10 height 10
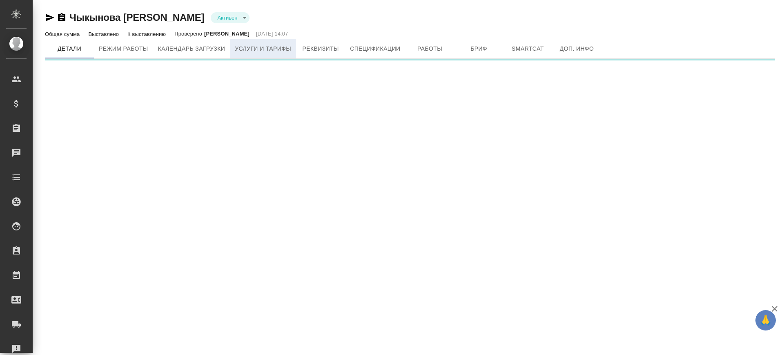
click at [259, 45] on span "Услуги и тарифы" at bounding box center [263, 49] width 56 height 10
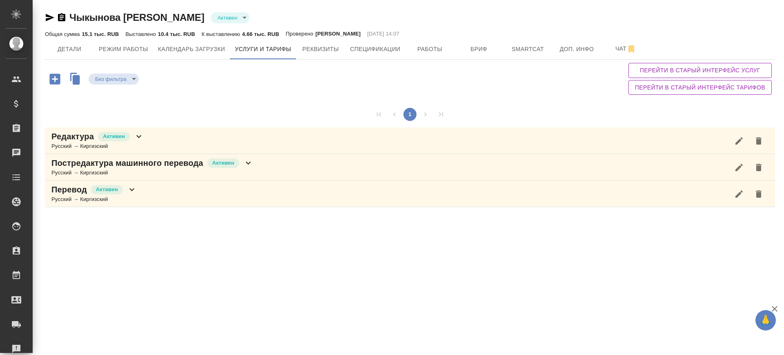
click at [58, 77] on icon "button" at bounding box center [54, 79] width 11 height 11
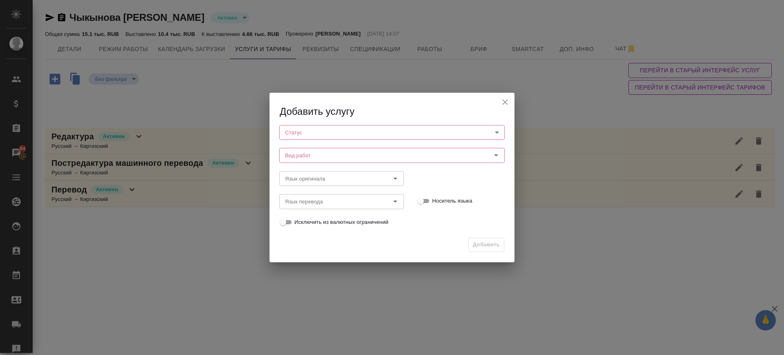
click at [341, 130] on body "🙏 .cls-1 fill:#fff; AWATERA [PERSON_NAME].saglam Клиенты Спецификации Заказы 94…" at bounding box center [392, 177] width 784 height 355
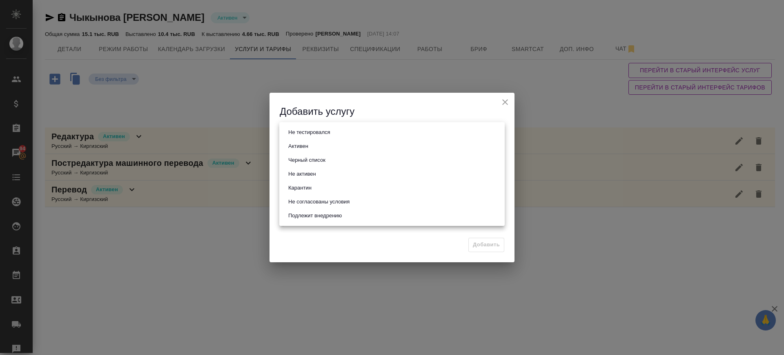
click at [308, 147] on button "Активен" at bounding box center [298, 146] width 25 height 9
type input "active"
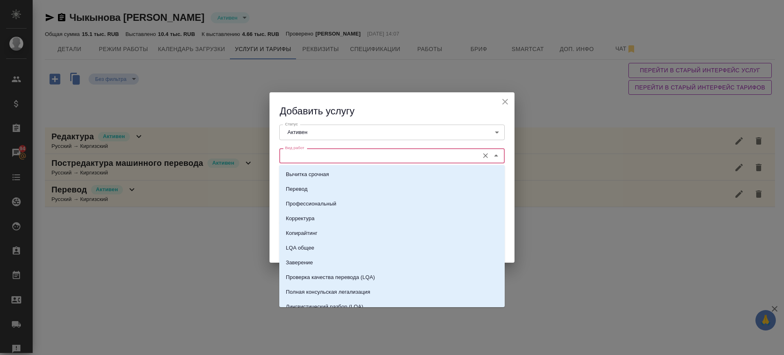
click at [312, 152] on input "Вид работ" at bounding box center [378, 156] width 193 height 10
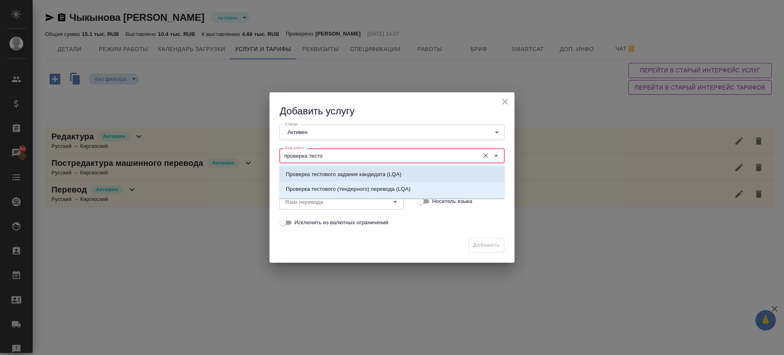
click at [333, 170] on p "Проверка тестового задания кандидата (LQA)" at bounding box center [344, 174] width 116 height 8
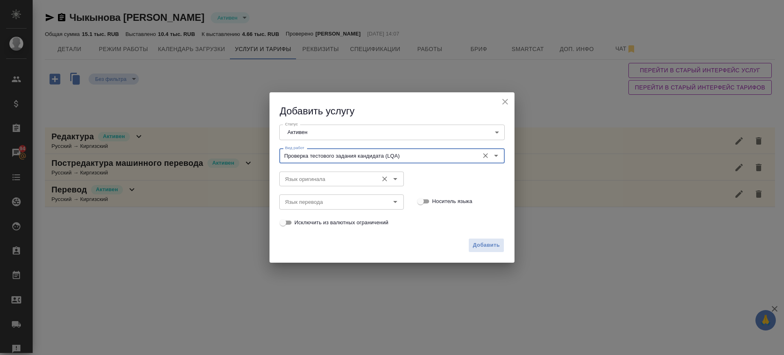
type input "Проверка тестового задания кандидата (LQA)"
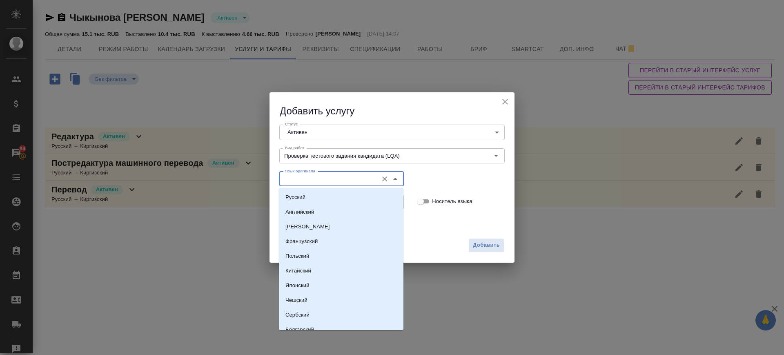
click at [324, 176] on input "Язык оригинала" at bounding box center [328, 179] width 92 height 10
click at [321, 195] on li "Русский" at bounding box center [341, 197] width 125 height 15
type input "Русский"
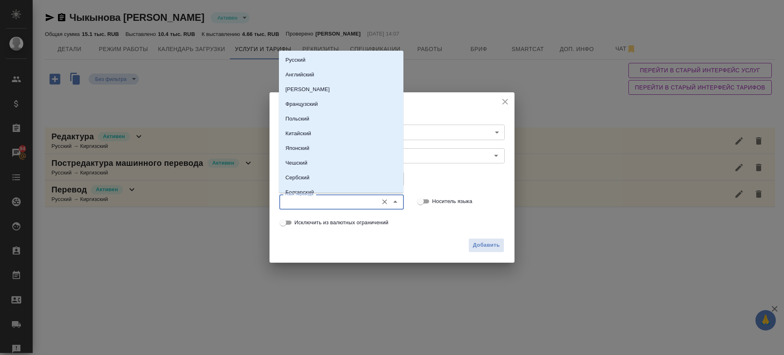
click at [324, 202] on input "Язык перевода" at bounding box center [328, 202] width 92 height 10
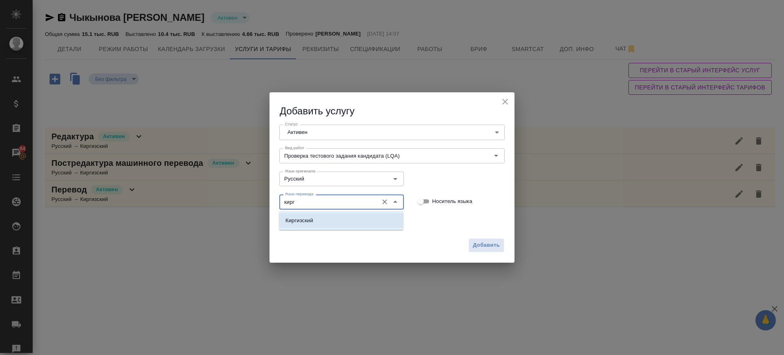
click at [327, 218] on li "Киргизский" at bounding box center [341, 220] width 125 height 15
type input "Киргизский"
click at [493, 243] on span "Добавить" at bounding box center [486, 245] width 27 height 9
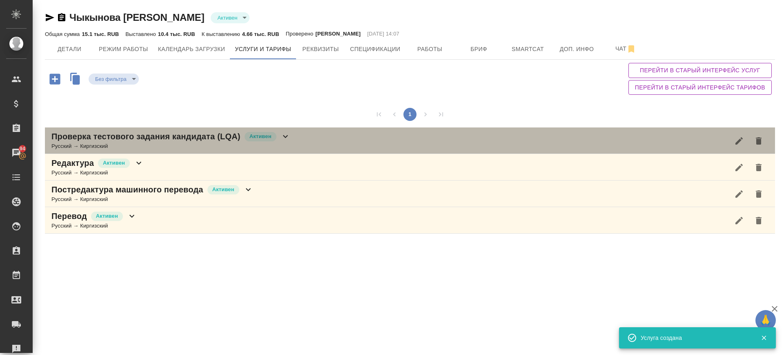
click at [313, 134] on div "Проверка тестового задания кандидата (LQA) Активен Русский → Киргизский" at bounding box center [410, 140] width 730 height 27
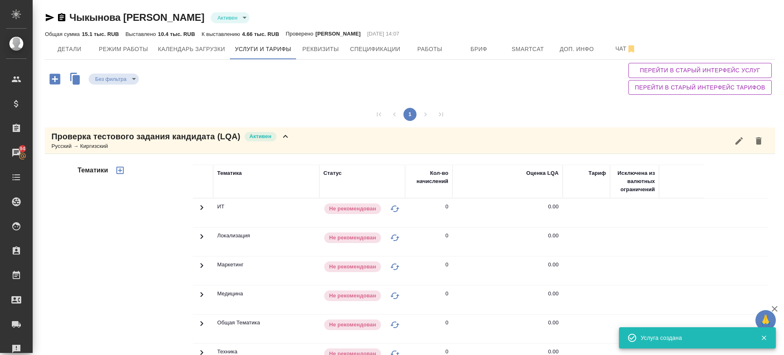
scroll to position [186, 0]
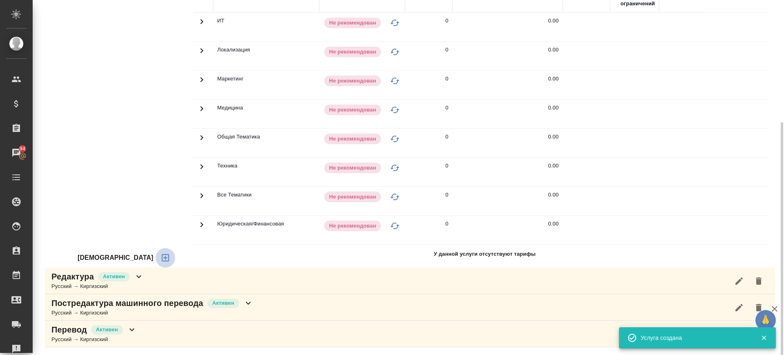
click at [161, 256] on icon "button" at bounding box center [166, 258] width 10 height 10
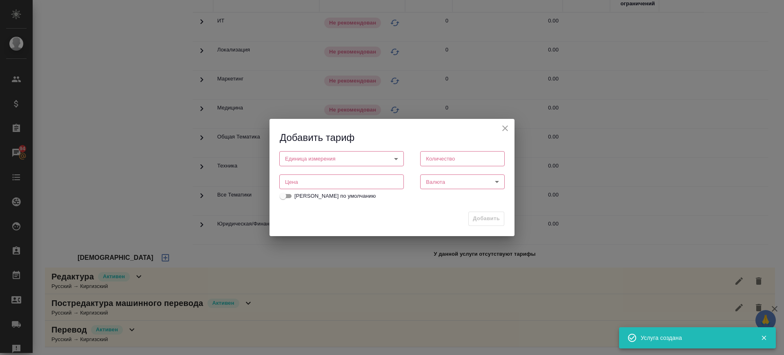
click at [284, 179] on input "number" at bounding box center [341, 181] width 125 height 15
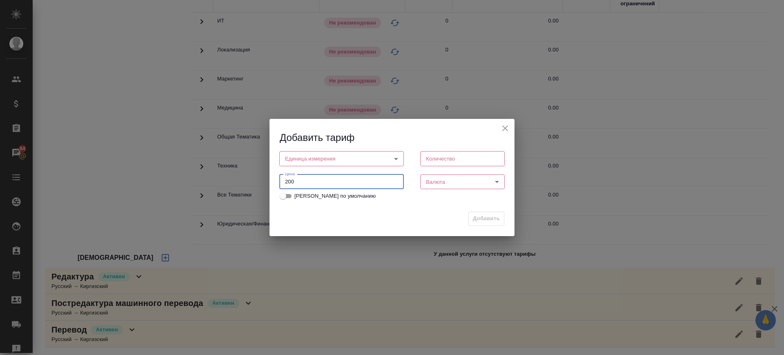
type input "200"
click at [332, 149] on div "Единица измерения ​ Единица измерения" at bounding box center [341, 158] width 141 height 36
click at [328, 156] on body "🙏 .cls-1 fill:#fff; AWATERA [PERSON_NAME].saglam Клиенты Спецификации Заказы 94…" at bounding box center [392, 177] width 784 height 355
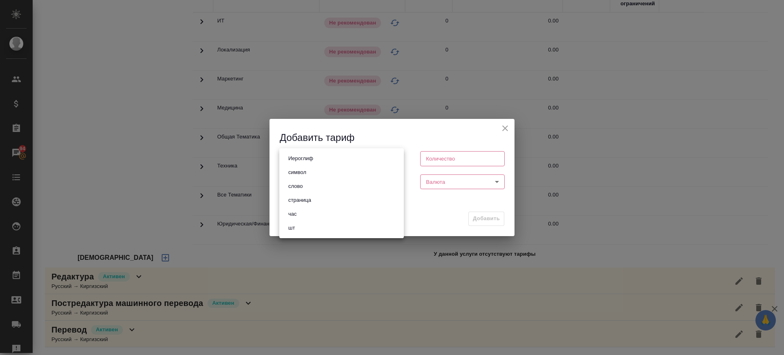
click at [301, 229] on li "шт" at bounding box center [341, 228] width 125 height 14
type input "5a8b1489cc6b4906c91bfdc1"
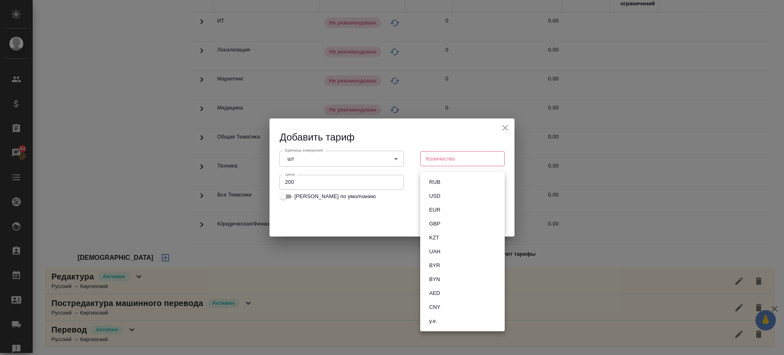
click at [437, 179] on body "🙏 .cls-1 fill:#fff; AWATERA [PERSON_NAME].saglam Клиенты Спецификации Заказы 94…" at bounding box center [392, 177] width 784 height 355
drag, startPoint x: 438, startPoint y: 182, endPoint x: 438, endPoint y: 161, distance: 20.8
click at [438, 179] on button "RUB" at bounding box center [435, 182] width 16 height 9
type input "RUB"
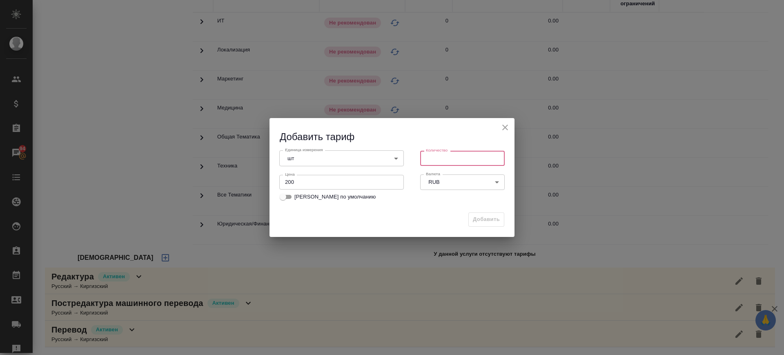
click at [439, 158] on input "number" at bounding box center [462, 158] width 85 height 15
type input "1"
click at [361, 159] on body "🙏 .cls-1 fill:#fff; AWATERA [PERSON_NAME].saglam Клиенты Спецификации Заказы 94…" at bounding box center [392, 177] width 784 height 355
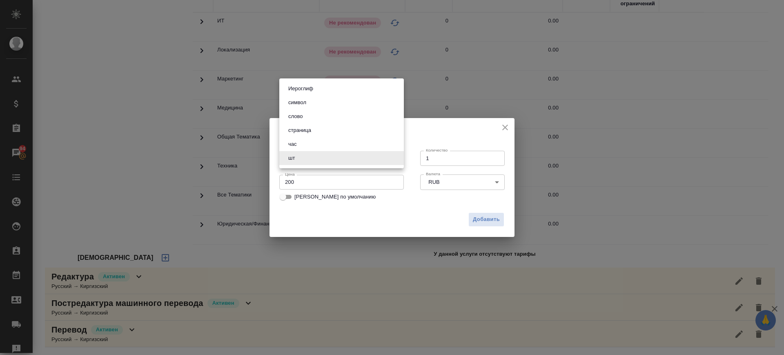
click at [306, 129] on button "страница" at bounding box center [300, 130] width 28 height 9
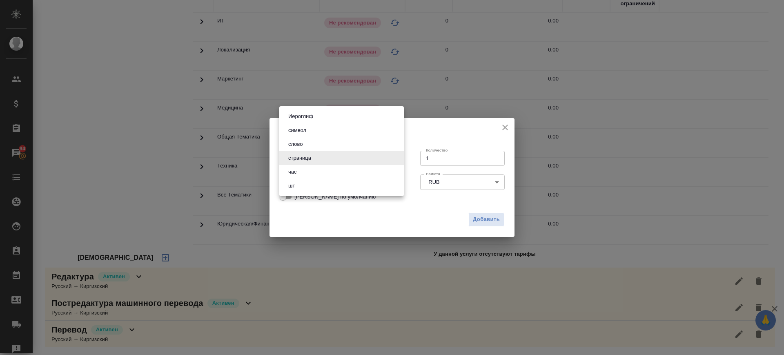
click at [315, 158] on body "🙏 .cls-1 fill:#fff; AWATERA [PERSON_NAME].saglam Клиенты Спецификации Заказы 94…" at bounding box center [392, 177] width 784 height 355
click at [306, 187] on li "шт" at bounding box center [341, 186] width 125 height 14
type input "5a8b1489cc6b4906c91bfdc1"
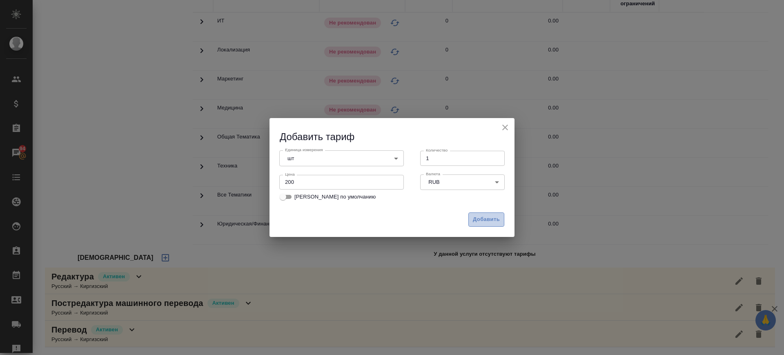
click at [491, 221] on span "Добавить" at bounding box center [486, 219] width 27 height 9
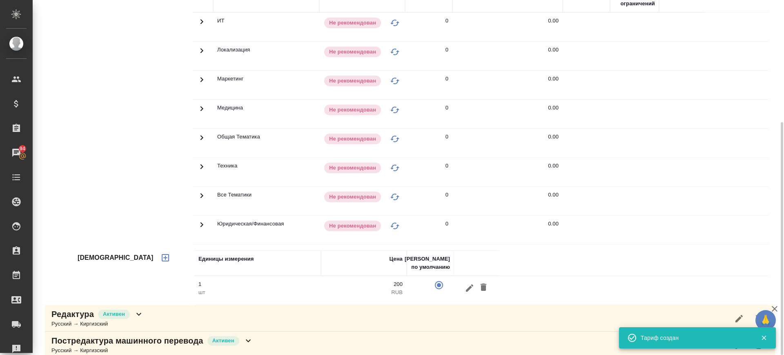
scroll to position [84, 0]
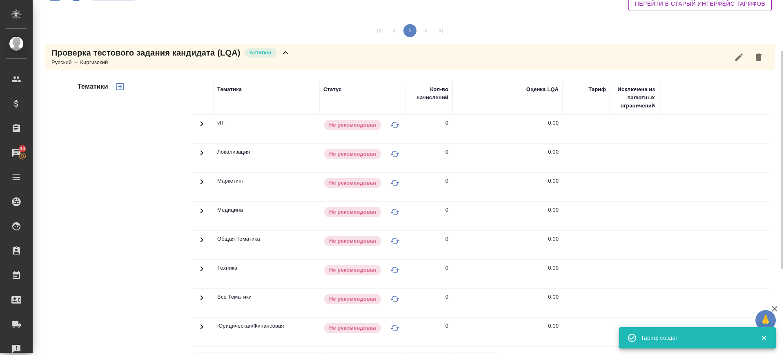
click at [126, 85] on button "button" at bounding box center [120, 87] width 20 height 20
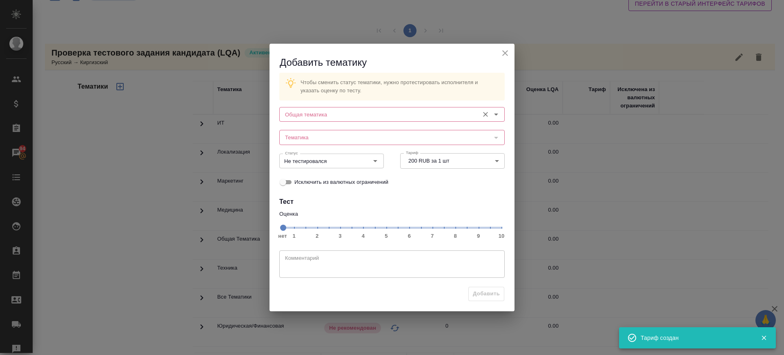
click at [350, 112] on input "Общая тематика" at bounding box center [378, 114] width 193 height 10
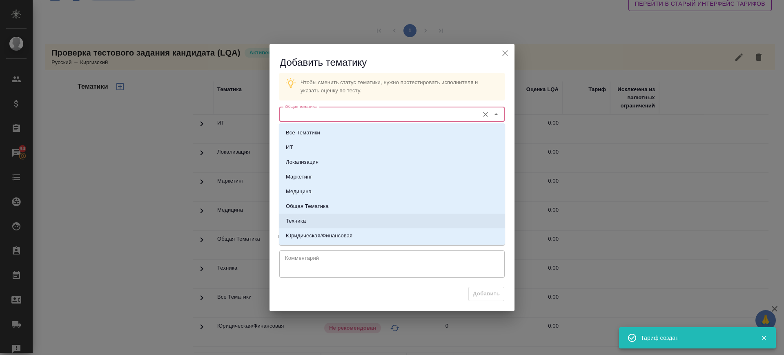
click at [316, 218] on li "Техника" at bounding box center [391, 221] width 225 height 15
type input "Техника"
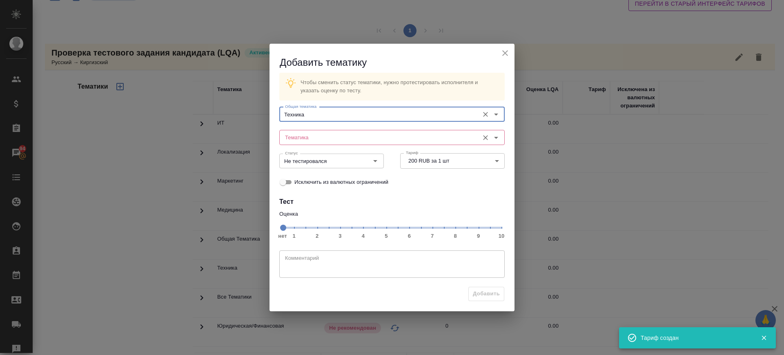
click at [324, 134] on input "Тематика" at bounding box center [378, 137] width 193 height 10
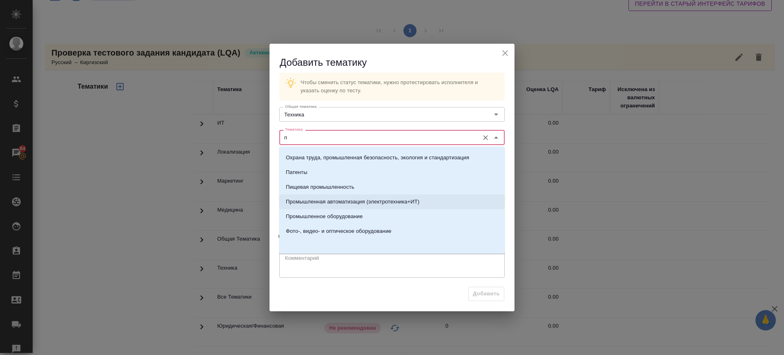
scroll to position [0, 0]
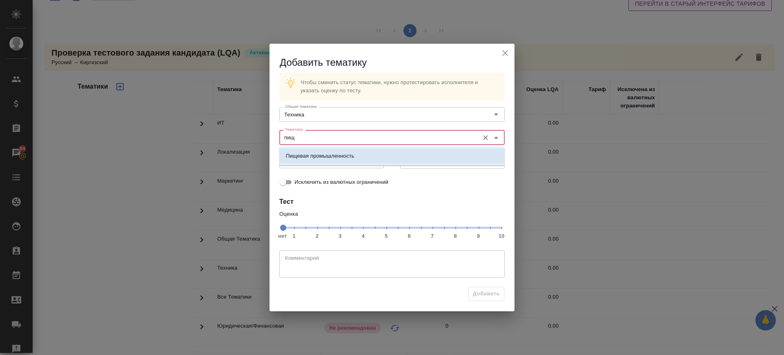
drag, startPoint x: 332, startPoint y: 156, endPoint x: 420, endPoint y: 212, distance: 104.6
click at [332, 156] on p "Пищевая промышленность" at bounding box center [320, 156] width 69 height 8
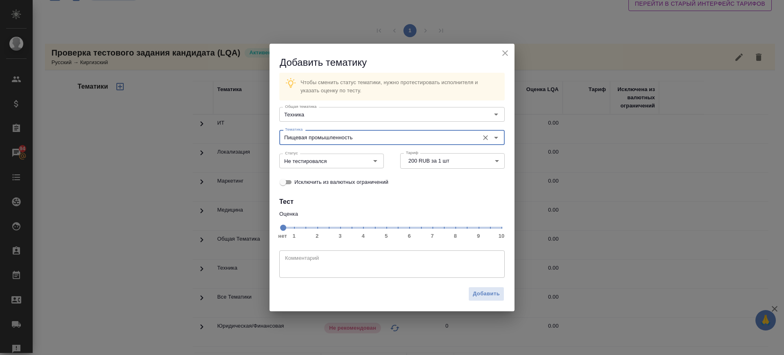
type input "Пищевая промышленность"
click at [434, 228] on span "нет 1 2 3 4 5 6 7 8 9 10" at bounding box center [392, 226] width 219 height 11
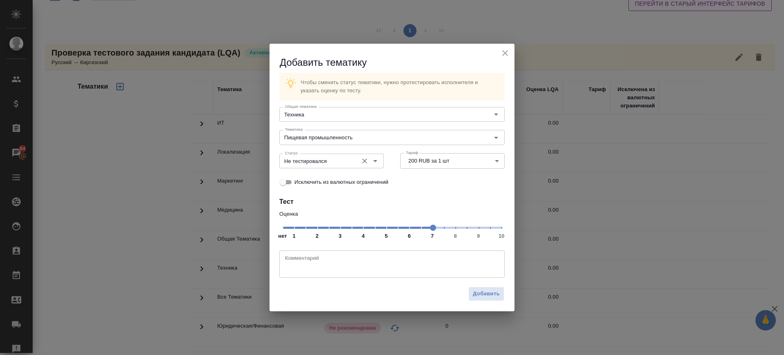
drag, startPoint x: 315, startPoint y: 156, endPoint x: 314, endPoint y: 161, distance: 5.3
click at [315, 156] on input "Не тестировался" at bounding box center [318, 161] width 72 height 10
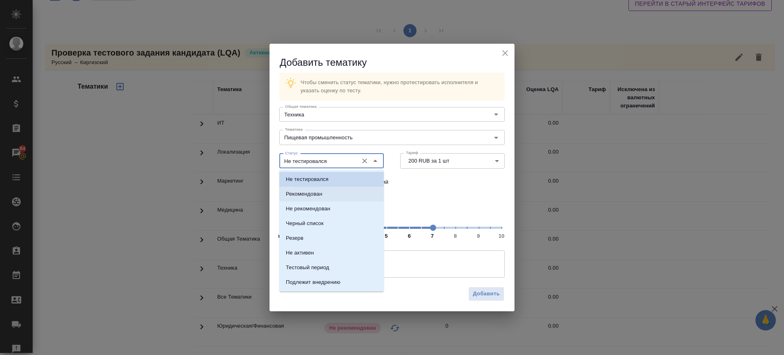
click at [321, 194] on p "Рекомендован" at bounding box center [304, 194] width 36 height 8
type input "Рекомендован"
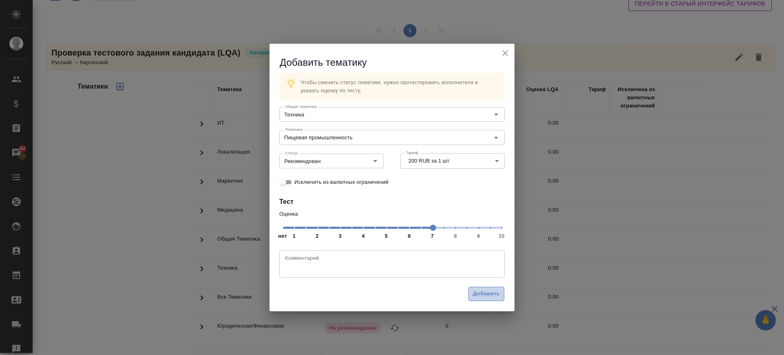
click at [475, 299] on button "Добавить" at bounding box center [487, 294] width 36 height 14
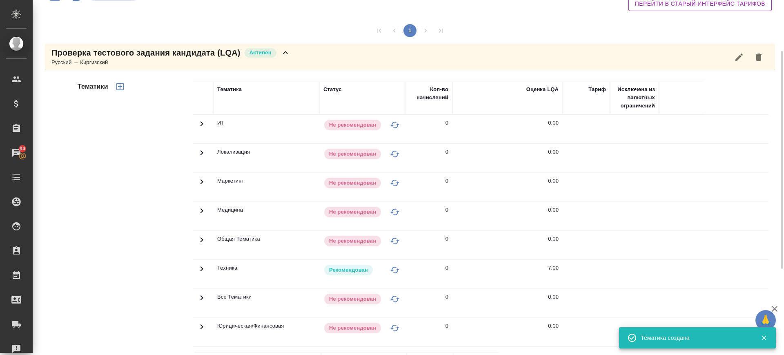
click at [270, 65] on div "Русский → Киргизский" at bounding box center [170, 62] width 239 height 8
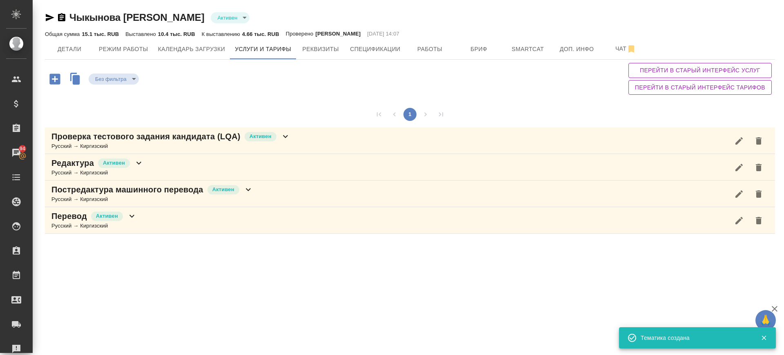
click at [45, 18] on icon "button" at bounding box center [50, 18] width 10 height 10
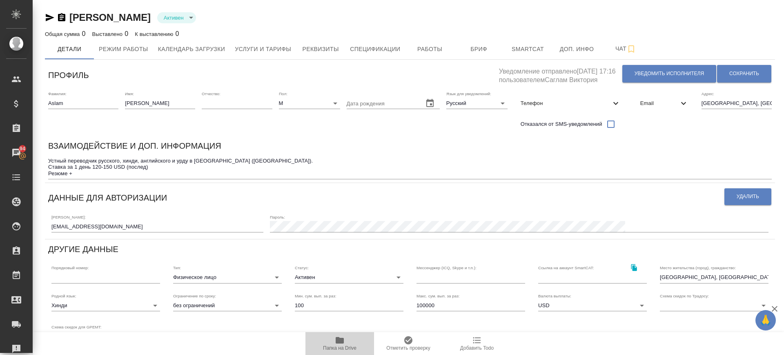
click at [341, 341] on icon "button" at bounding box center [340, 340] width 8 height 7
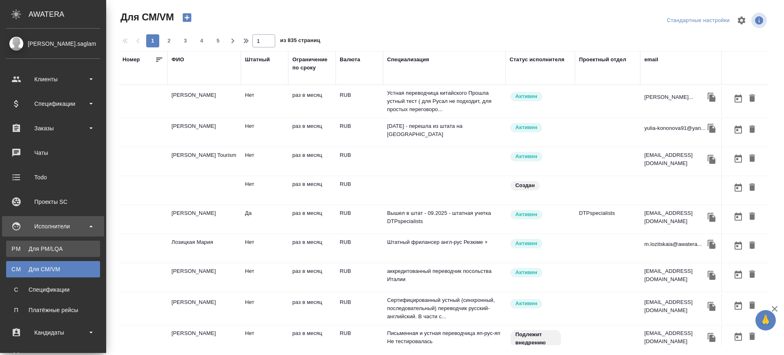
click at [15, 254] on link "PM Для PM/[GEOGRAPHIC_DATA]" at bounding box center [53, 249] width 94 height 16
